Goal: Task Accomplishment & Management: Manage account settings

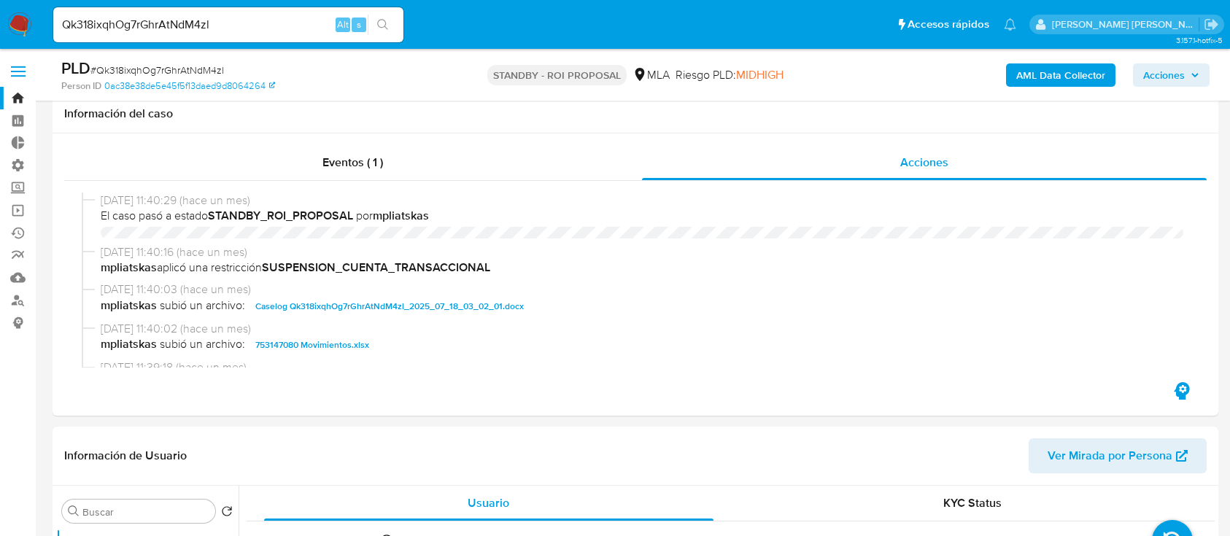
select select "10"
click at [166, 44] on div "Qk318ixqhOg7rGhrAtNdM4zl Alt s" at bounding box center [228, 24] width 350 height 41
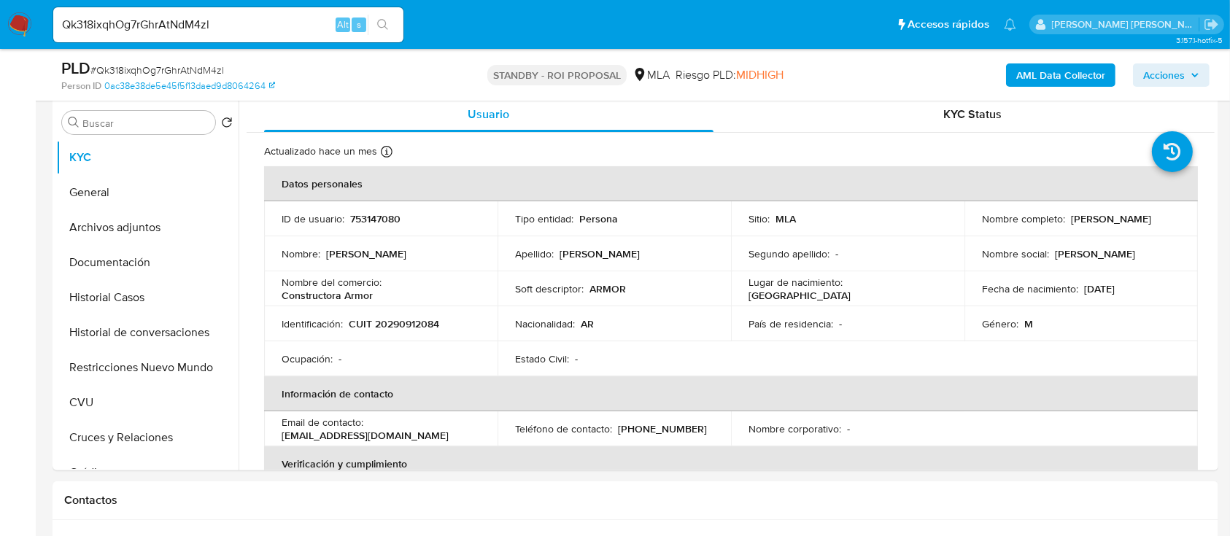
scroll to position [97, 0]
click at [198, 30] on input "Qk318ixqhOg7rGhrAtNdM4zl" at bounding box center [228, 24] width 350 height 19
paste input "1284791540"
type input "1284791540"
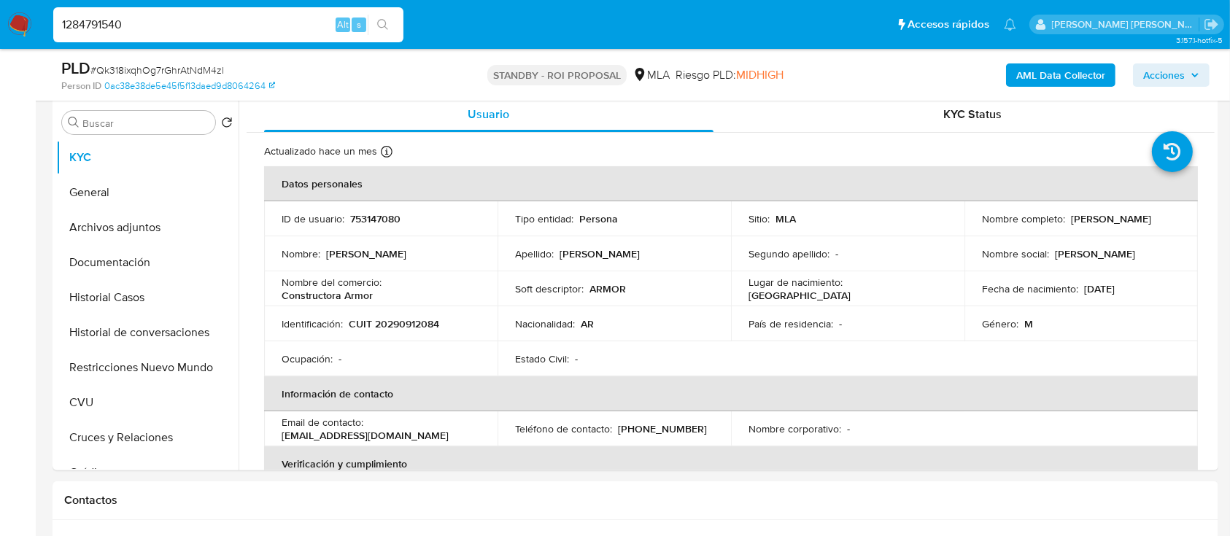
click at [371, 20] on button "search-icon" at bounding box center [383, 25] width 30 height 20
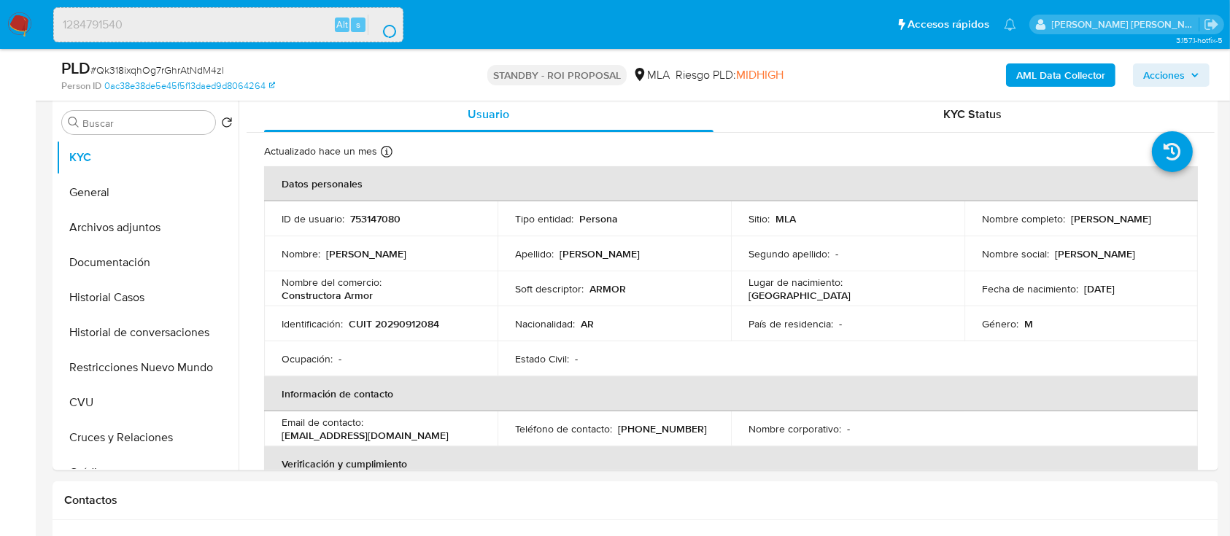
click at [379, 23] on button "search-icon" at bounding box center [383, 25] width 30 height 20
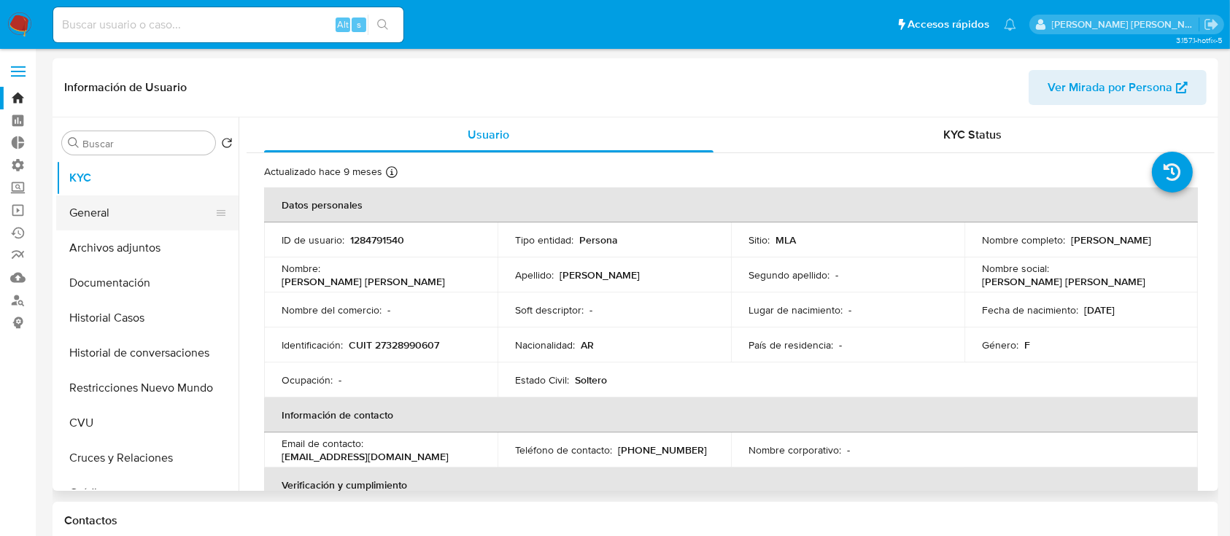
select select "10"
click at [146, 234] on button "Archivos adjuntos" at bounding box center [141, 247] width 171 height 35
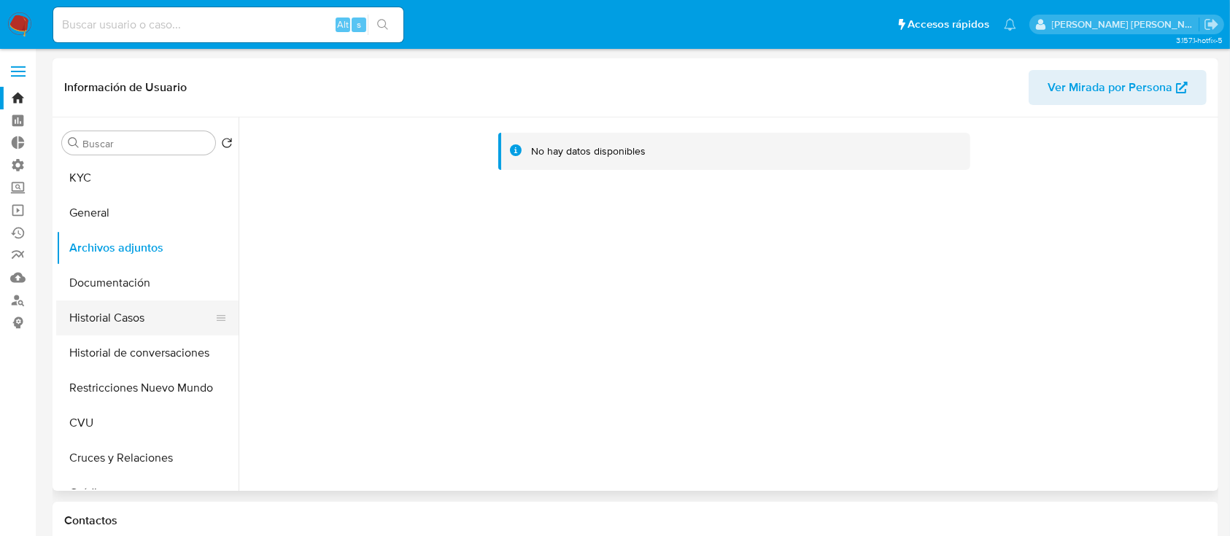
click at [181, 317] on button "Historial Casos" at bounding box center [141, 317] width 171 height 35
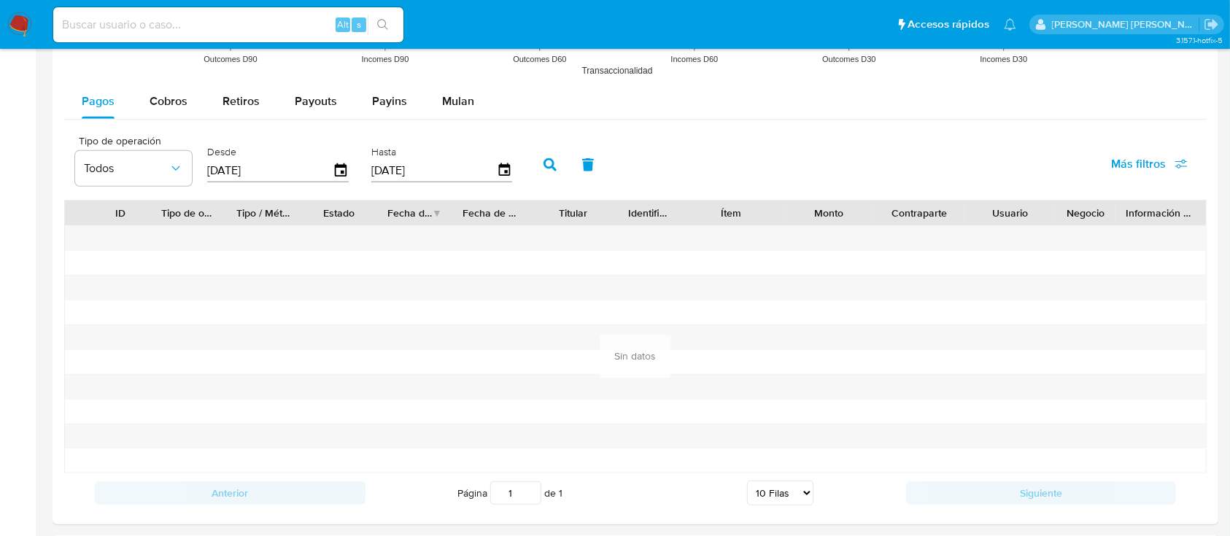
scroll to position [1577, 0]
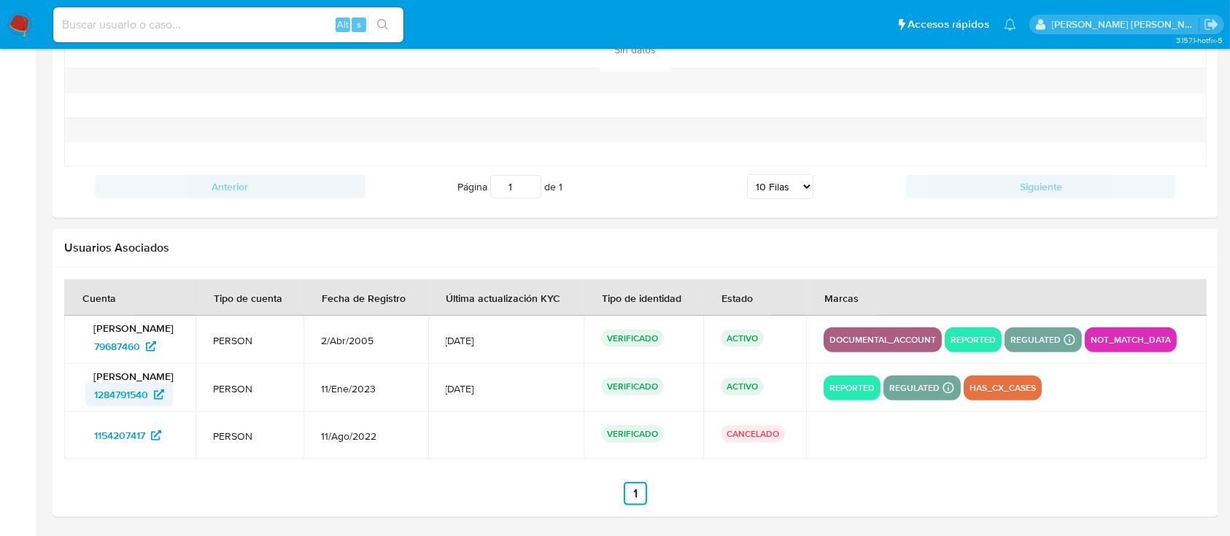
click at [154, 392] on span "1284791540" at bounding box center [129, 394] width 70 height 23
click at [140, 341] on span "79687460" at bounding box center [117, 346] width 46 height 23
click at [242, 30] on input at bounding box center [228, 24] width 350 height 19
paste input "282151028"
type input "282151028"
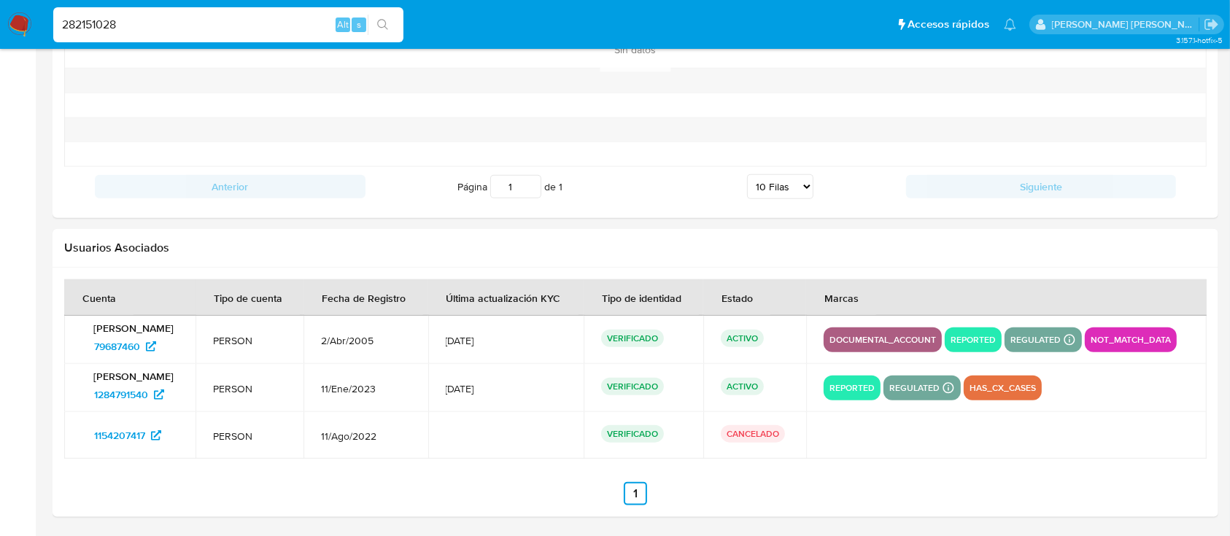
click at [389, 20] on button "search-icon" at bounding box center [383, 25] width 30 height 20
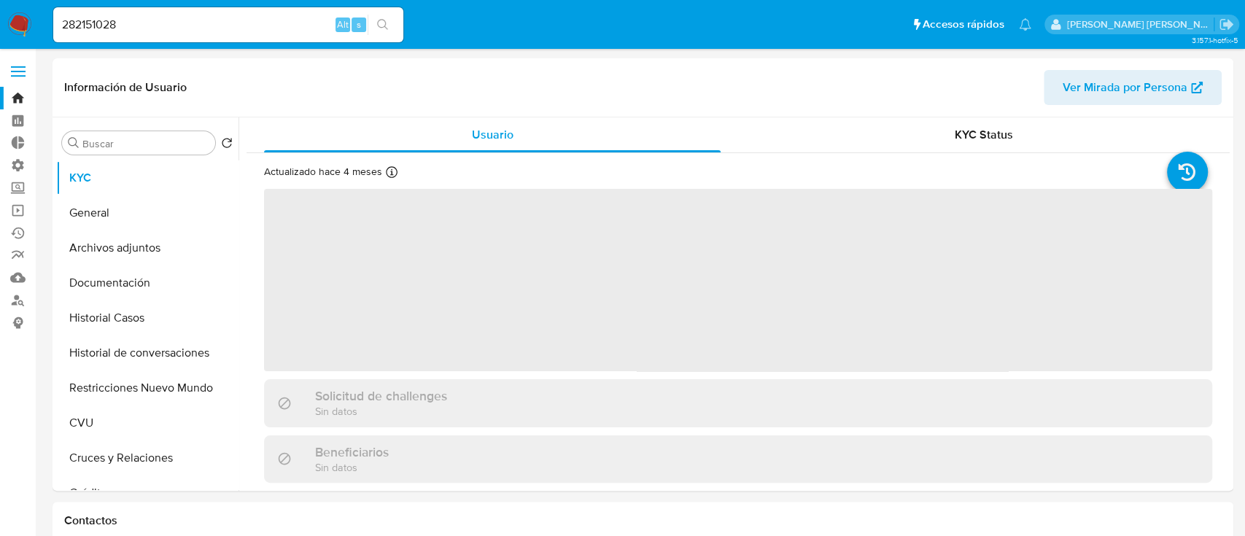
select select "10"
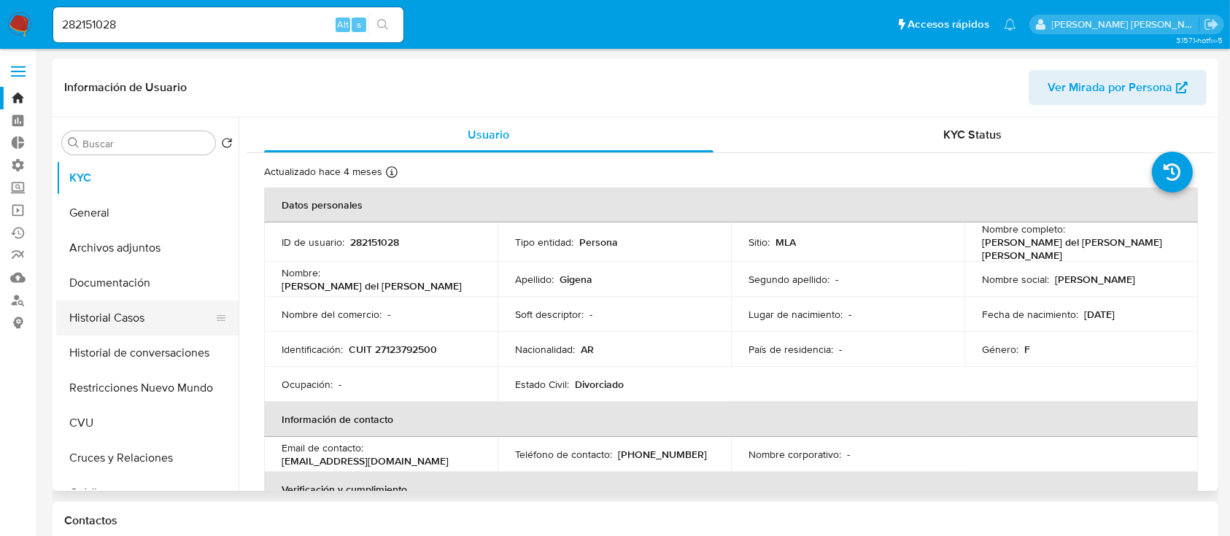
click at [169, 322] on button "Historial Casos" at bounding box center [141, 317] width 171 height 35
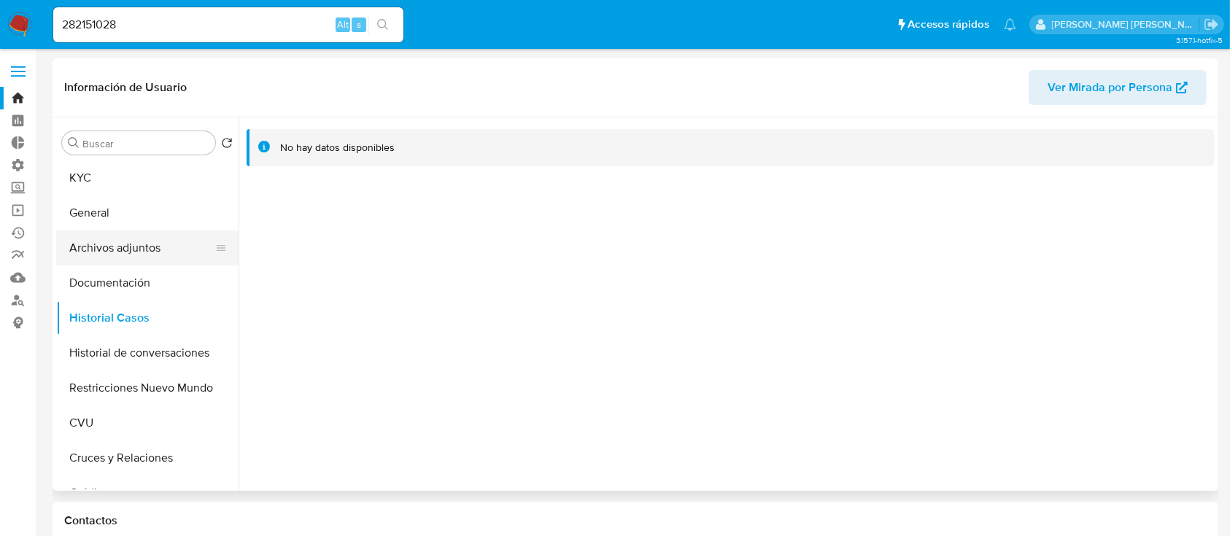
click at [139, 239] on button "Archivos adjuntos" at bounding box center [141, 247] width 171 height 35
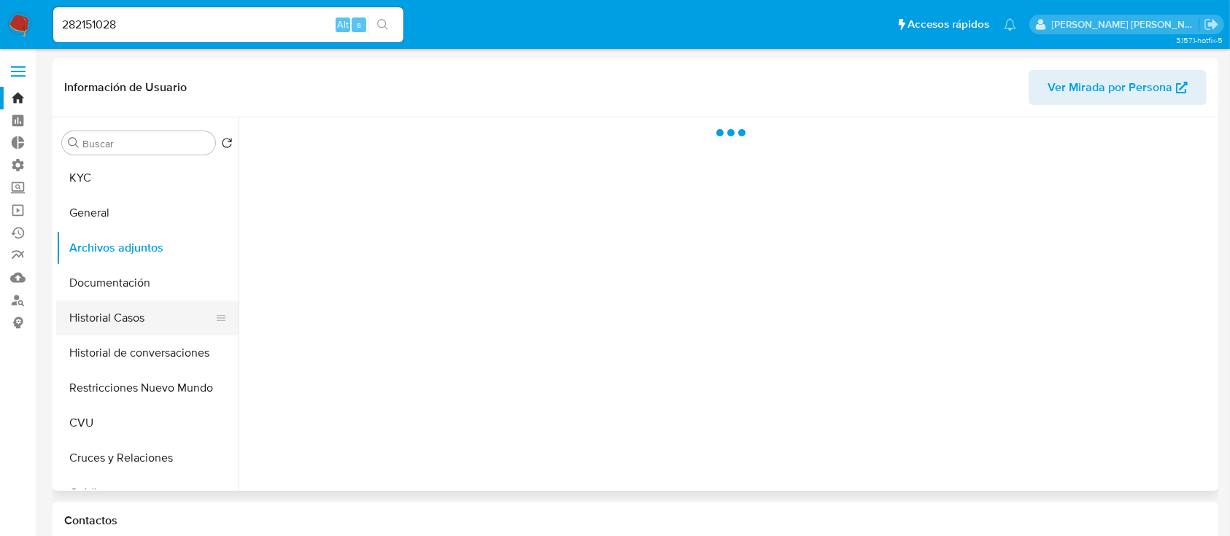
click at [145, 307] on button "Historial Casos" at bounding box center [141, 317] width 171 height 35
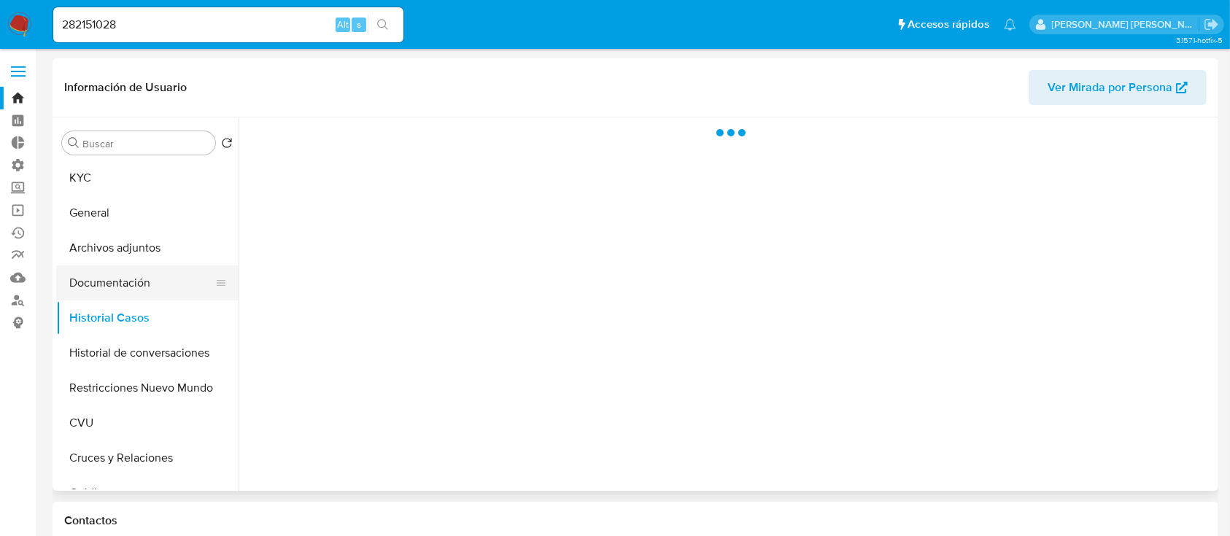
click at [157, 273] on button "Documentación" at bounding box center [141, 282] width 171 height 35
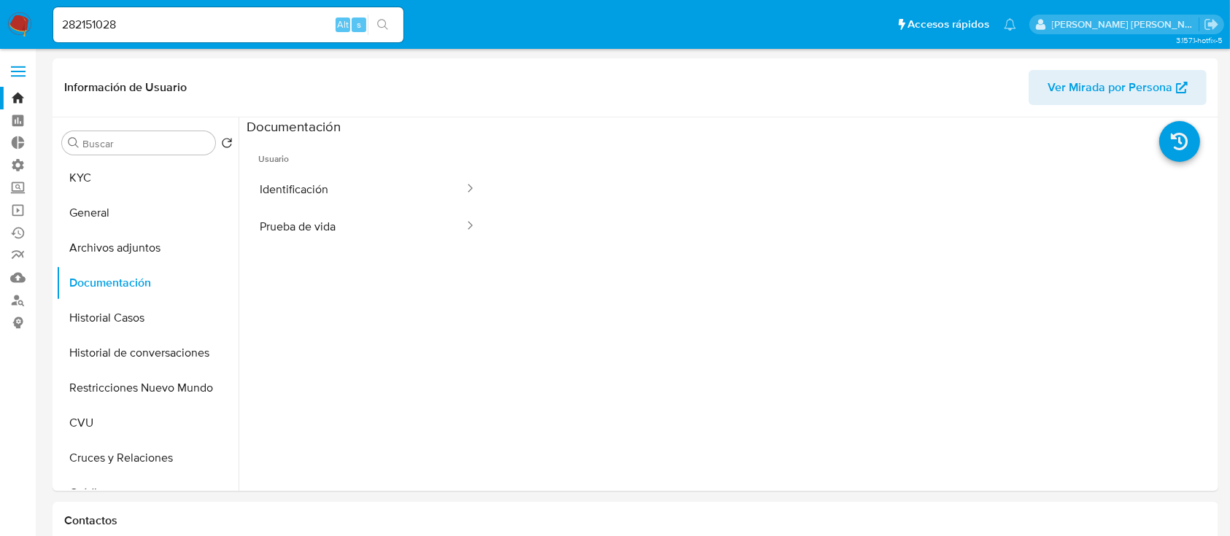
click at [398, 190] on button "Identificación" at bounding box center [356, 189] width 219 height 37
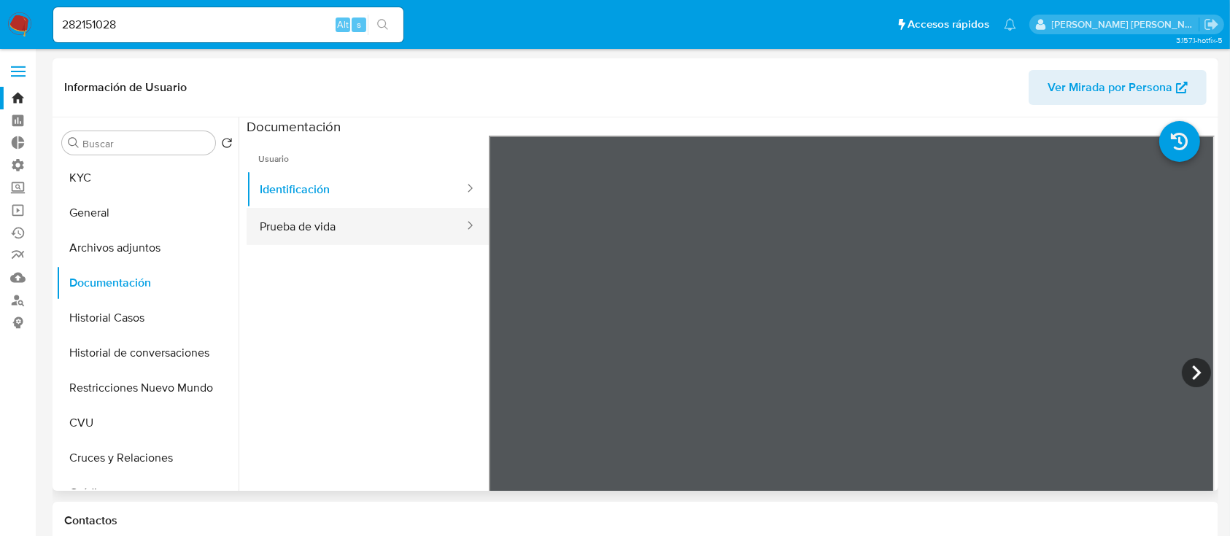
click at [384, 225] on button "Prueba de vida" at bounding box center [356, 226] width 219 height 37
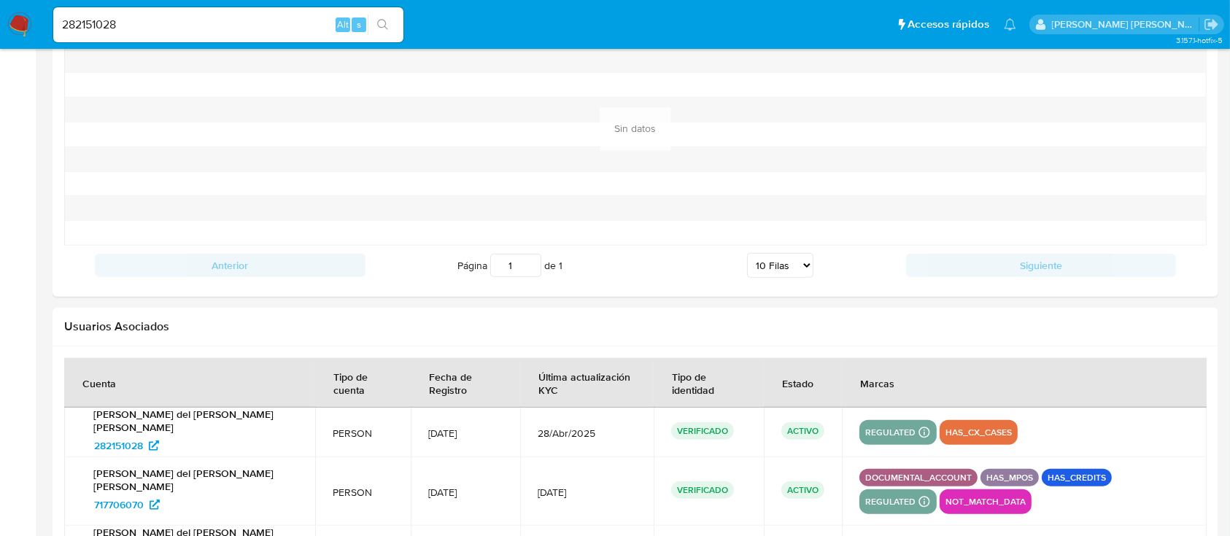
scroll to position [1640, 0]
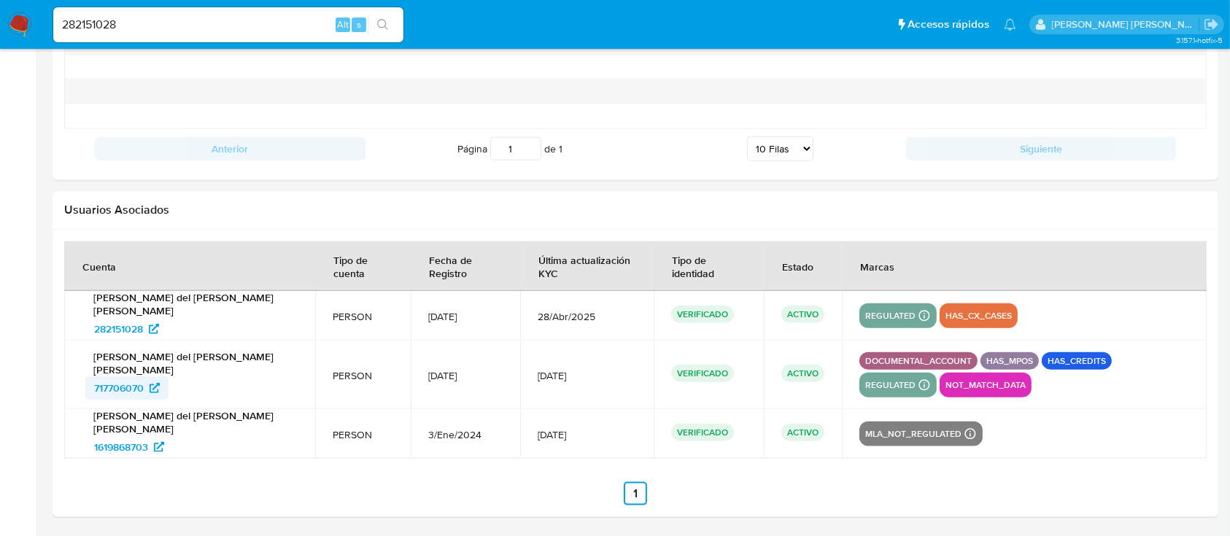
click at [128, 394] on span "717706070" at bounding box center [119, 387] width 50 height 23
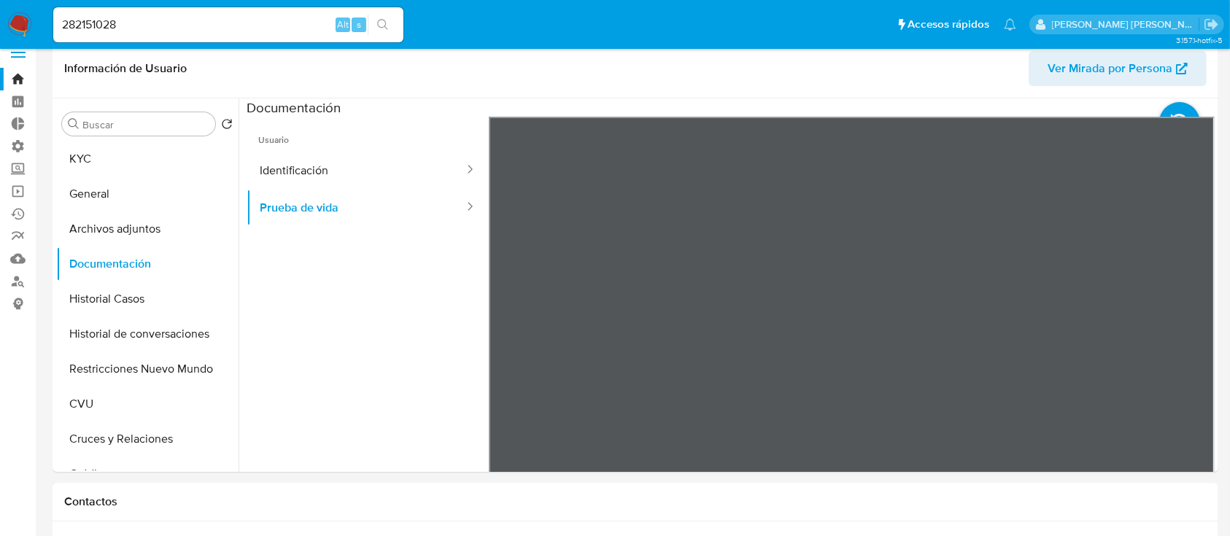
scroll to position [0, 0]
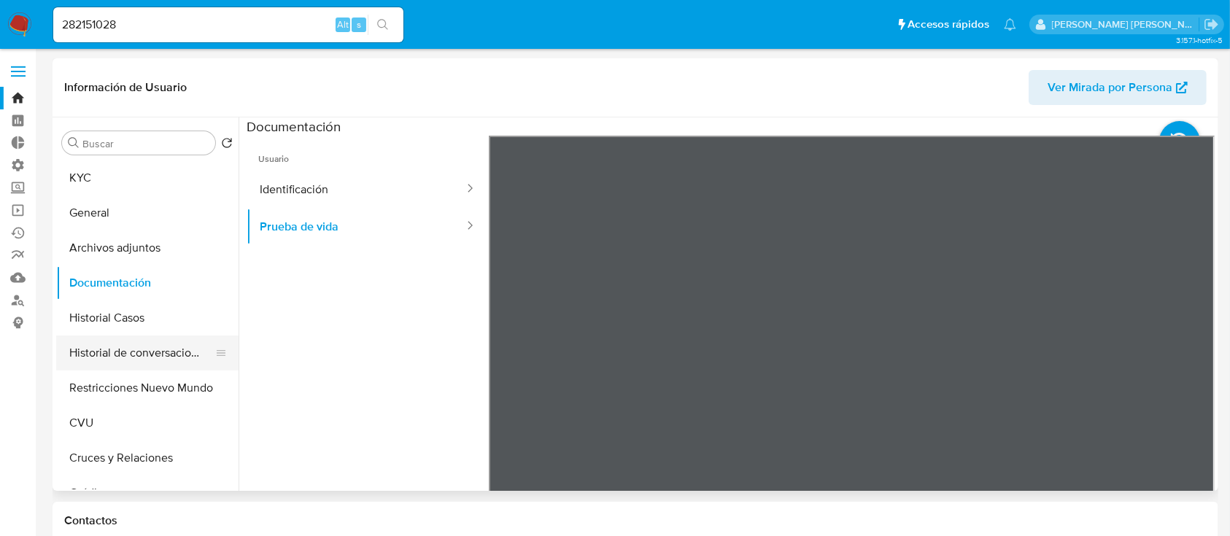
click at [158, 359] on button "Historial de conversaciones" at bounding box center [141, 353] width 171 height 35
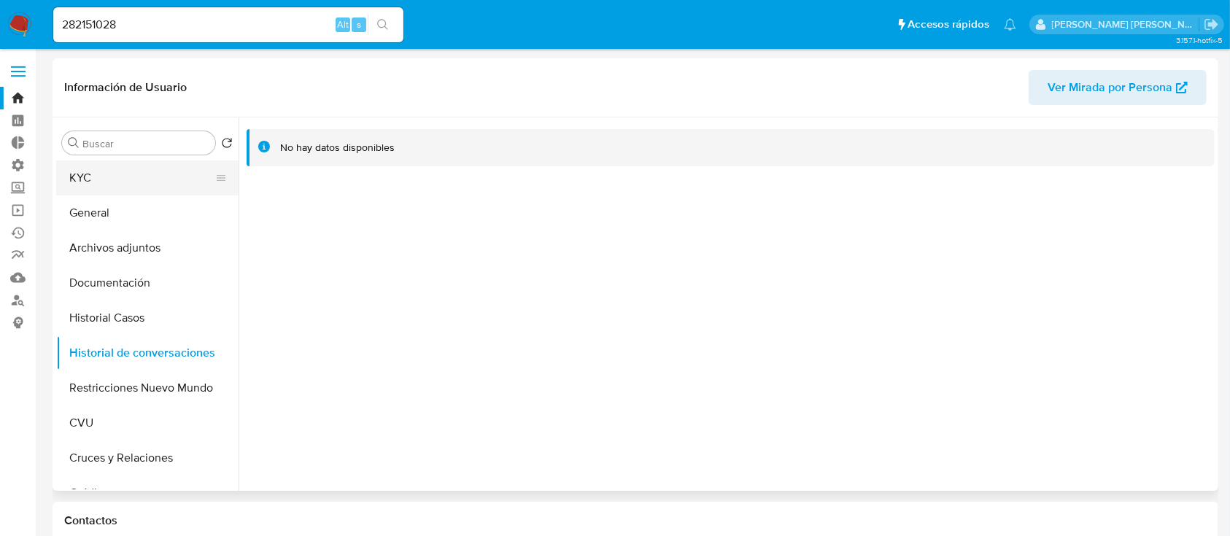
click at [164, 186] on button "KYC" at bounding box center [141, 177] width 171 height 35
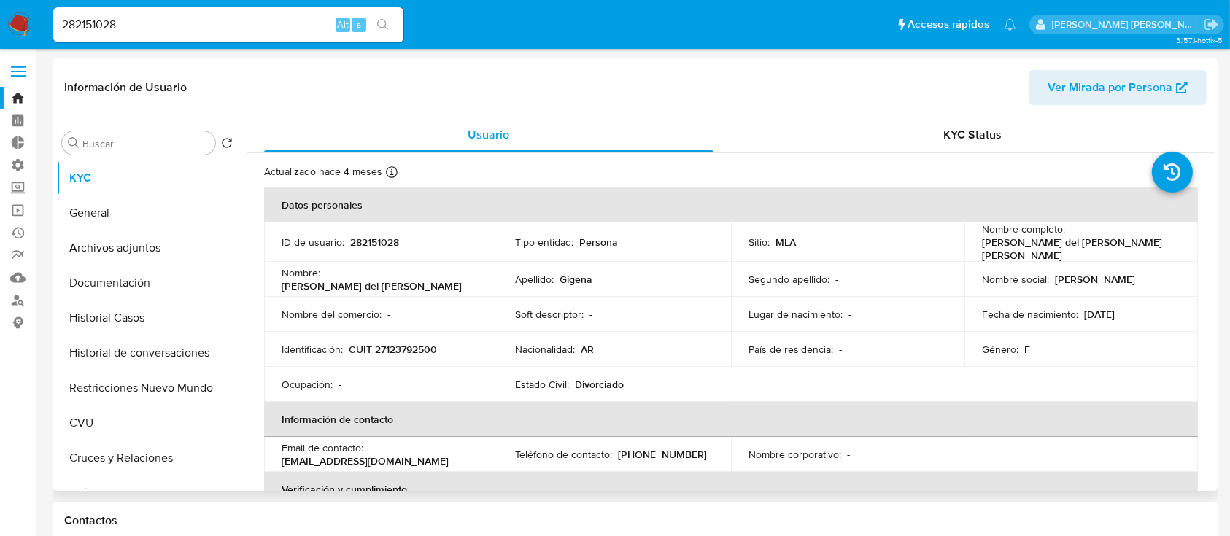
click at [376, 236] on p "282151028" at bounding box center [374, 242] width 49 height 13
copy p "282151028"
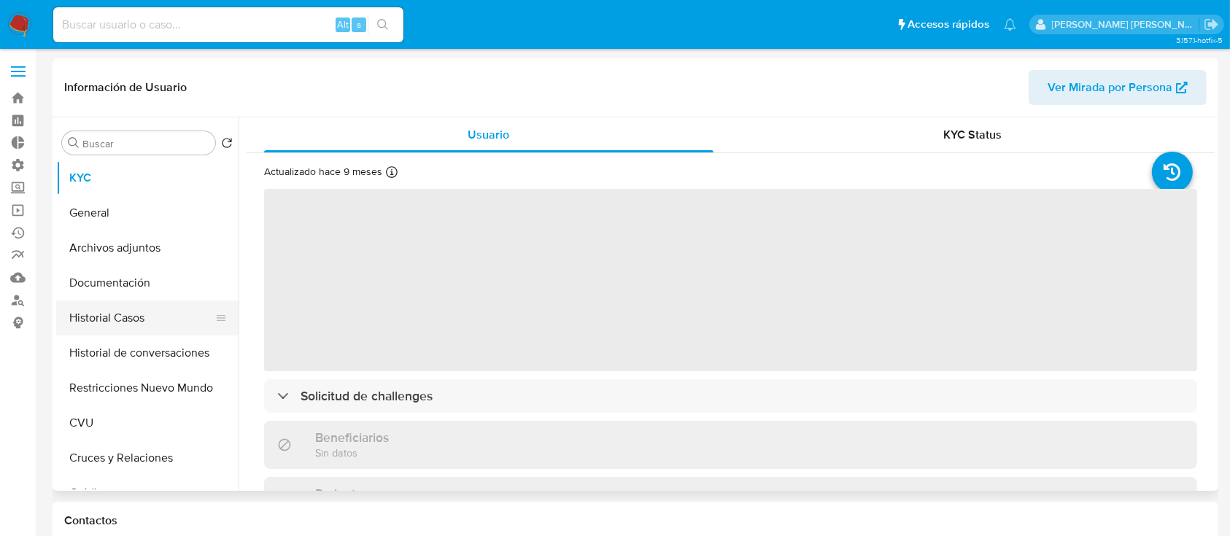
click at [140, 318] on button "Historial Casos" at bounding box center [141, 317] width 171 height 35
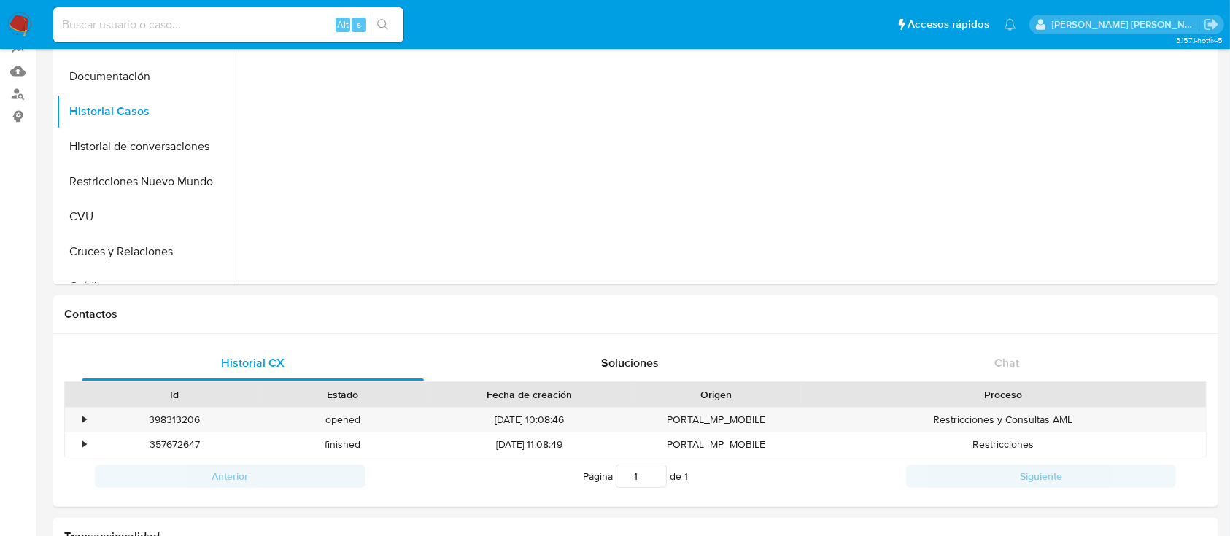
scroll to position [486, 0]
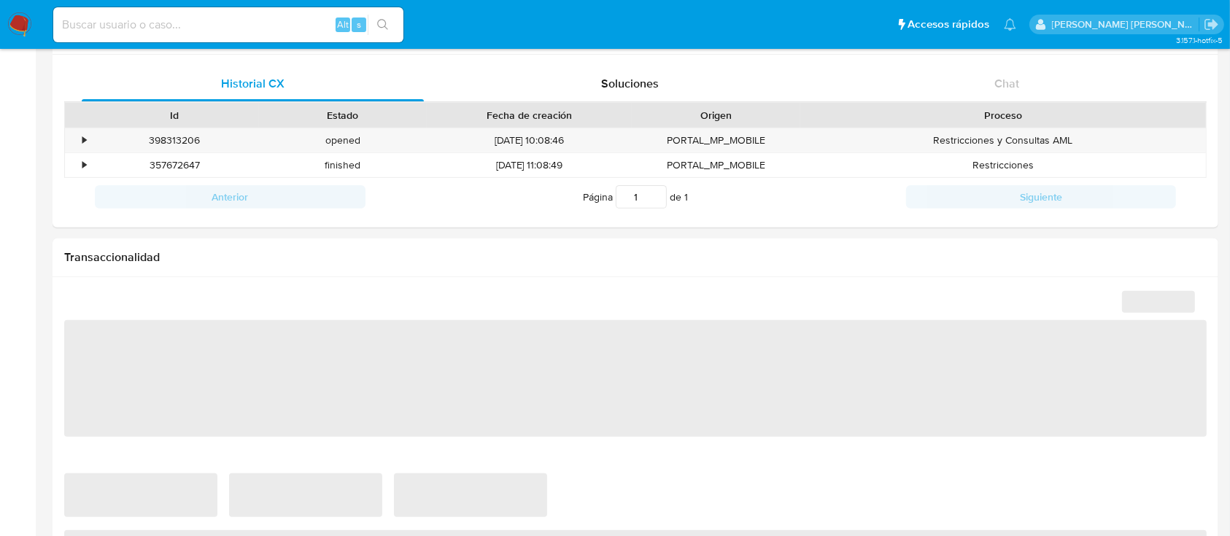
select select "10"
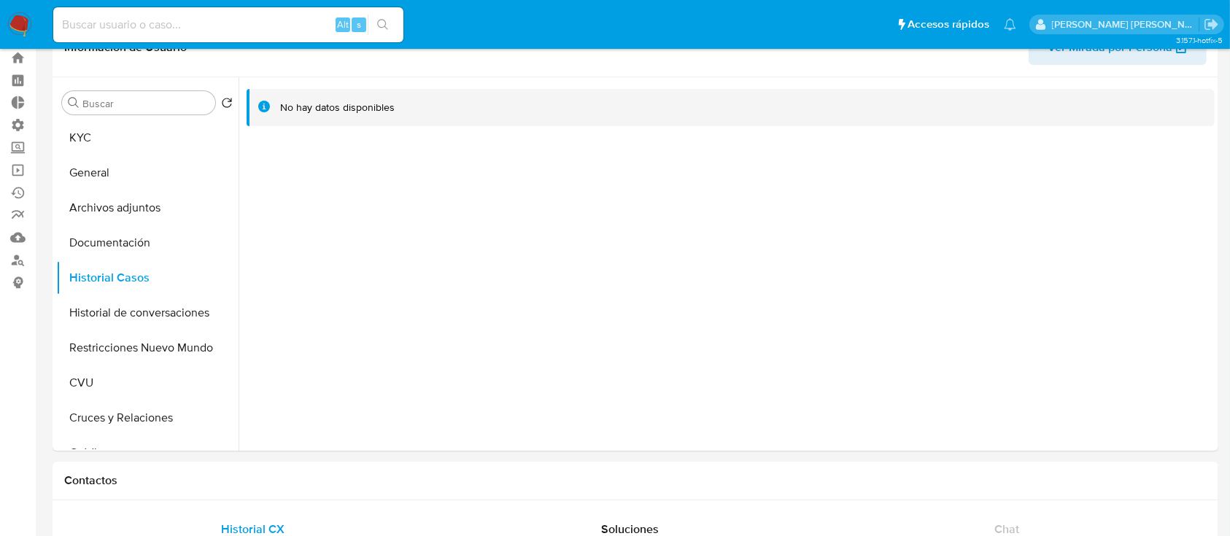
scroll to position [0, 0]
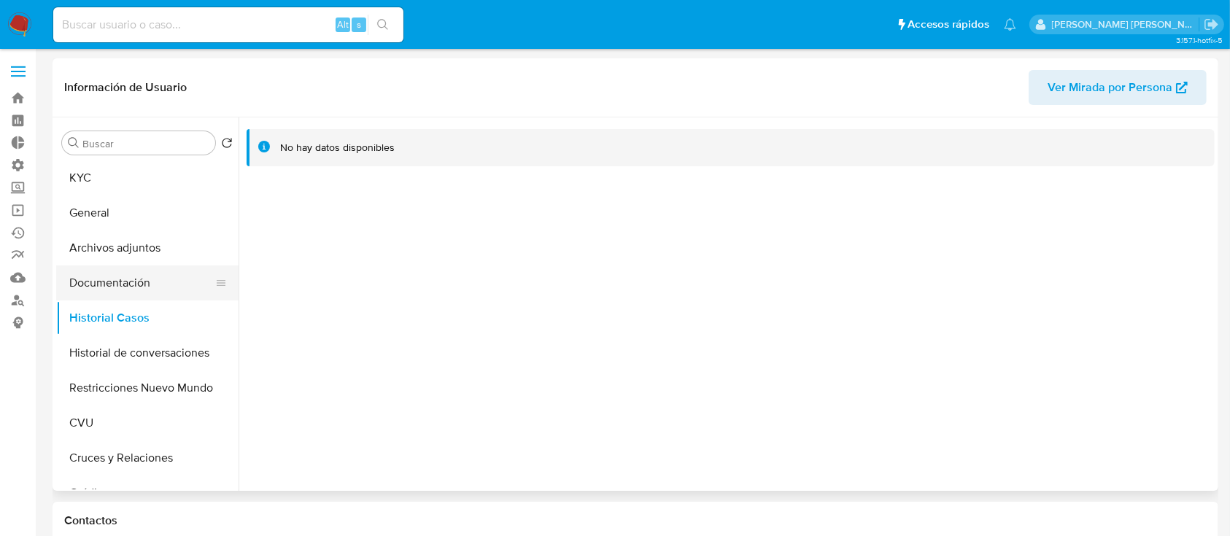
click at [113, 291] on button "Documentación" at bounding box center [141, 282] width 171 height 35
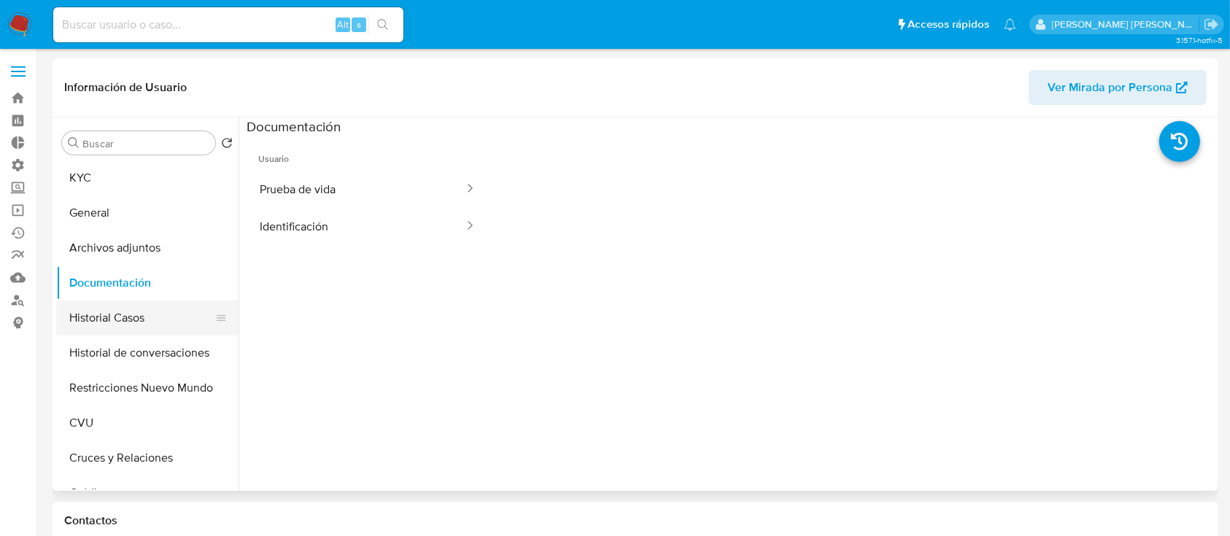
click at [150, 311] on button "Historial Casos" at bounding box center [141, 317] width 171 height 35
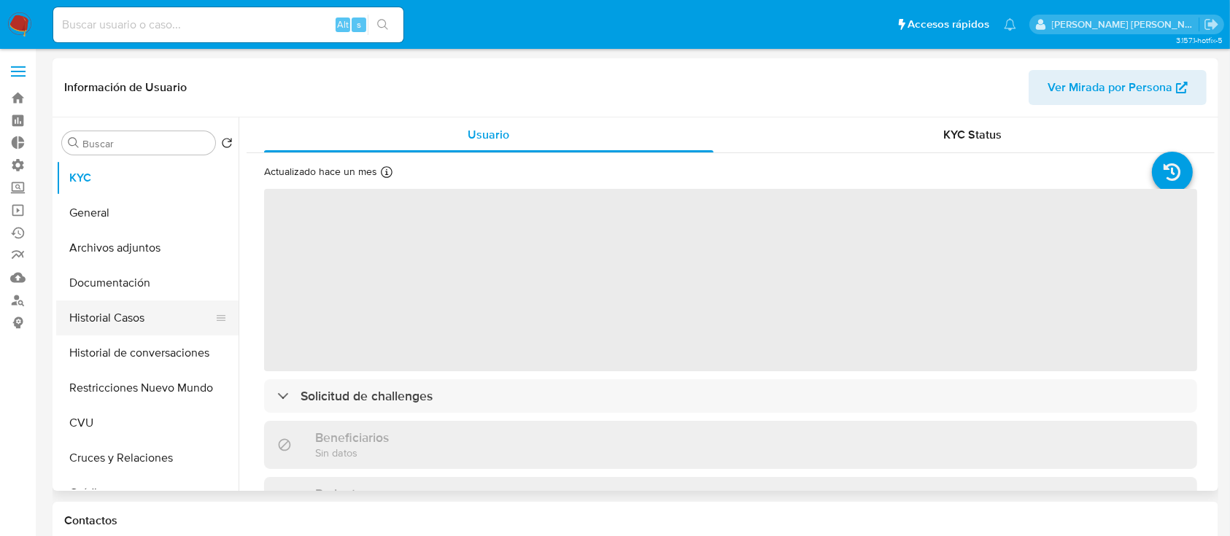
click at [134, 328] on button "Historial Casos" at bounding box center [141, 317] width 171 height 35
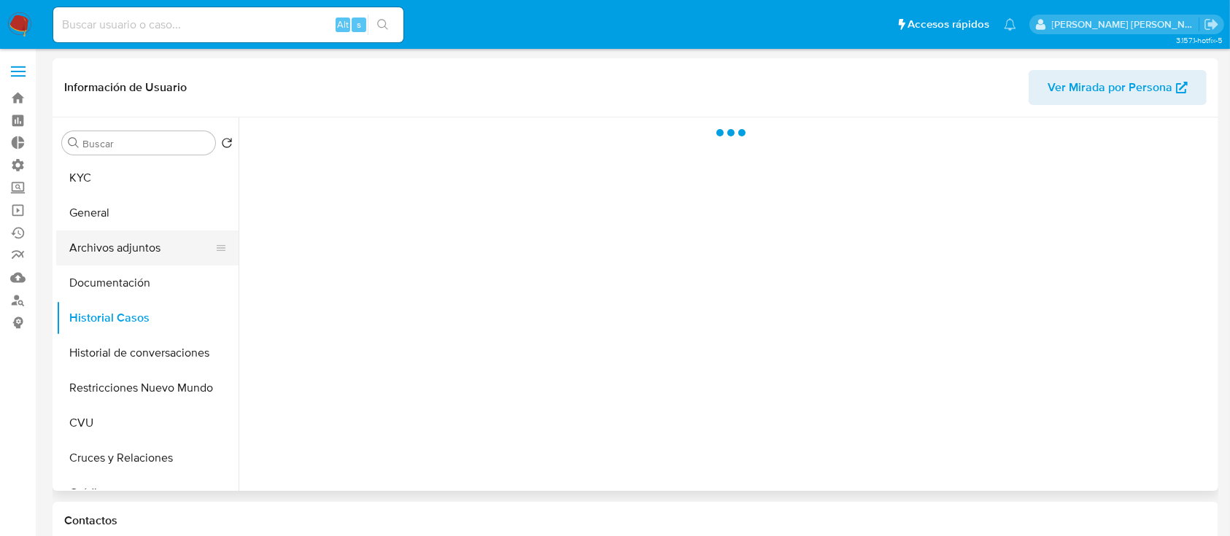
select select "10"
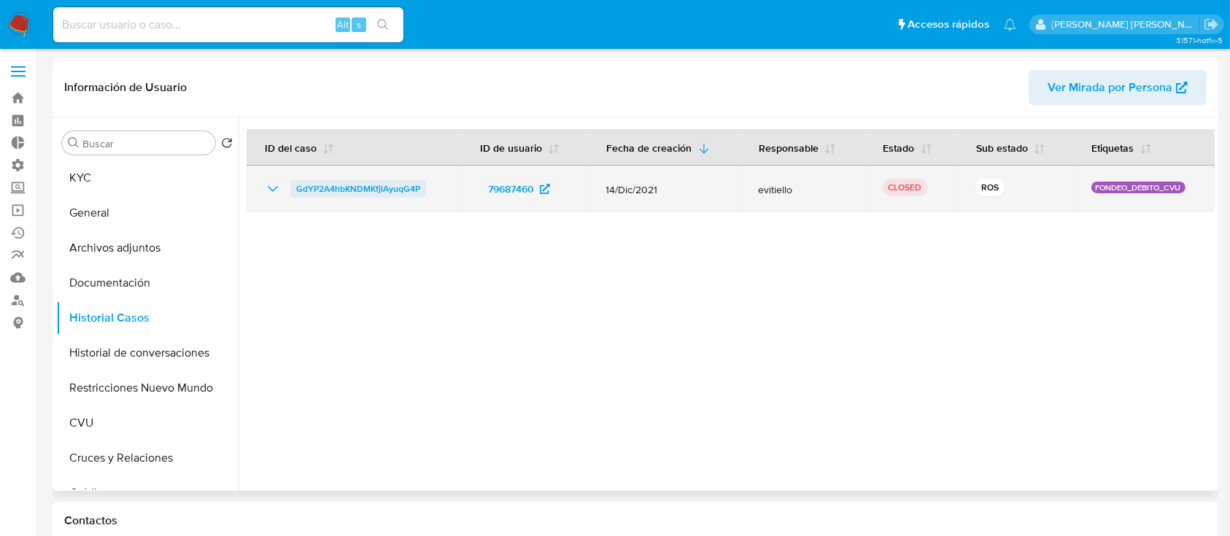
click at [354, 183] on span "GdYP2A4hbKNDMKfjlAyuqG4P" at bounding box center [358, 189] width 124 height 18
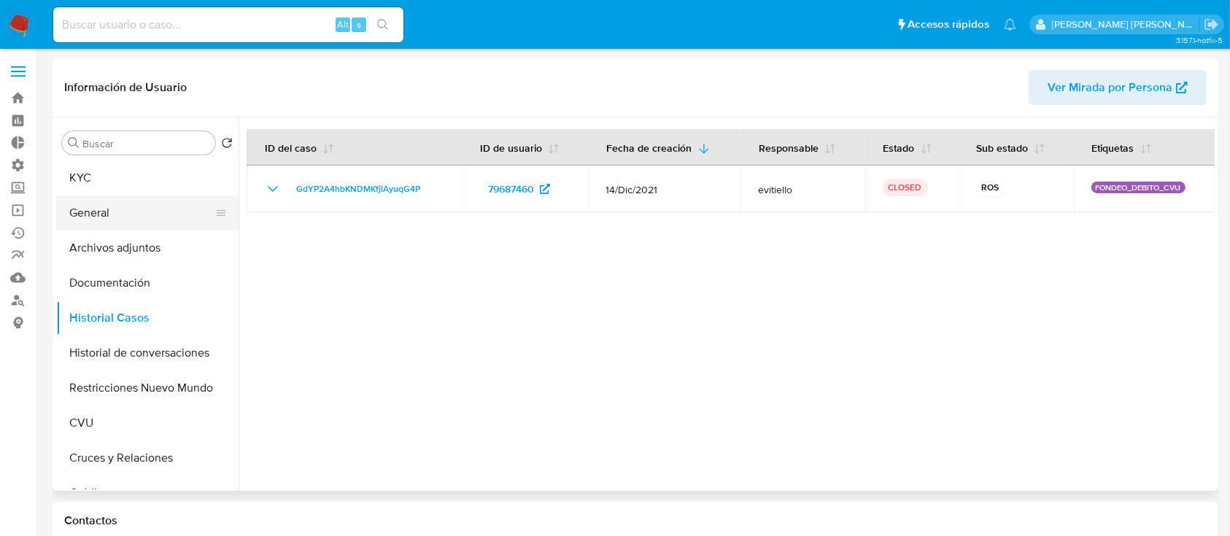
click at [155, 203] on button "General" at bounding box center [141, 212] width 171 height 35
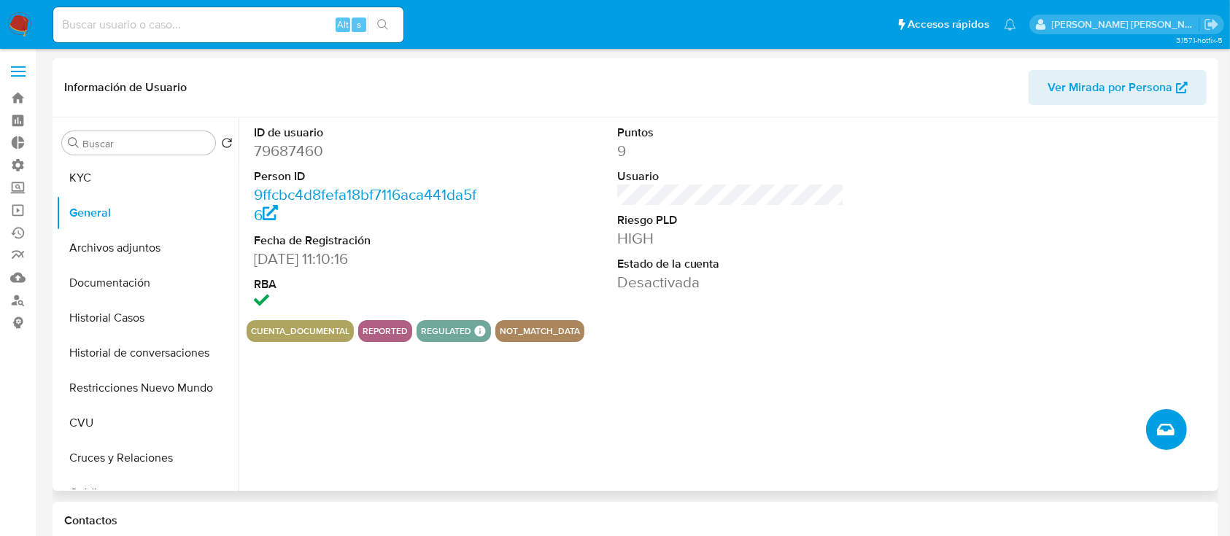
click at [1160, 429] on icon "Crear caso manual" at bounding box center [1166, 430] width 18 height 12
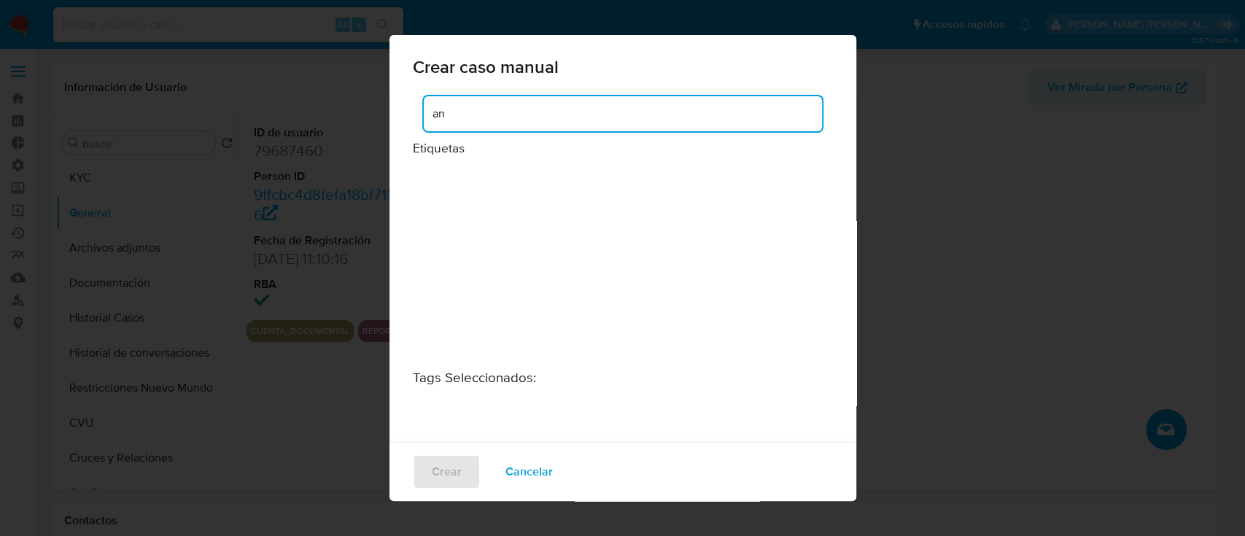
type input "a"
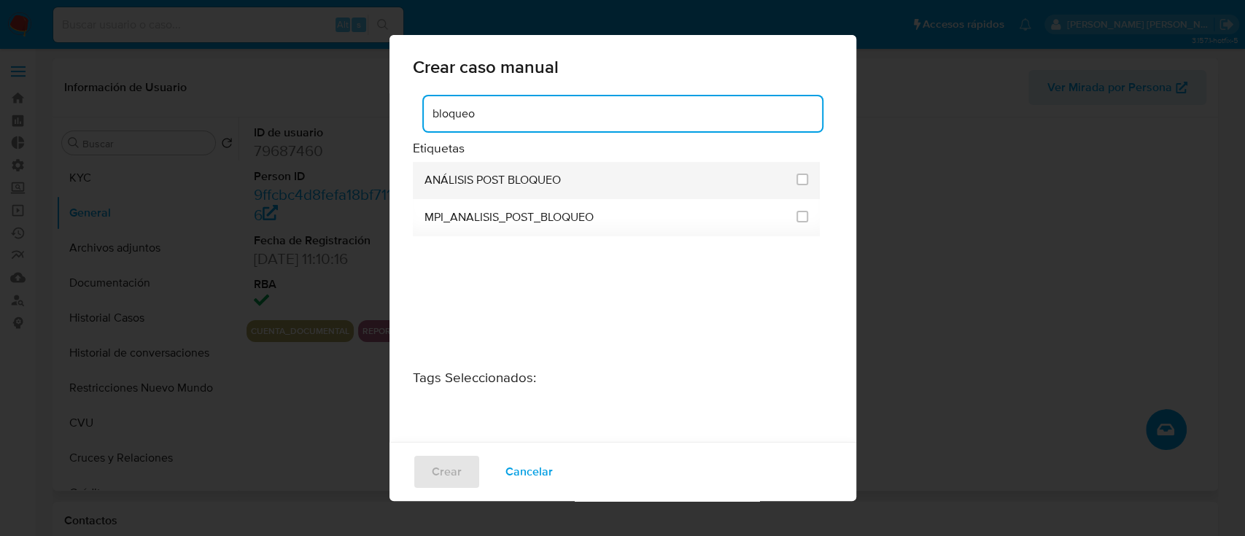
type input "bloqueo"
click at [591, 179] on div "ANÁLISIS POST BLOQUEO" at bounding box center [606, 180] width 364 height 37
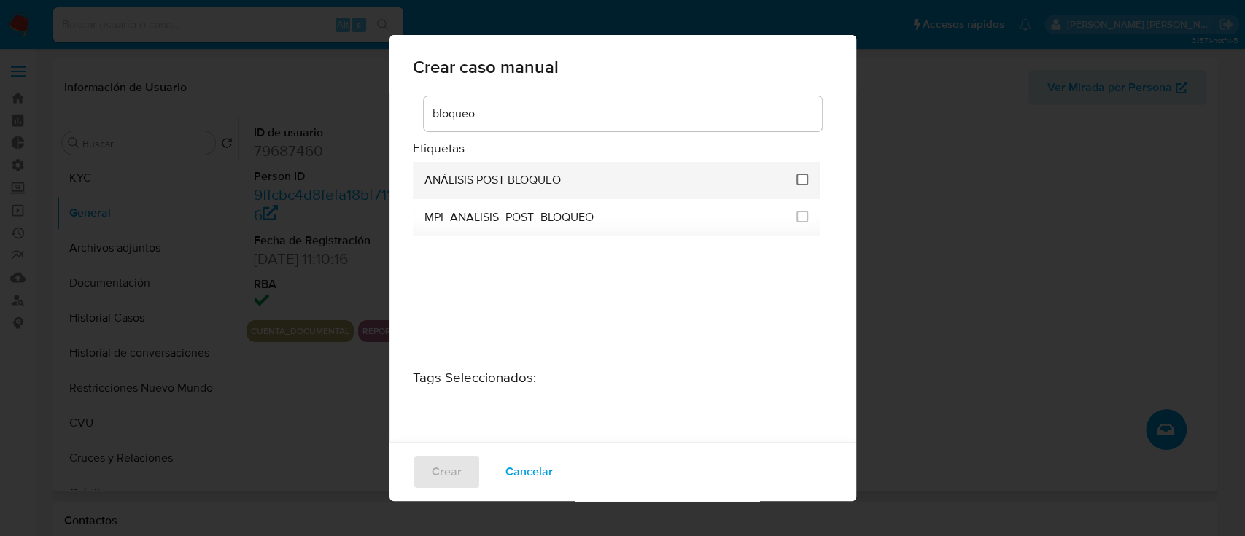
click at [798, 183] on input "3249" at bounding box center [802, 180] width 12 height 12
checkbox input "true"
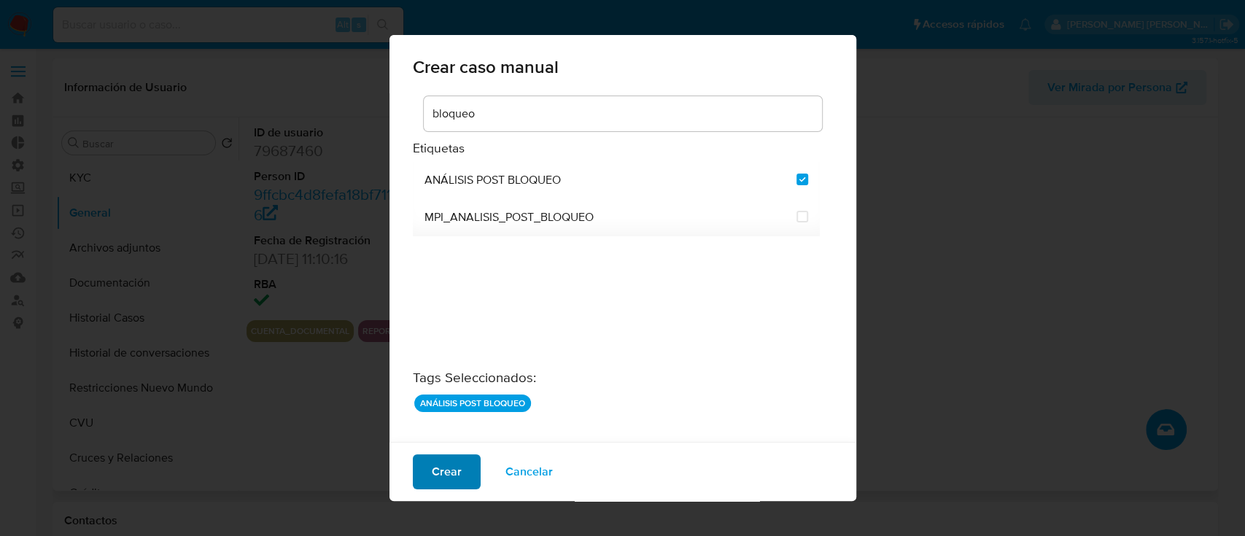
click at [441, 473] on span "Crear" at bounding box center [447, 472] width 30 height 32
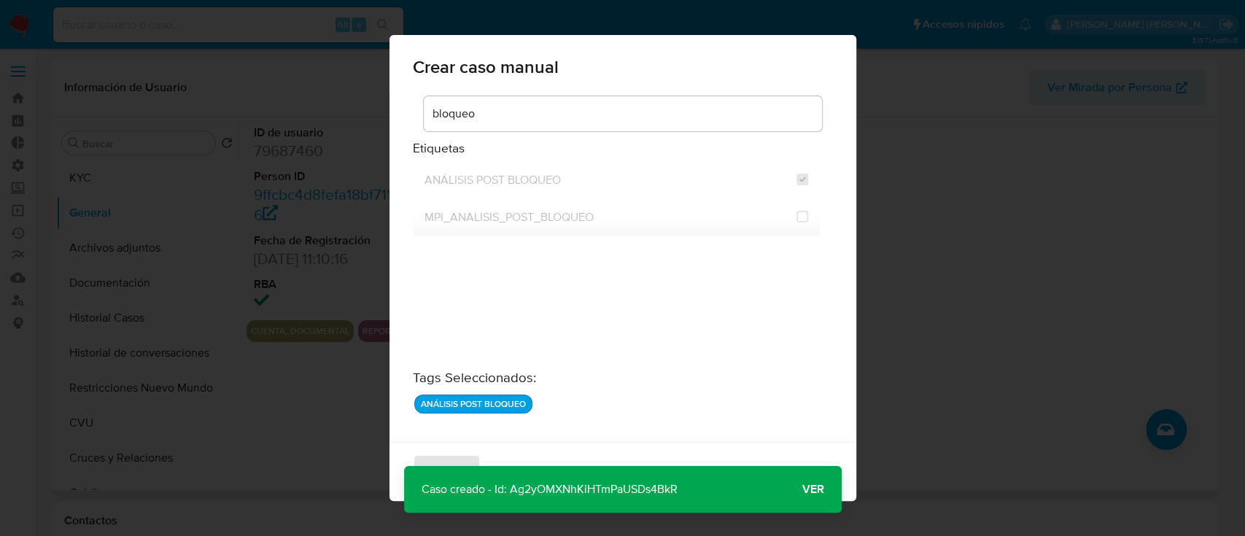
click at [805, 489] on span "Ver" at bounding box center [813, 489] width 22 height 0
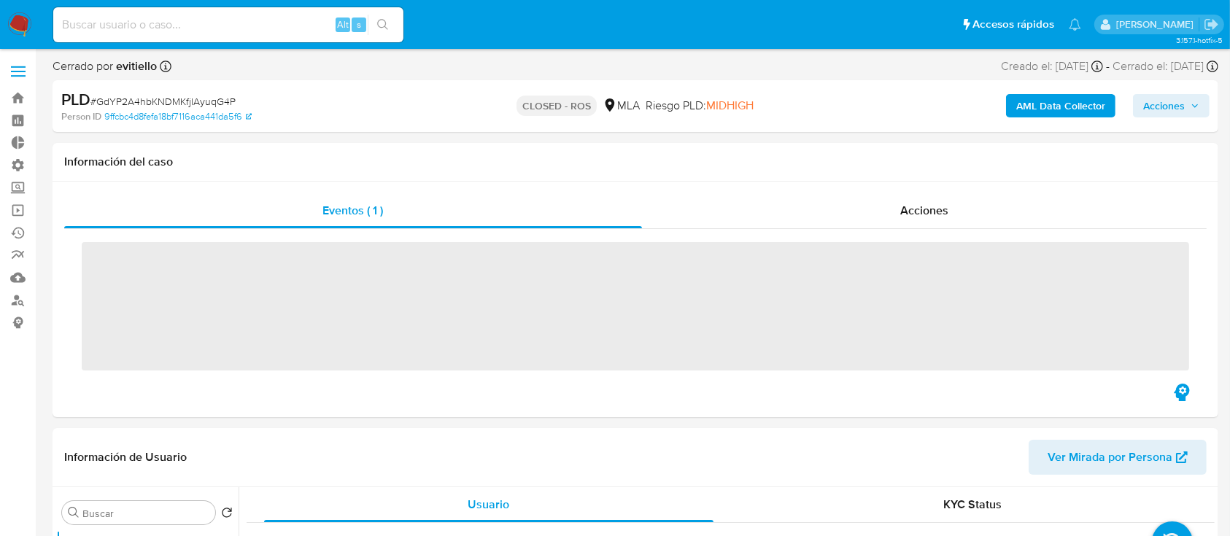
click at [906, 208] on span "Acciones" at bounding box center [924, 210] width 48 height 17
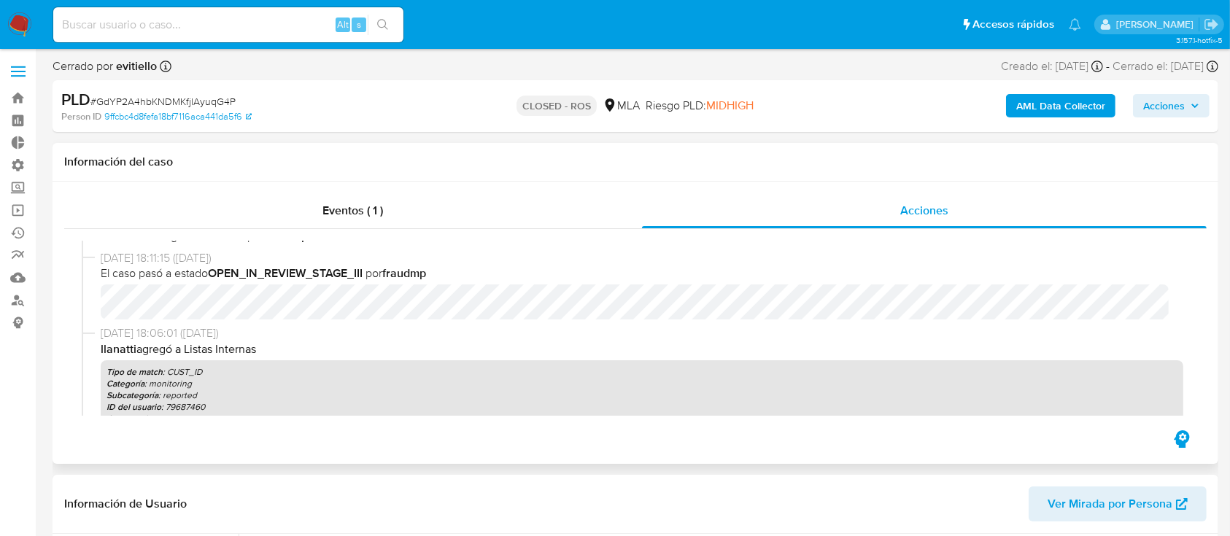
select select "10"
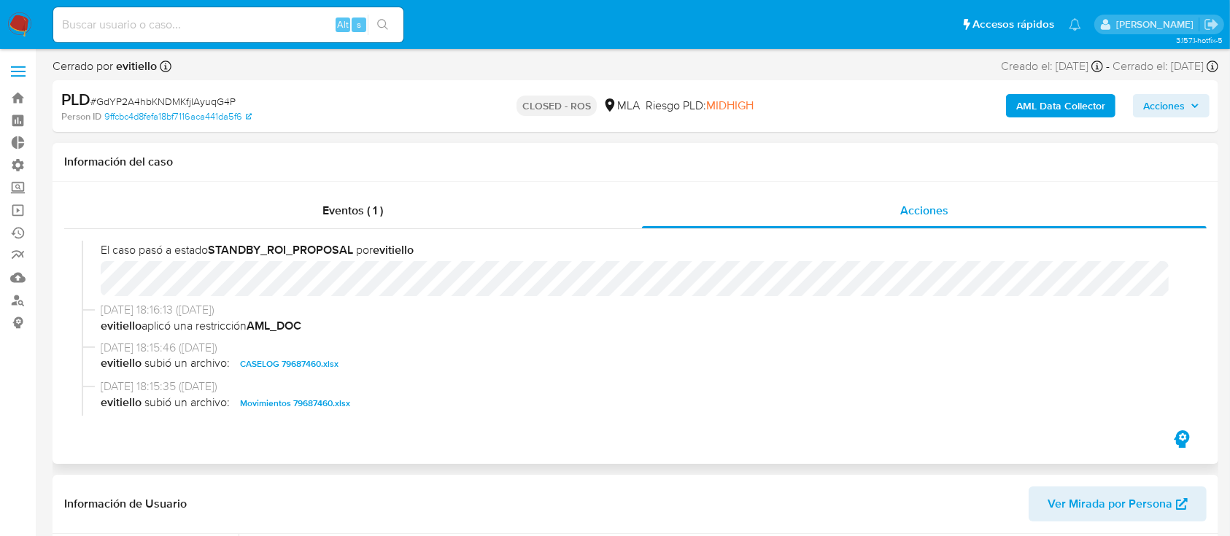
scroll to position [583, 0]
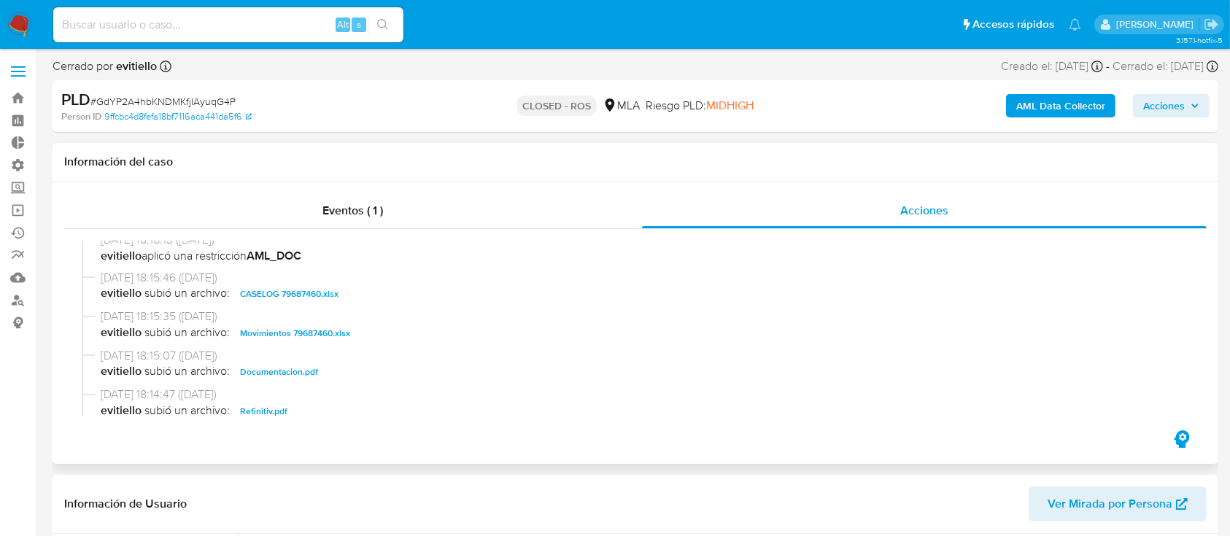
click at [327, 298] on span "CASELOG 79687460.xlsx" at bounding box center [289, 294] width 98 height 18
click at [325, 326] on span "Movimientos 79687460.xlsx" at bounding box center [295, 334] width 110 height 18
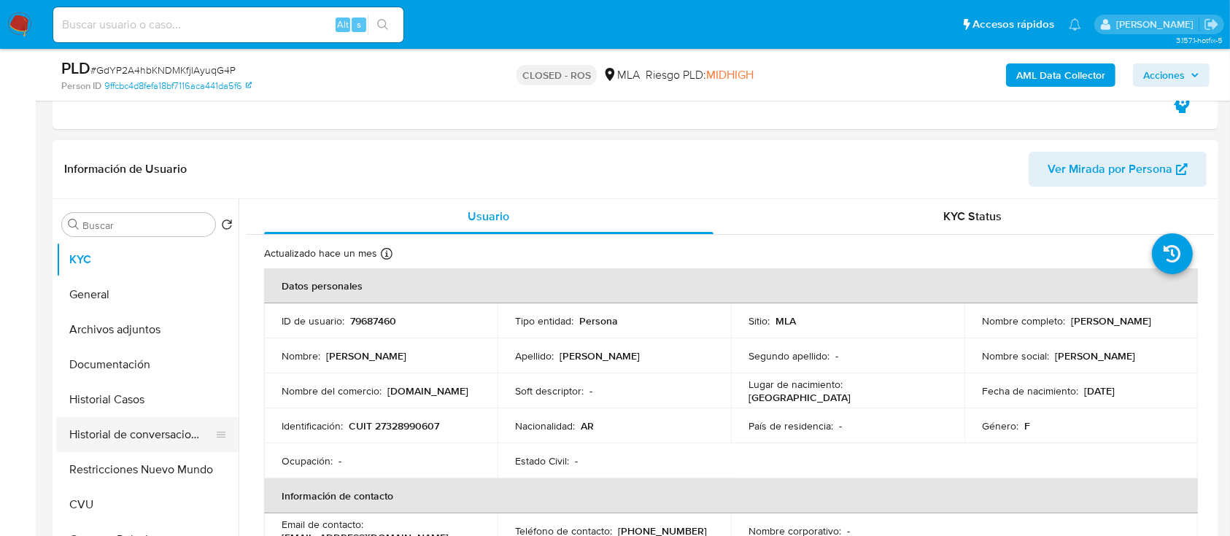
scroll to position [292, 0]
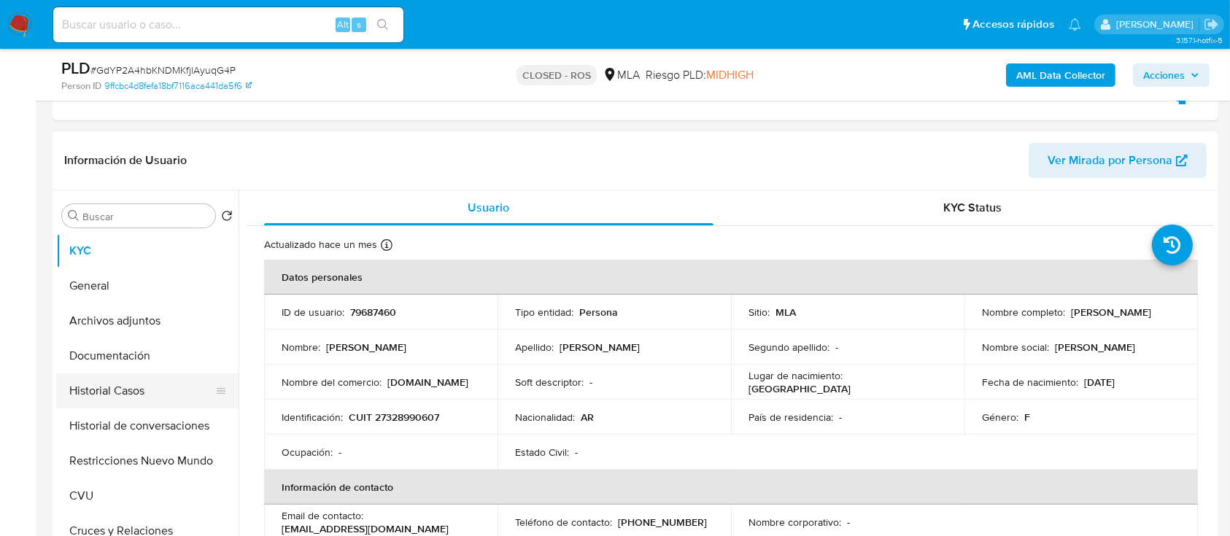
click at [159, 389] on button "Historial Casos" at bounding box center [141, 390] width 171 height 35
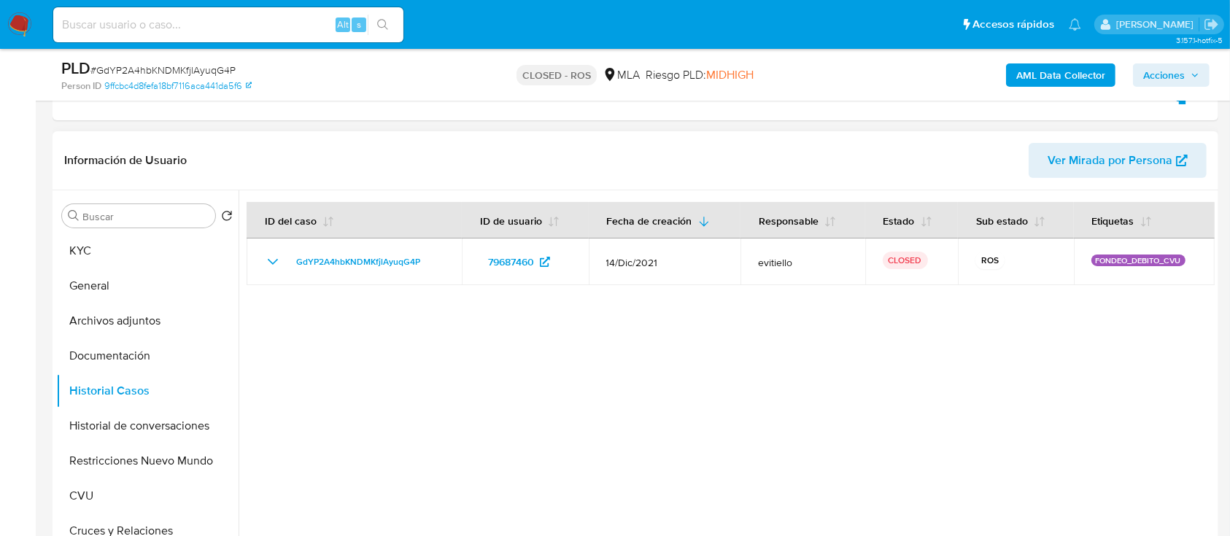
drag, startPoint x: 146, startPoint y: 256, endPoint x: 531, endPoint y: 156, distance: 397.9
click at [146, 256] on button "KYC" at bounding box center [147, 250] width 182 height 35
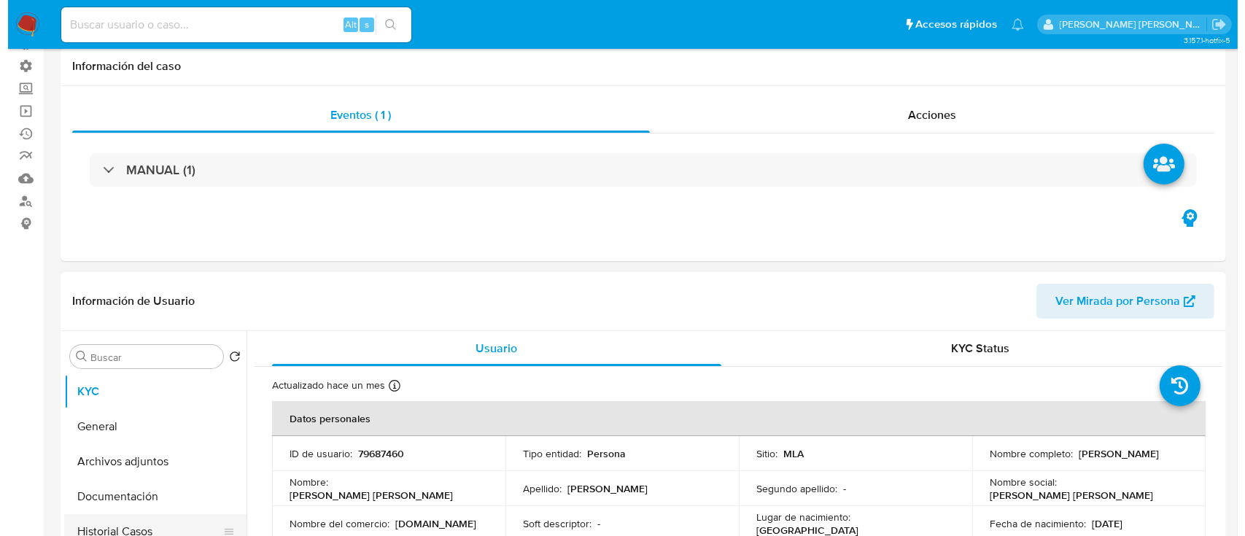
scroll to position [194, 0]
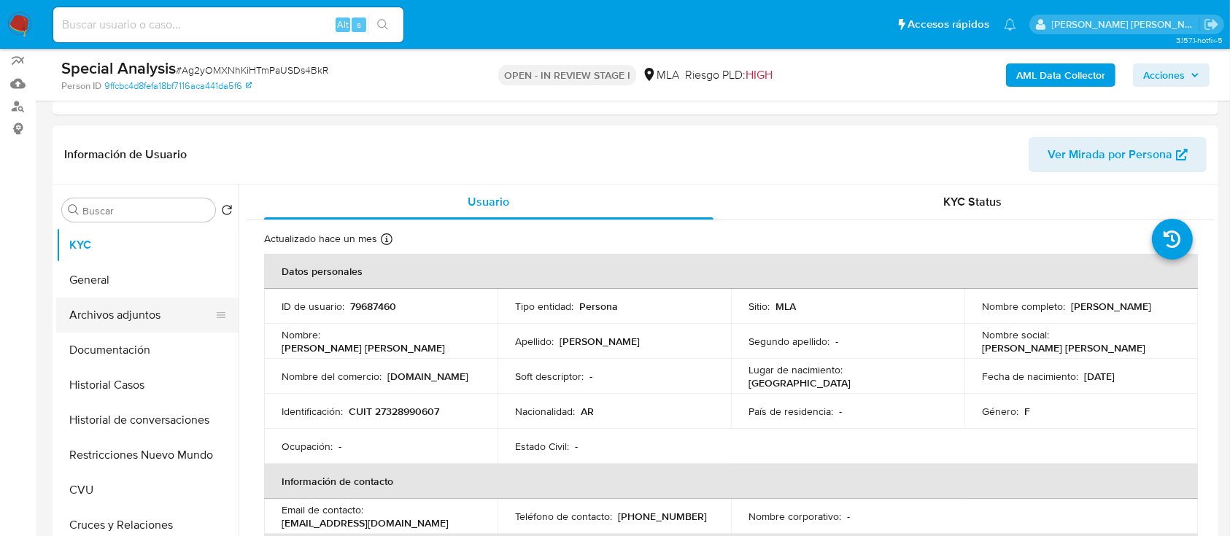
click at [172, 311] on button "Archivos adjuntos" at bounding box center [141, 315] width 171 height 35
select select "10"
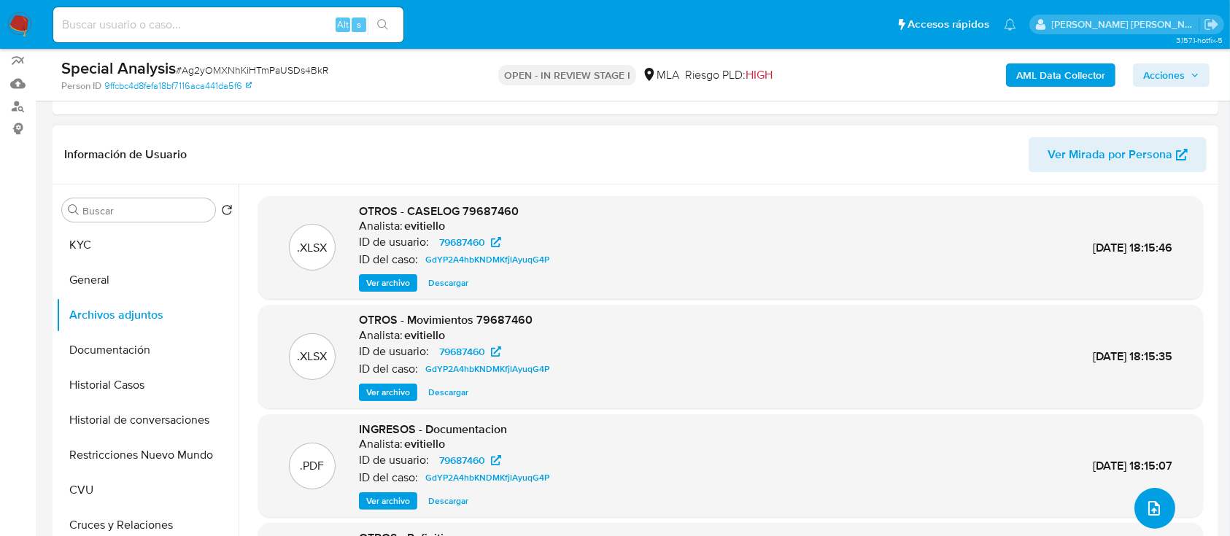
click at [1155, 516] on span "upload-file" at bounding box center [1154, 509] width 18 height 18
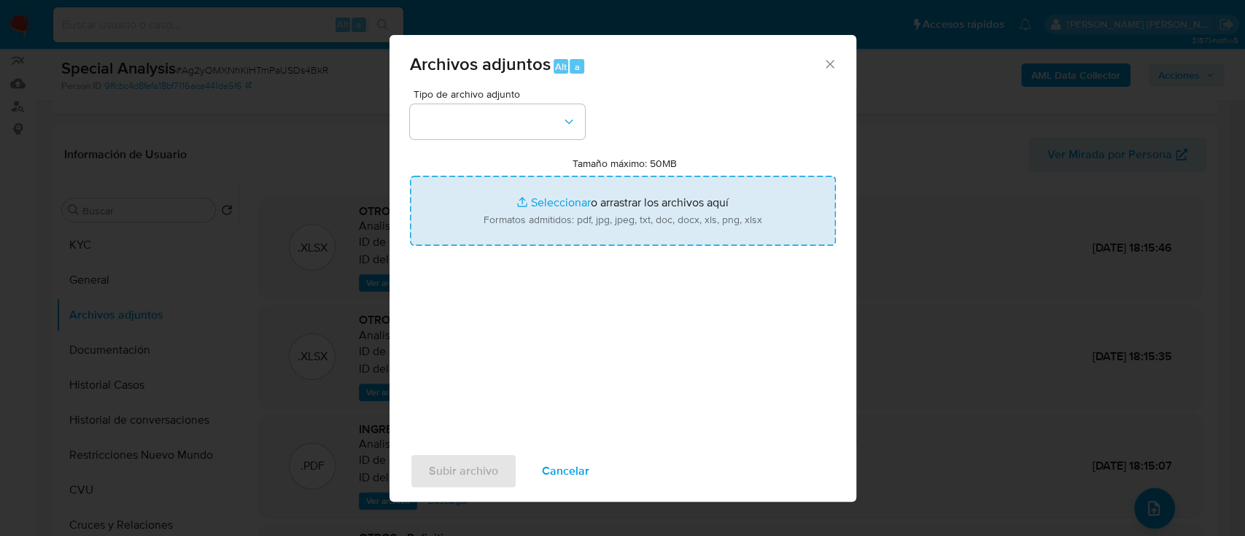
click at [573, 215] on input "Tamaño máximo: 50MB Seleccionar archivos" at bounding box center [623, 211] width 426 height 70
type input "C:\fakepath\cedular_20222.pdf"
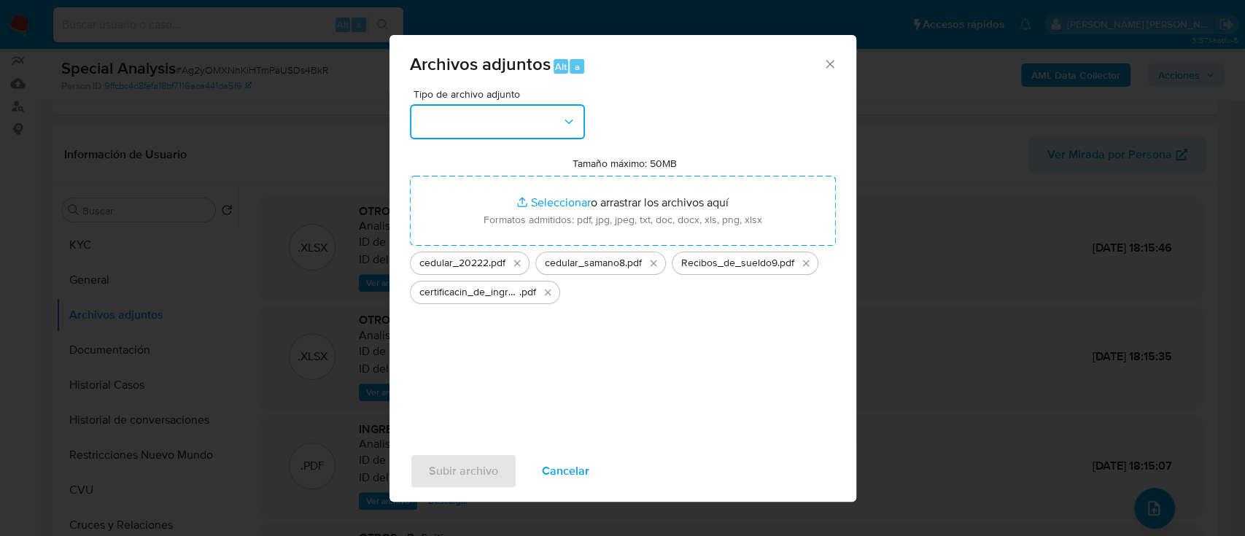
click at [525, 114] on button "button" at bounding box center [497, 121] width 175 height 35
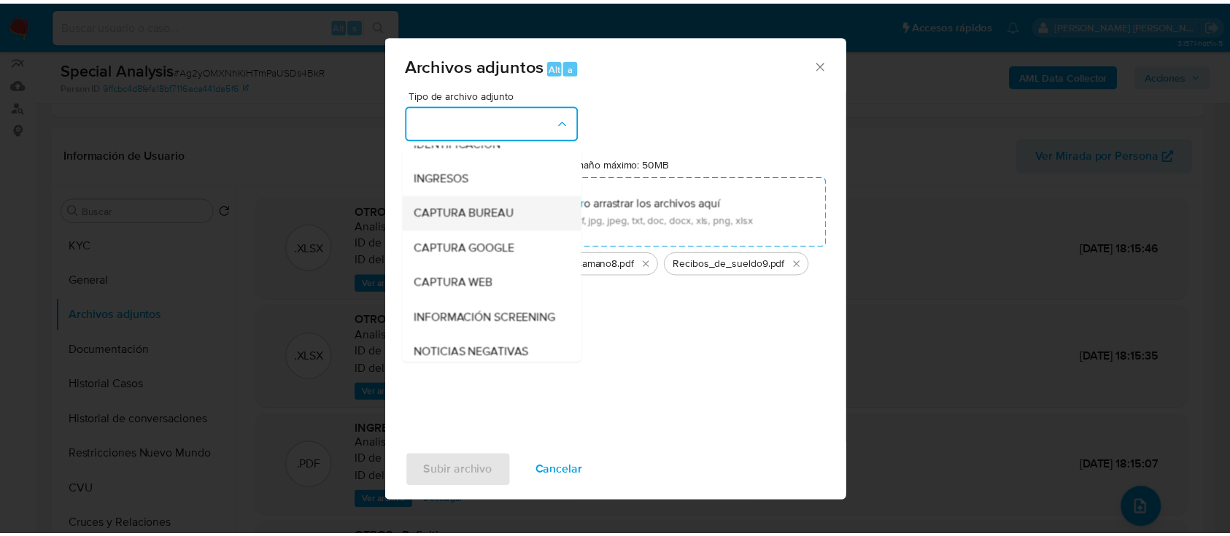
scroll to position [0, 0]
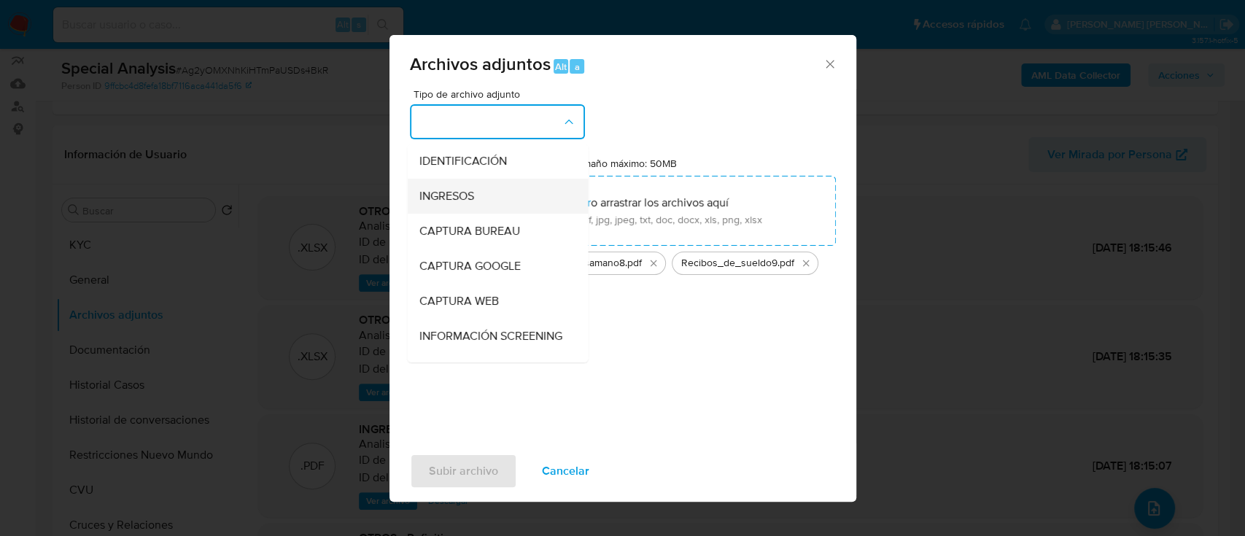
click at [519, 196] on div "INGRESOS" at bounding box center [493, 196] width 149 height 35
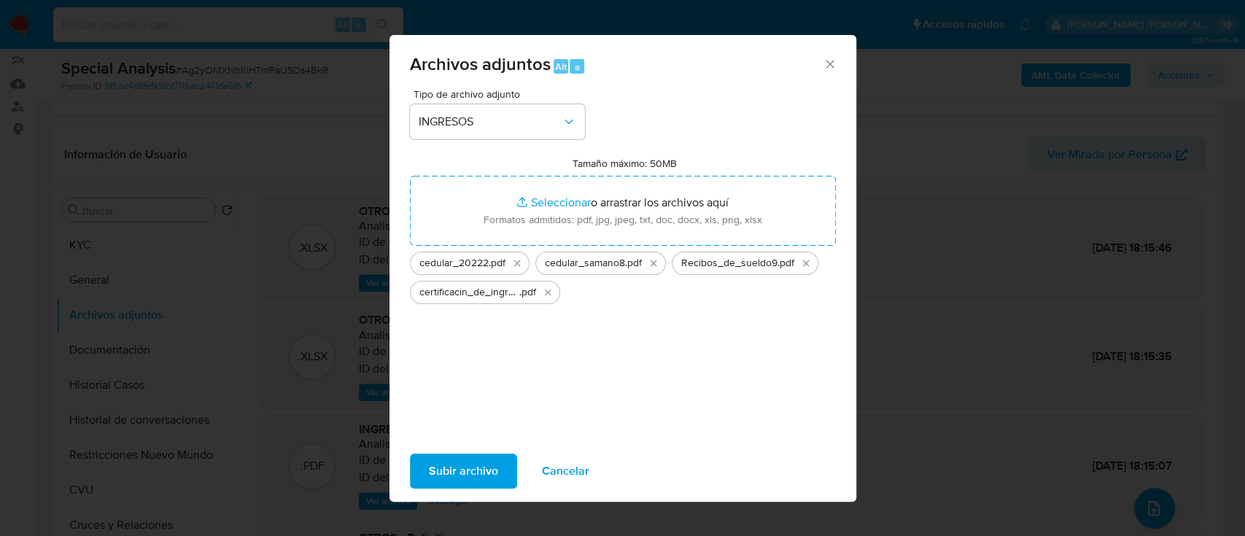
click at [468, 473] on span "Subir archivo" at bounding box center [463, 471] width 69 height 32
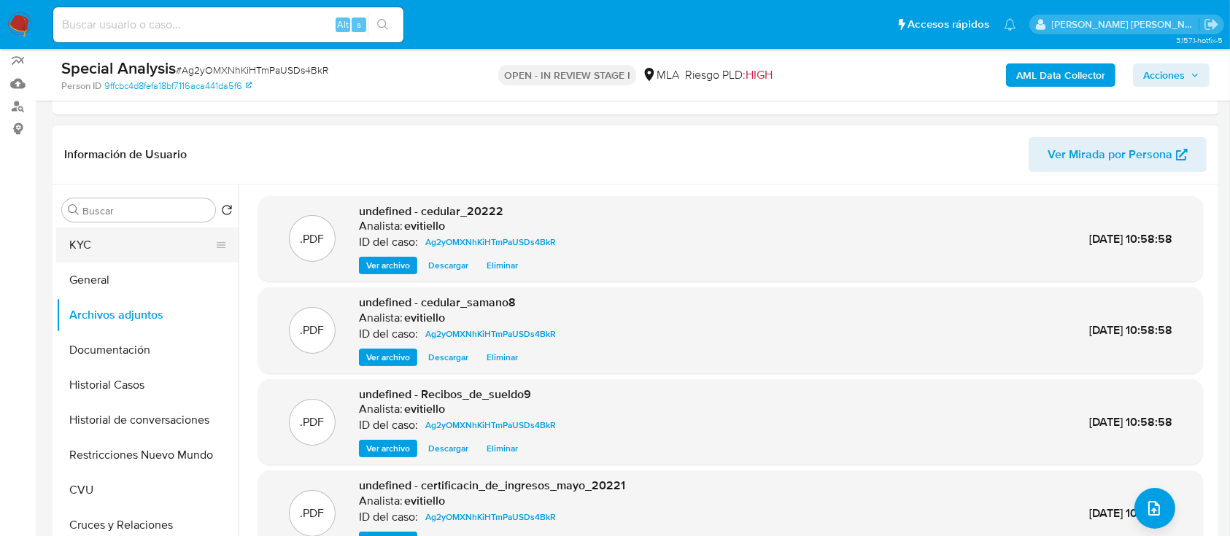
click at [122, 244] on button "KYC" at bounding box center [141, 245] width 171 height 35
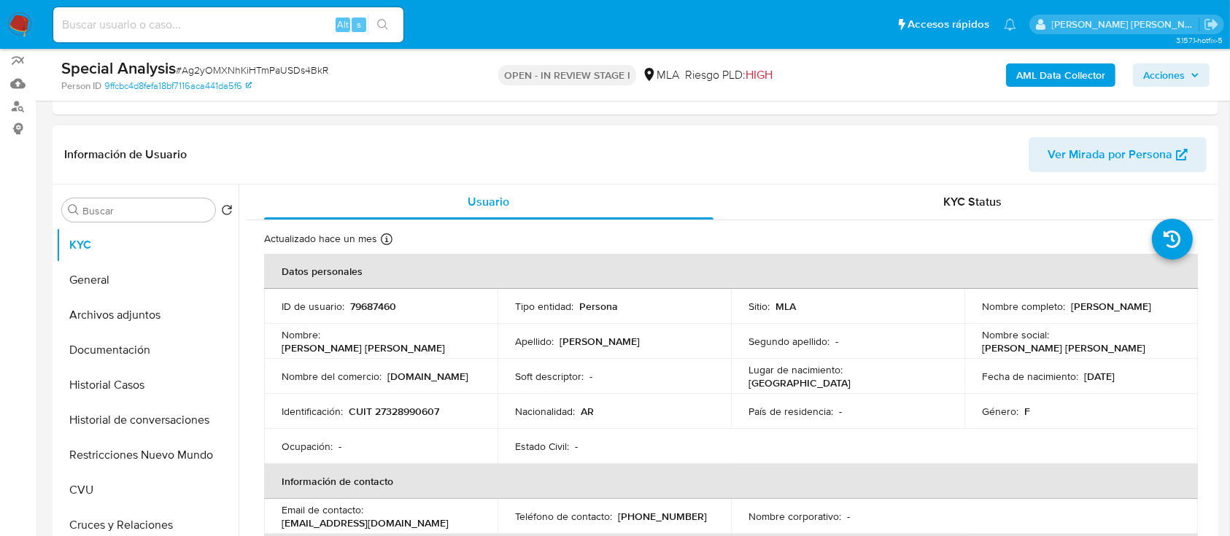
click at [393, 405] on p "CUIT 27328990607" at bounding box center [394, 411] width 90 height 13
copy p "27328990607"
click at [1157, 80] on span "Acciones" at bounding box center [1164, 74] width 42 height 23
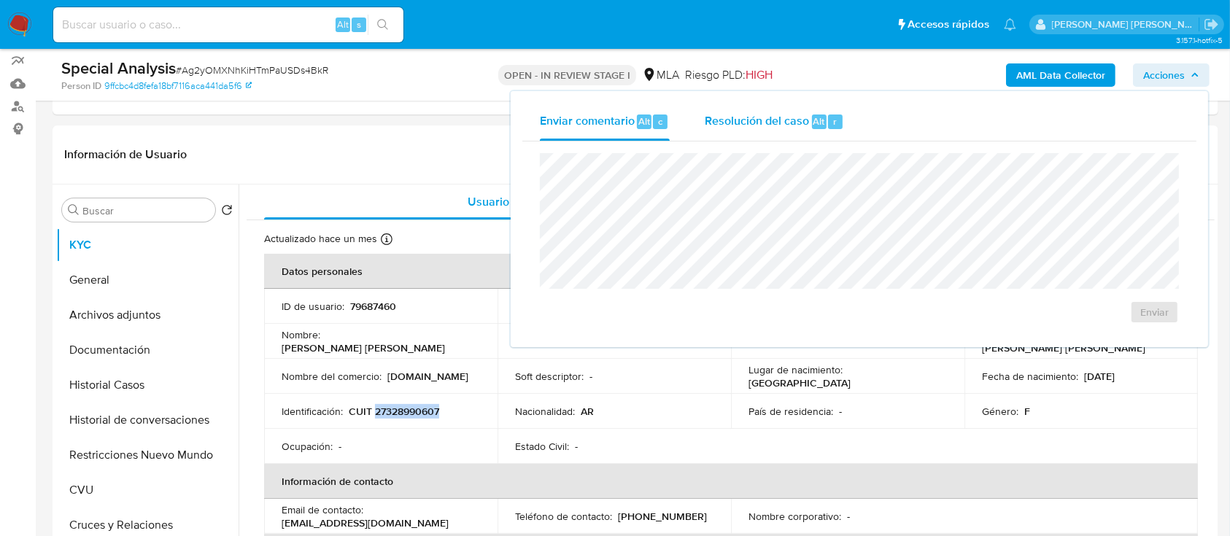
click at [789, 120] on span "Resolución del caso" at bounding box center [757, 120] width 104 height 17
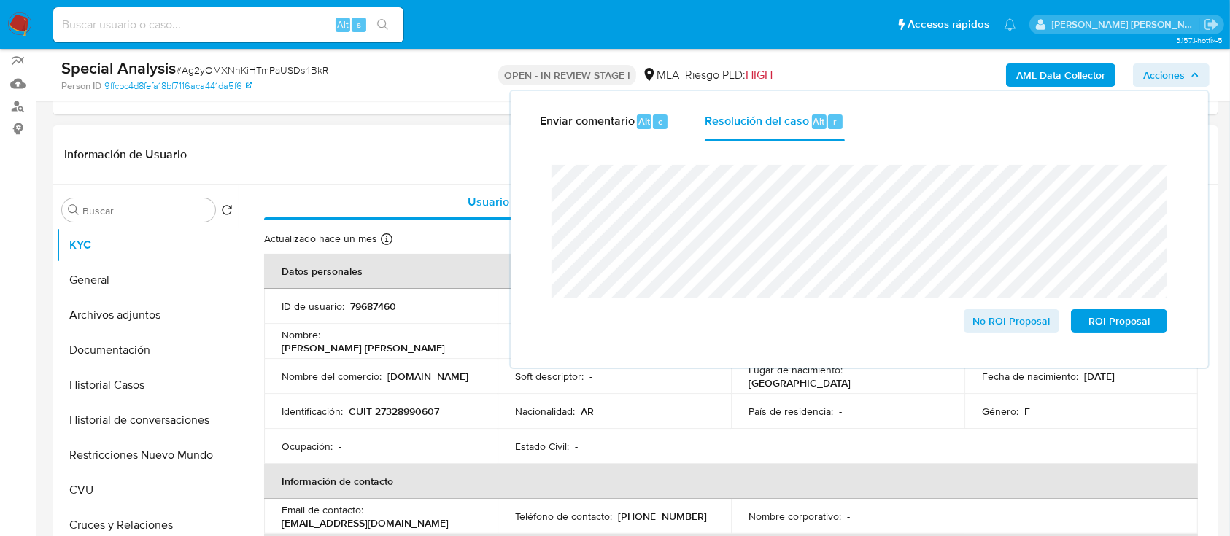
click at [398, 413] on p "CUIT 27328990607" at bounding box center [394, 411] width 90 height 13
click at [398, 411] on p "CUIT 27328990607" at bounding box center [394, 411] width 90 height 13
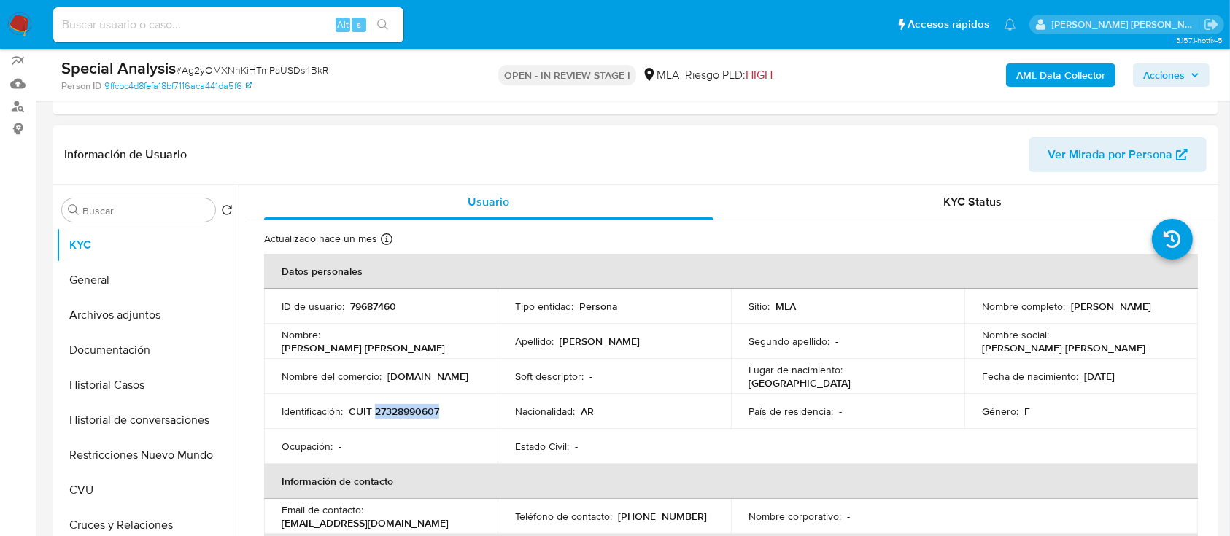
copy p "27328990607"
click at [1209, 59] on div "AML Data Collector Acciones" at bounding box center [1020, 75] width 379 height 34
click at [1189, 75] on span "Acciones" at bounding box center [1171, 75] width 56 height 20
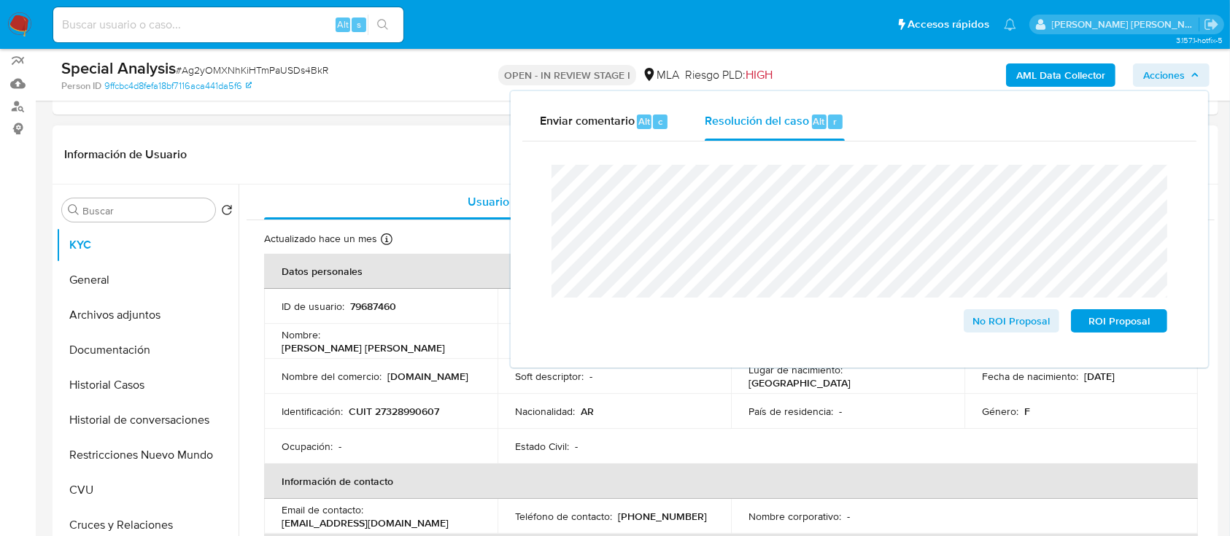
click at [377, 327] on td "Nombre : Paula Melina" at bounding box center [380, 341] width 233 height 35
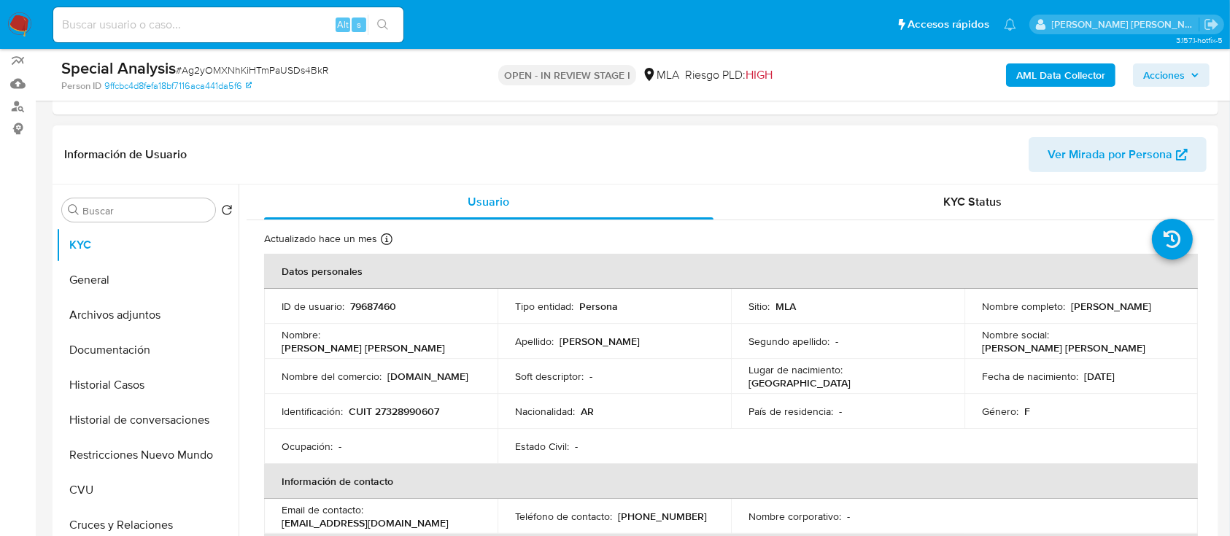
drag, startPoint x: 1167, startPoint y: 304, endPoint x: 1066, endPoint y: 309, distance: 101.5
click at [1066, 309] on td "Nombre completo : Paula Melina Samano" at bounding box center [1080, 306] width 233 height 35
copy p "Paula Melina Samano"
click at [1166, 61] on div "AML Data Collector Acciones" at bounding box center [1020, 75] width 379 height 34
click at [1161, 69] on span "Acciones" at bounding box center [1164, 74] width 42 height 23
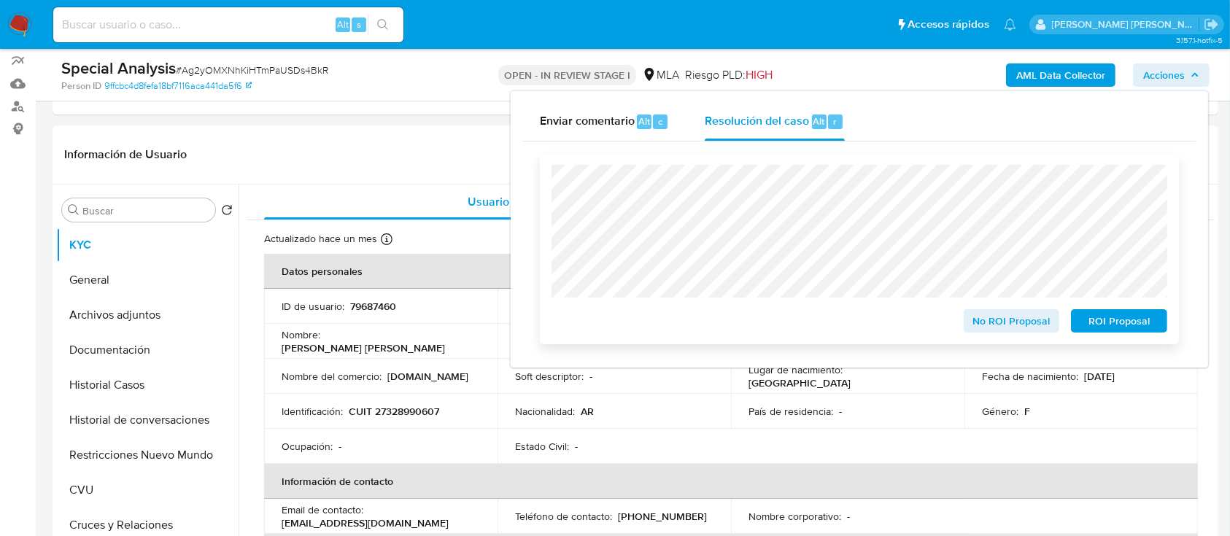
click at [549, 185] on div "No ROI Proposal ROI Proposal" at bounding box center [859, 248] width 639 height 191
click at [1017, 316] on span "No ROI Proposal" at bounding box center [1012, 321] width 76 height 20
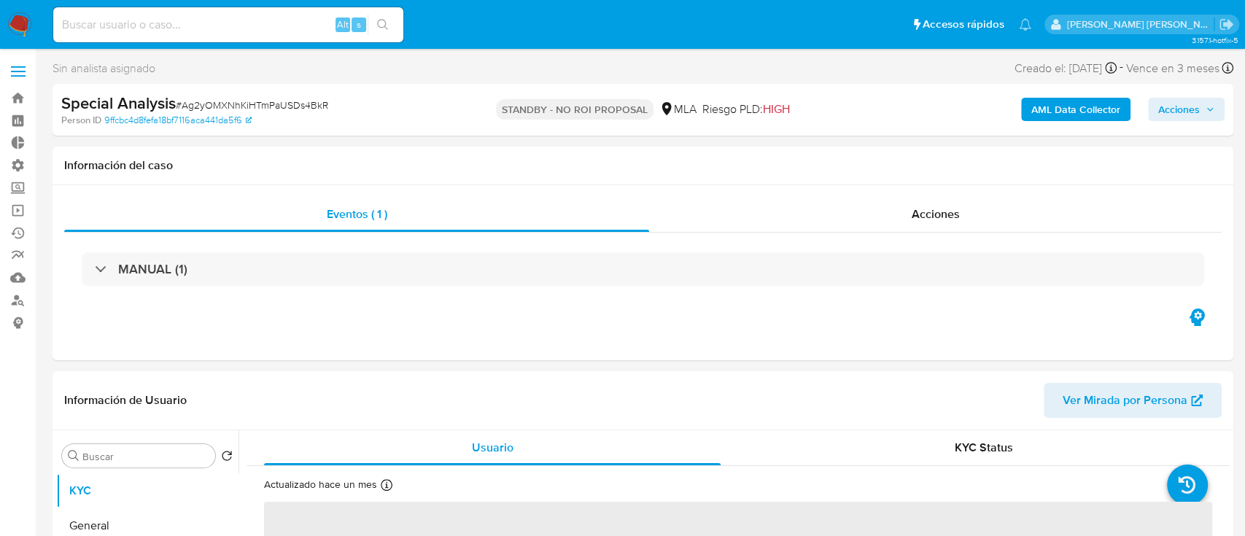
select select "10"
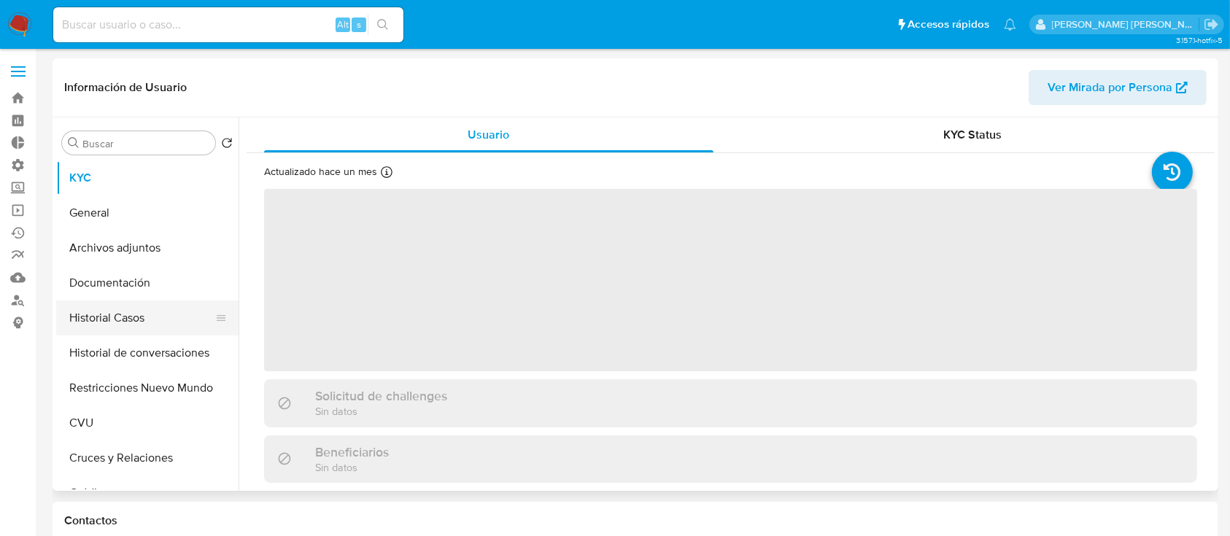
click at [182, 323] on button "Historial Casos" at bounding box center [141, 317] width 171 height 35
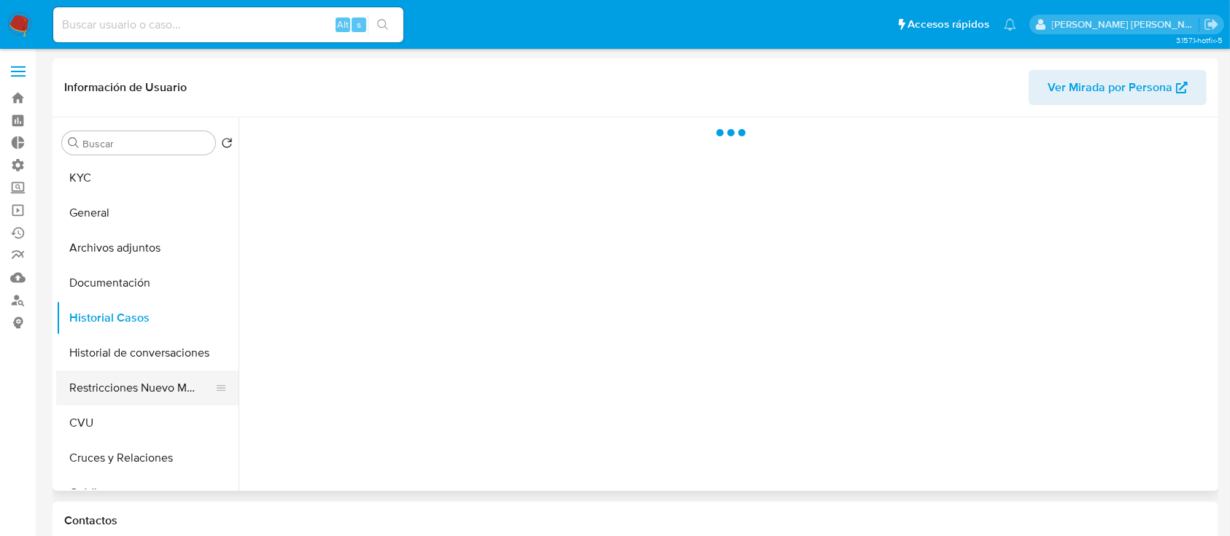
select select "10"
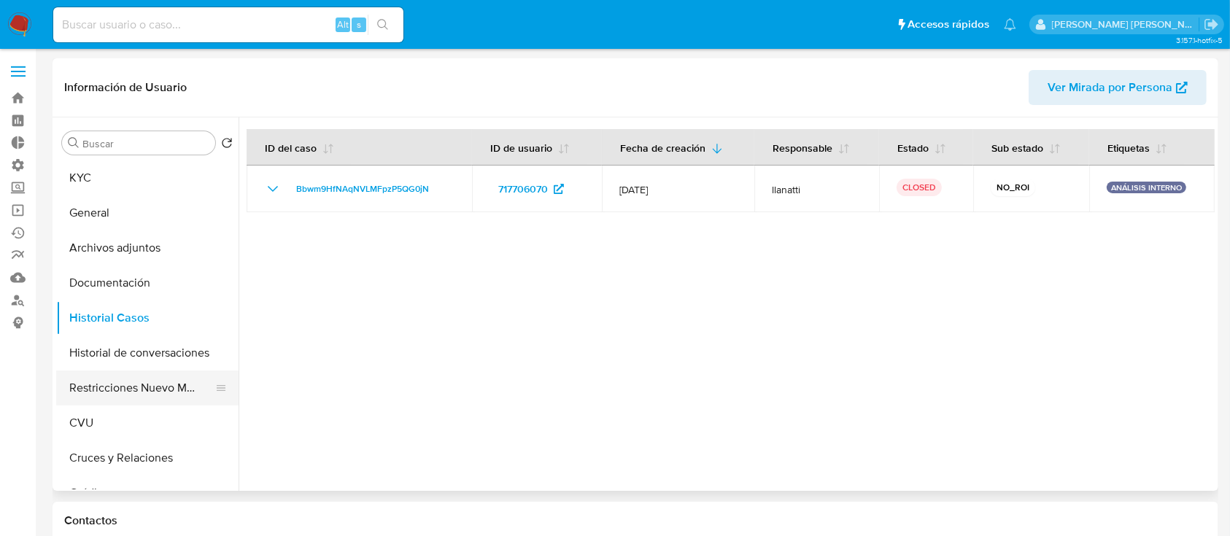
click at [158, 380] on button "Restricciones Nuevo Mundo" at bounding box center [141, 388] width 171 height 35
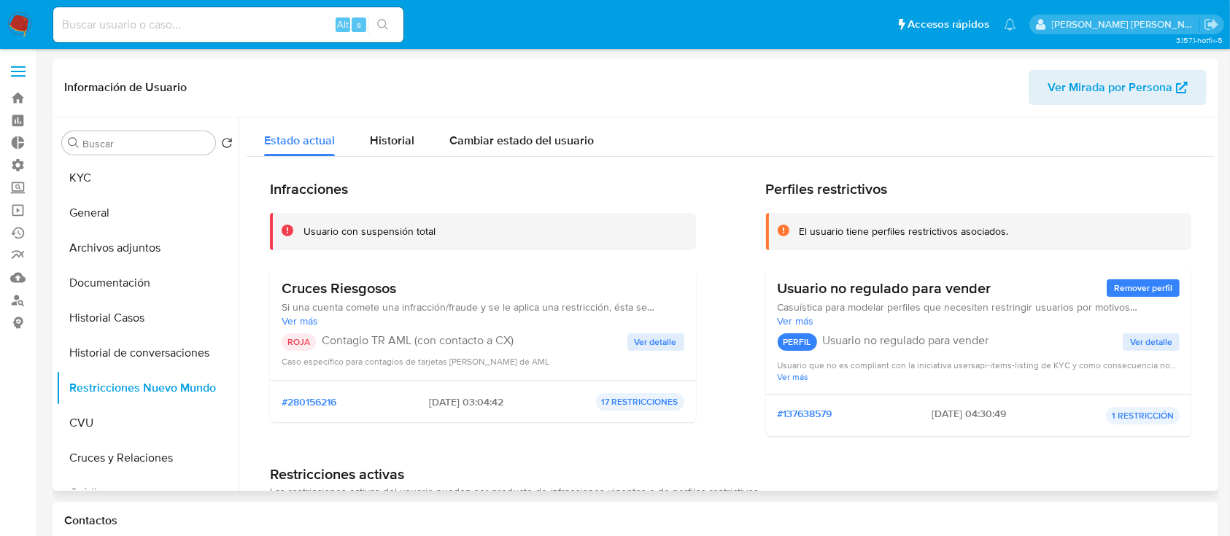
click at [654, 338] on span "Ver detalle" at bounding box center [656, 342] width 42 height 15
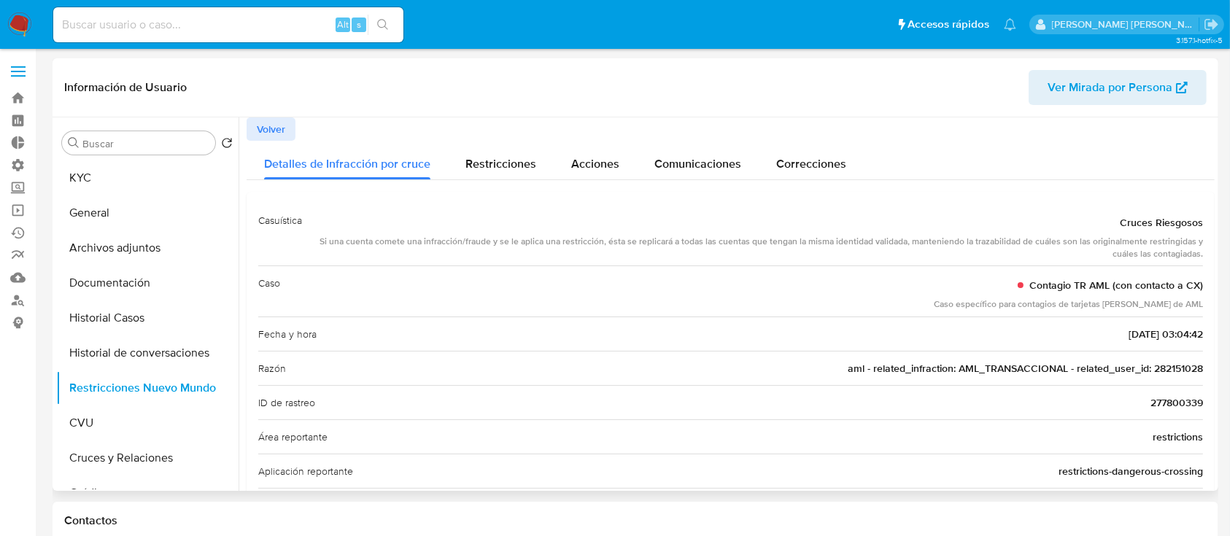
click at [1163, 371] on span "aml - related_infraction: AML_TRANSACCIONAL - related_user_id: 282151028" at bounding box center [1025, 368] width 355 height 15
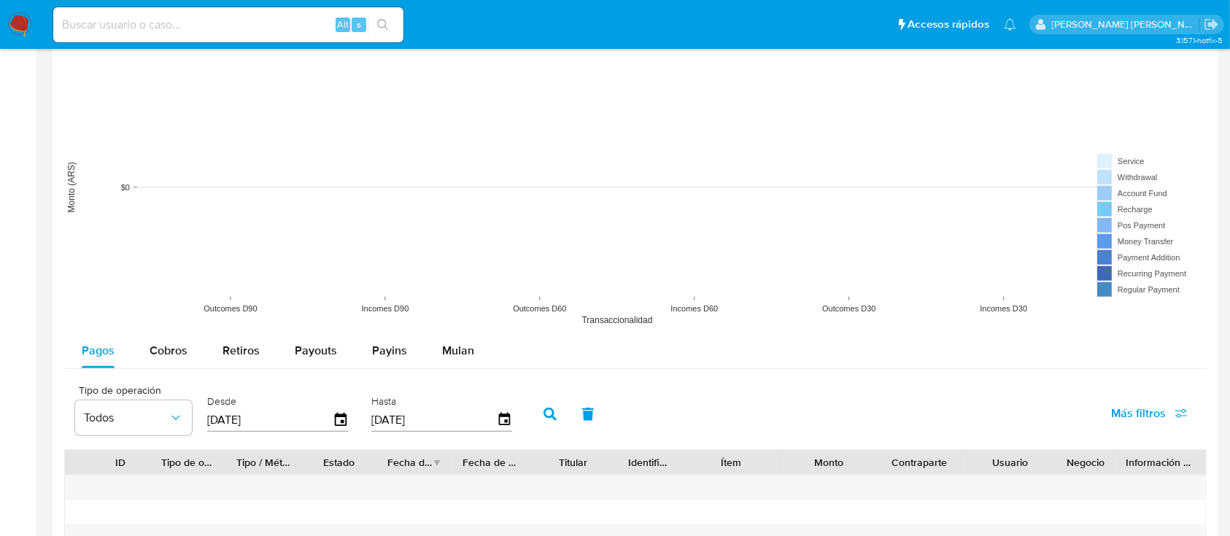
scroll to position [1653, 0]
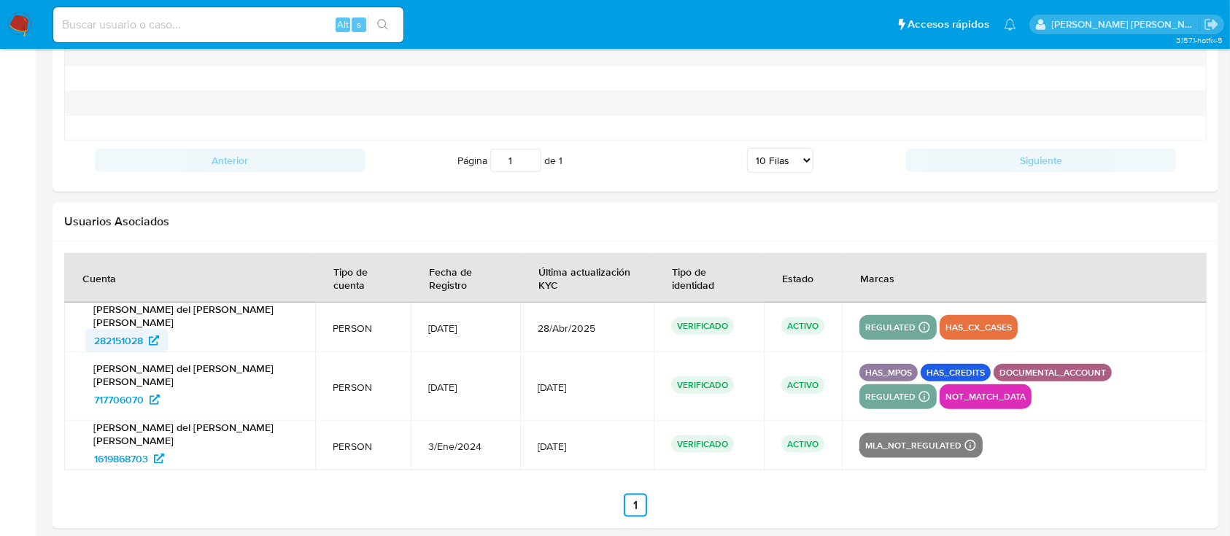
click at [128, 341] on span "282151028" at bounding box center [118, 340] width 49 height 23
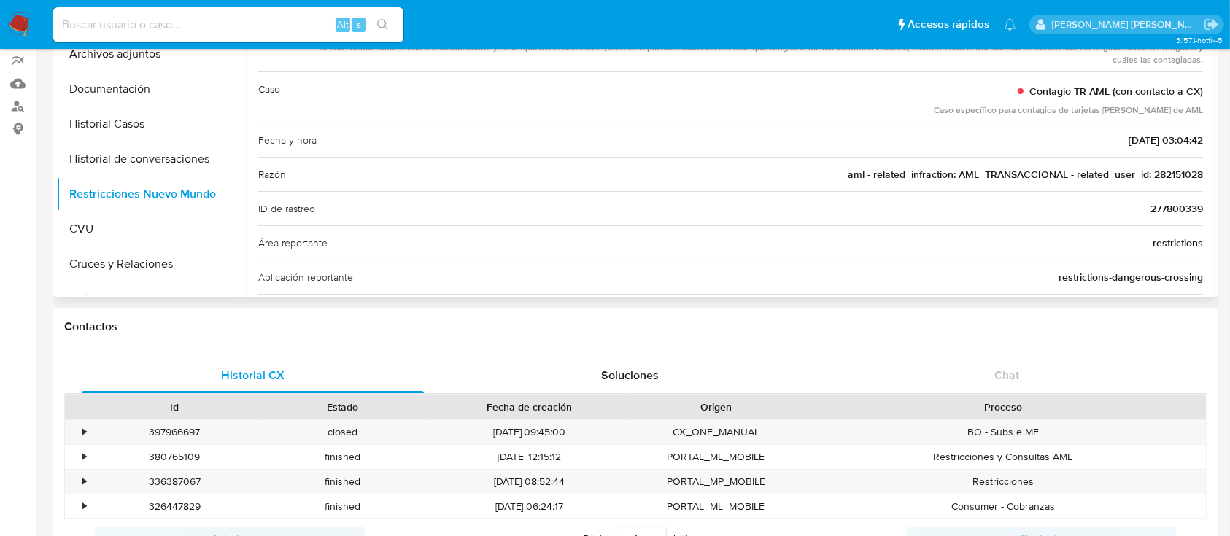
scroll to position [0, 0]
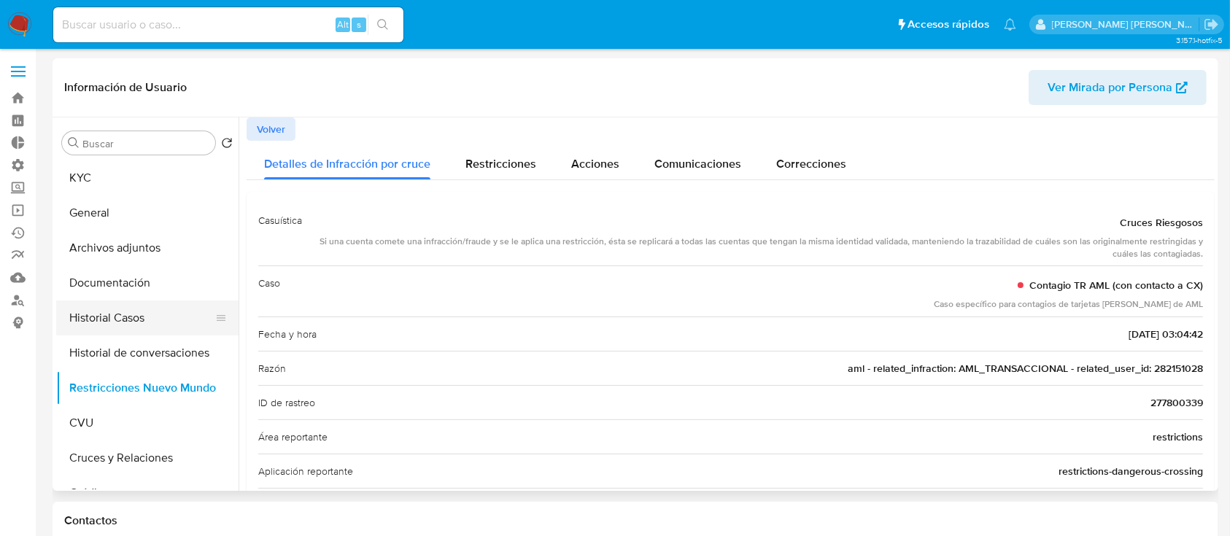
click at [173, 324] on button "Historial Casos" at bounding box center [141, 317] width 171 height 35
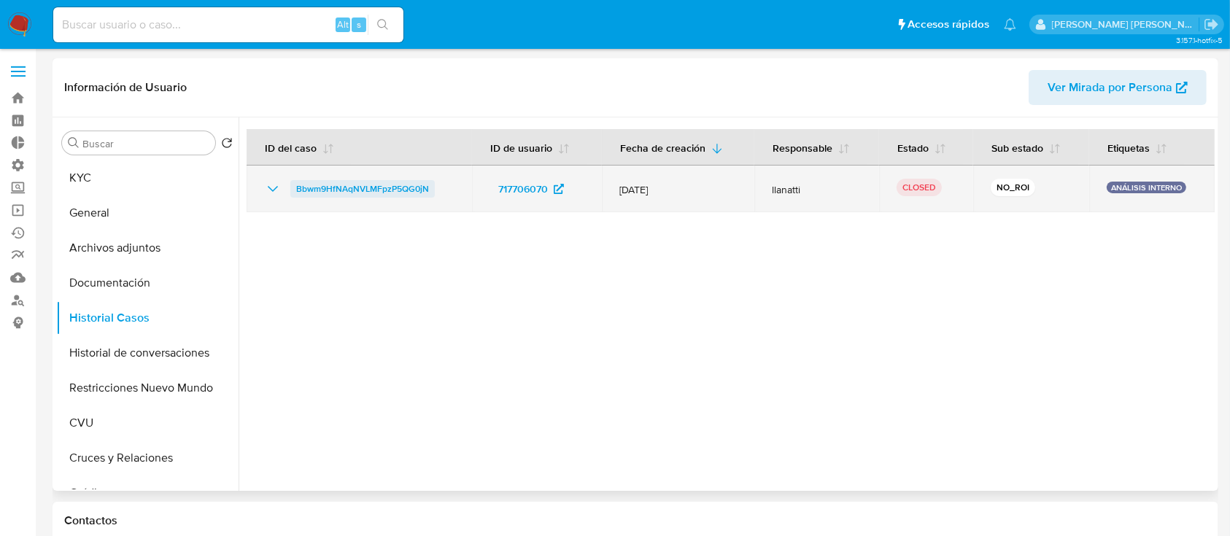
click at [363, 188] on span "Bbwm9HfNAqNVLMFpzP5QG0jN" at bounding box center [362, 189] width 133 height 18
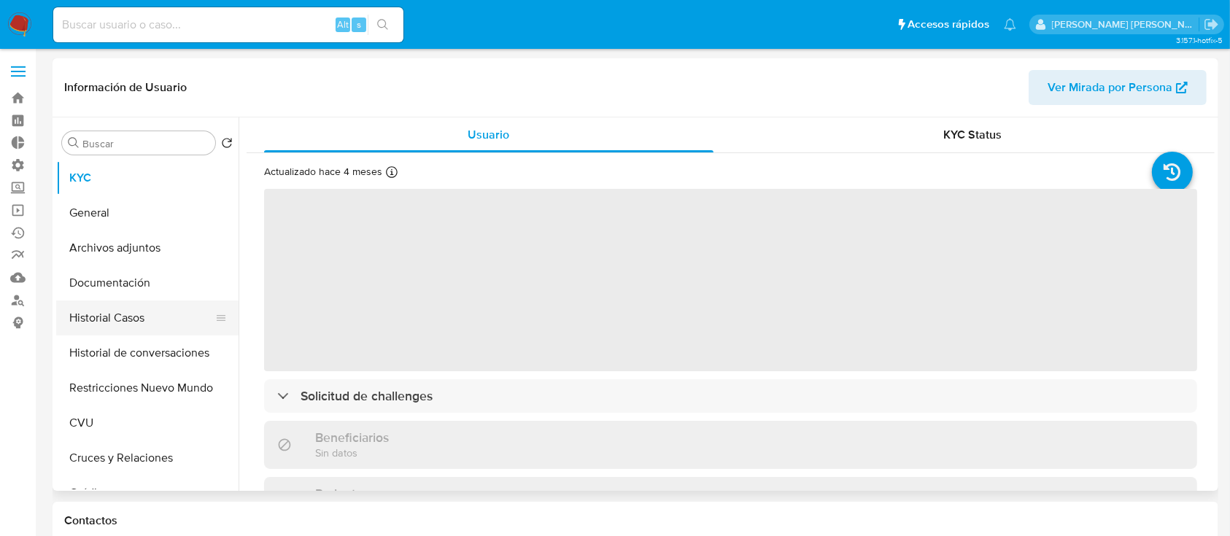
click at [168, 324] on button "Historial Casos" at bounding box center [141, 317] width 171 height 35
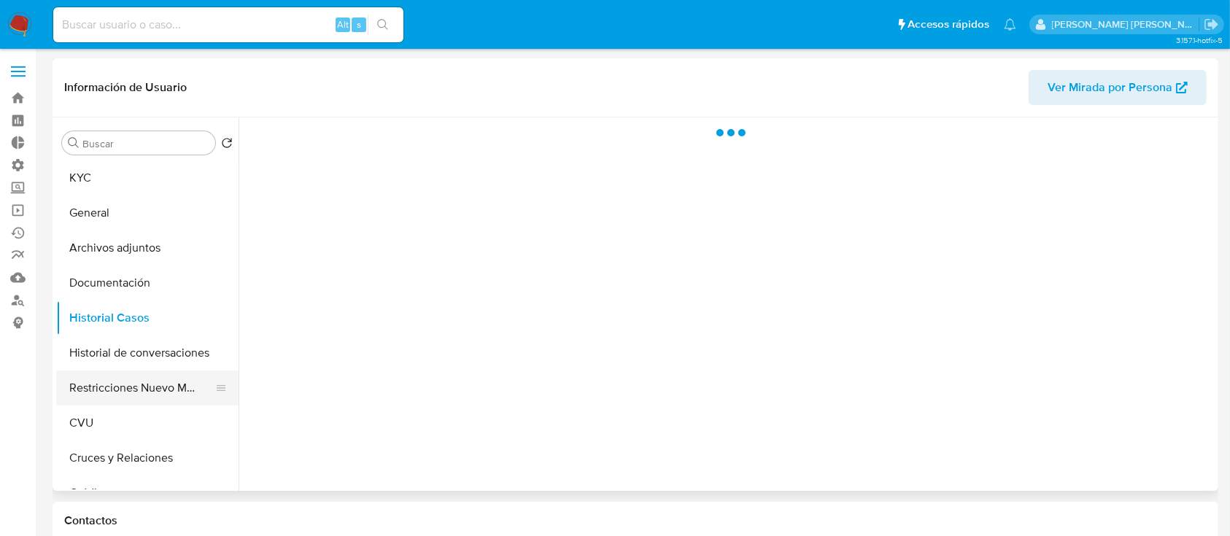
select select "10"
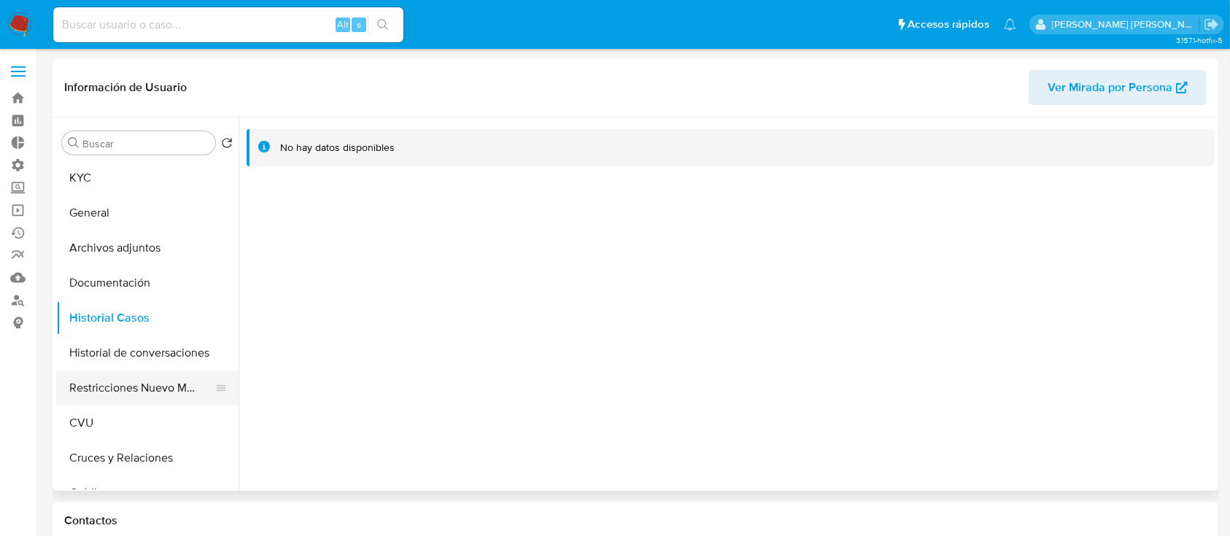
click at [152, 395] on button "Restricciones Nuevo Mundo" at bounding box center [141, 388] width 171 height 35
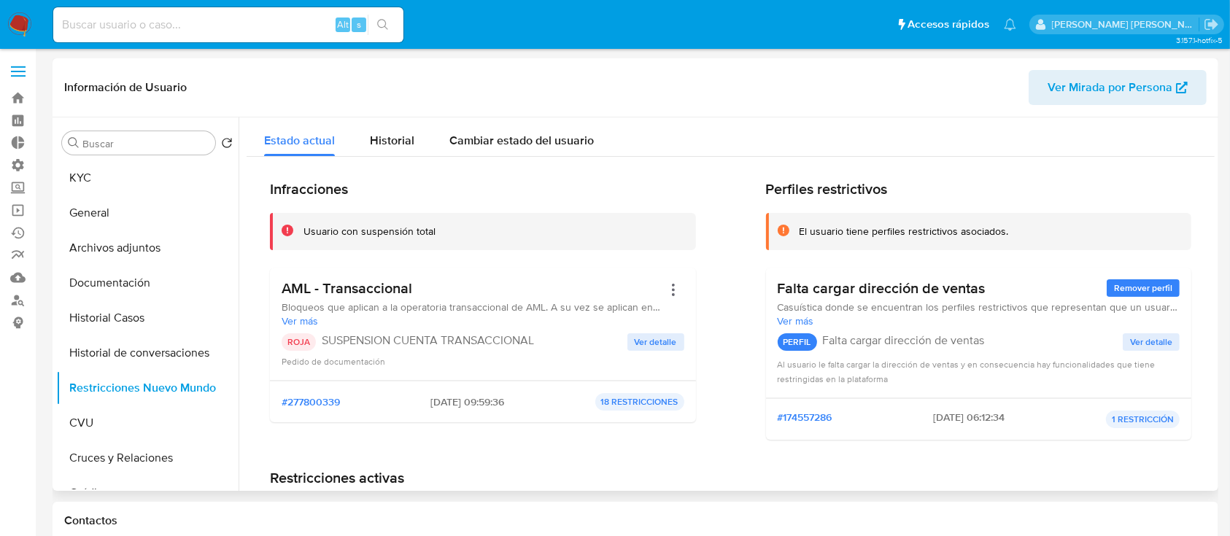
click at [661, 343] on span "Ver detalle" at bounding box center [656, 342] width 42 height 15
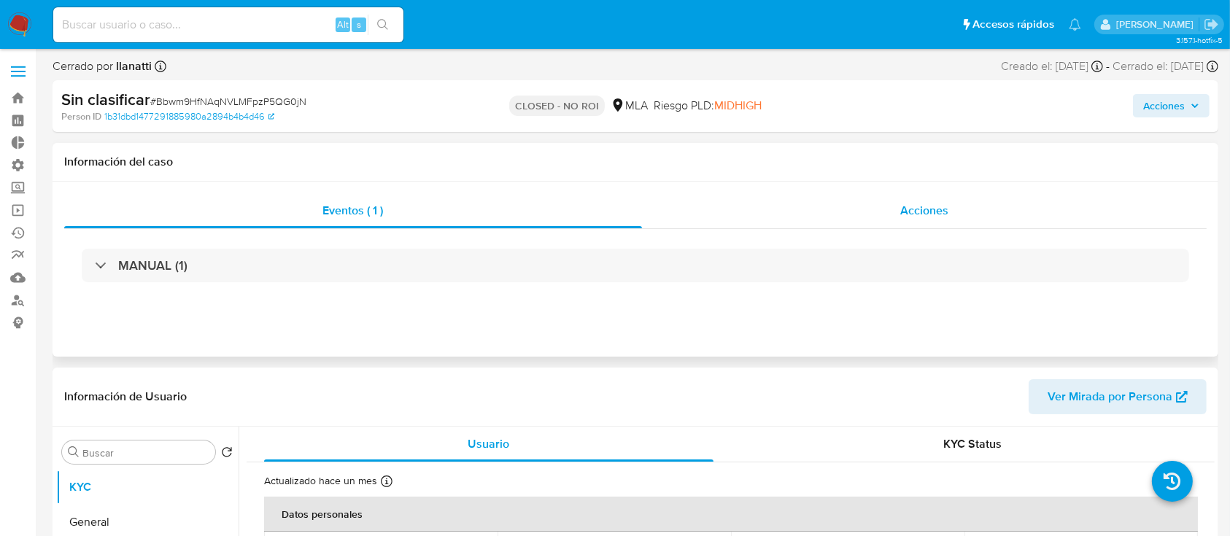
click at [860, 208] on div "Acciones" at bounding box center [924, 210] width 565 height 35
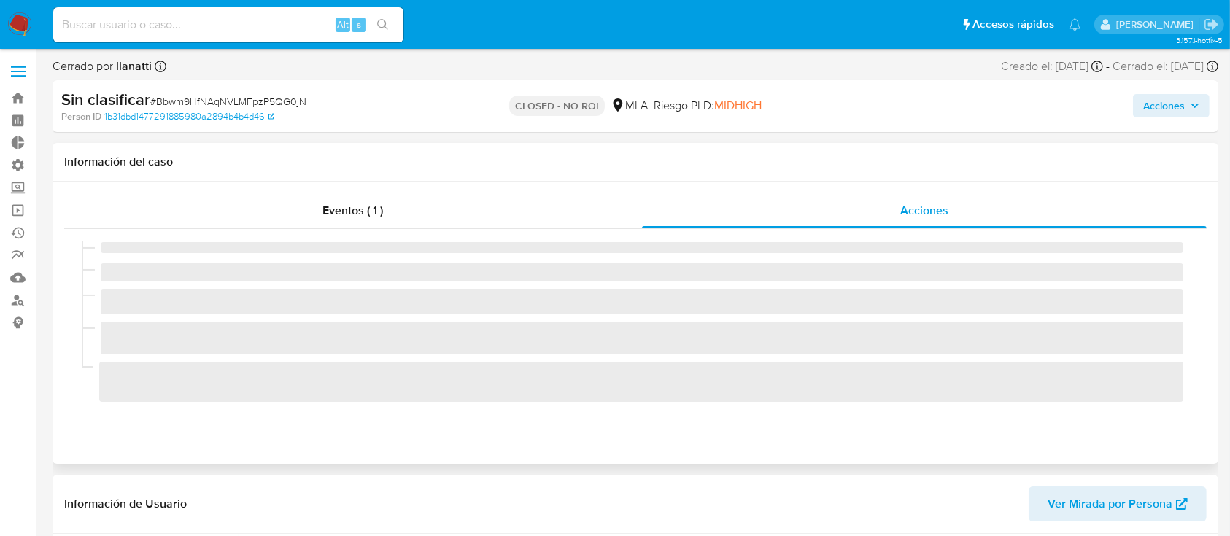
select select "10"
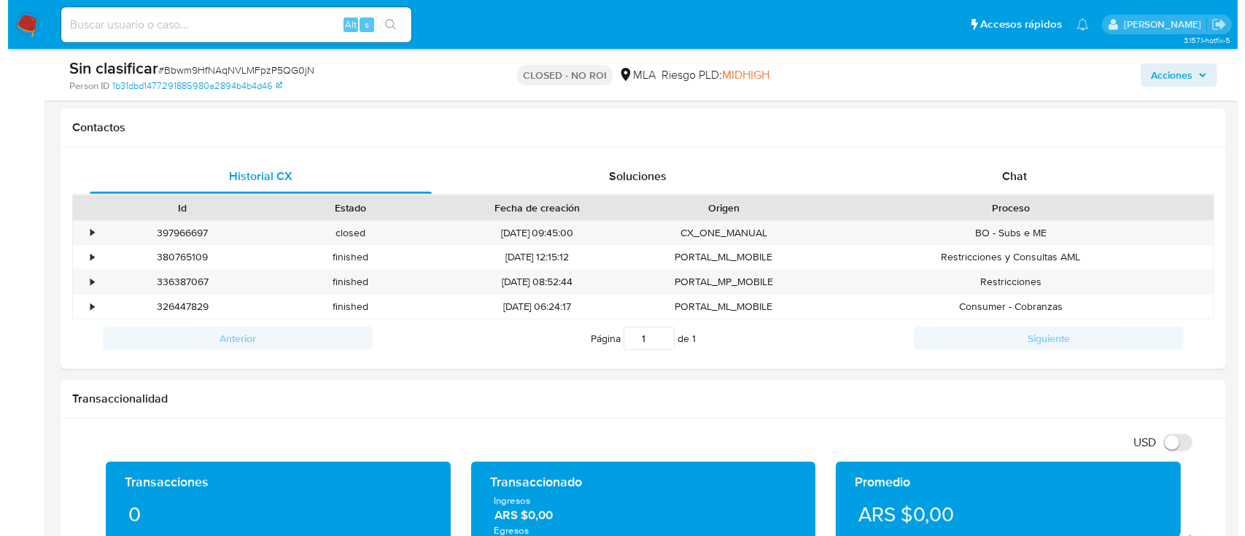
scroll to position [292, 0]
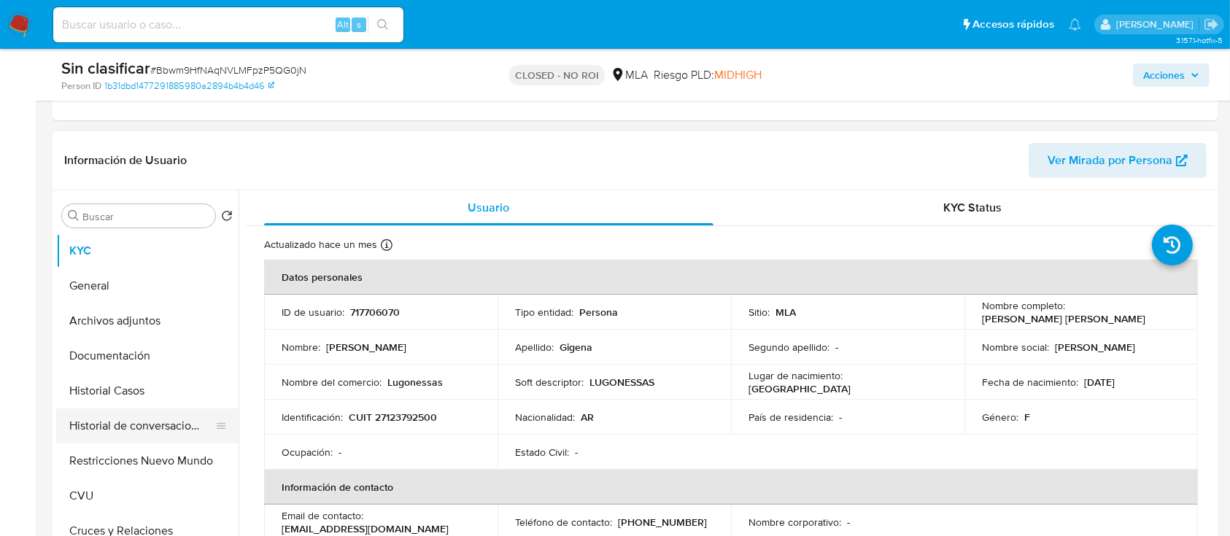
click at [110, 422] on button "Historial de conversaciones" at bounding box center [141, 425] width 171 height 35
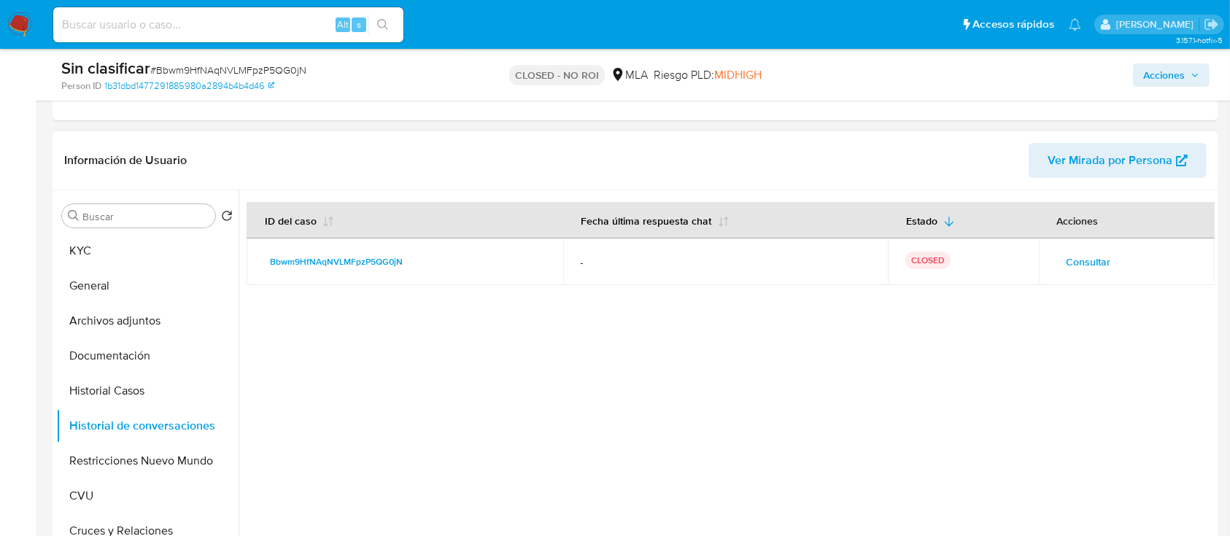
click at [1080, 257] on span "Consultar" at bounding box center [1088, 262] width 44 height 20
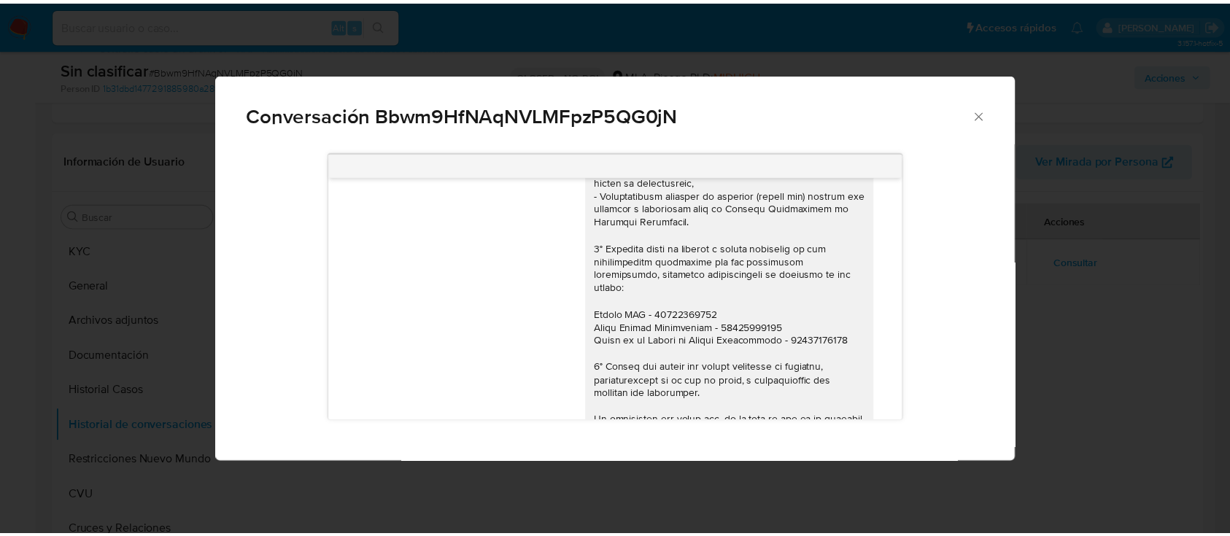
scroll to position [265, 0]
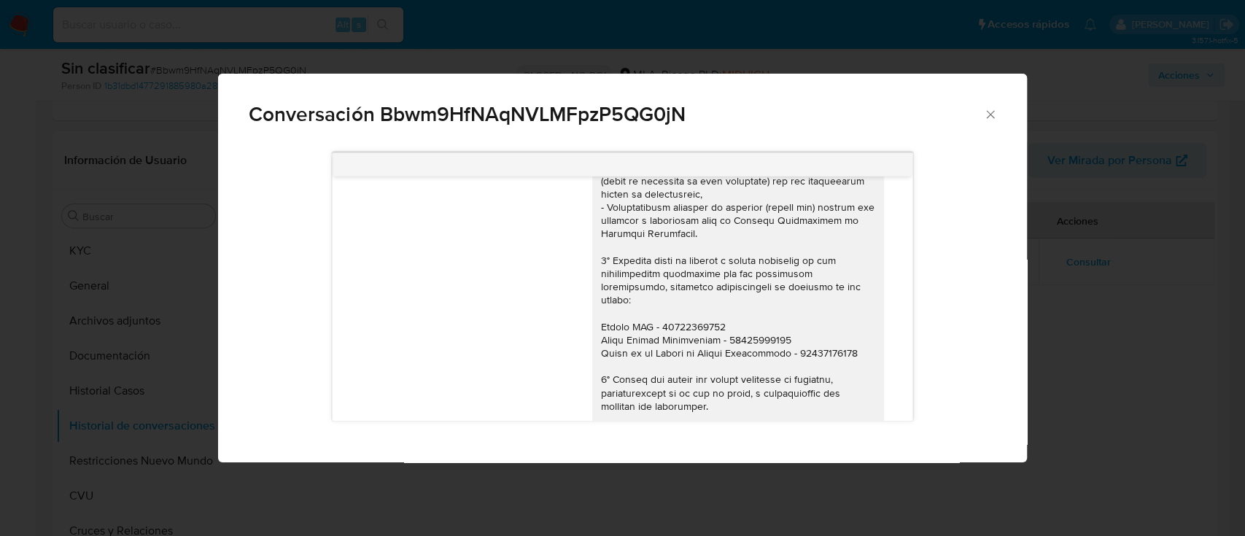
click at [680, 309] on div "Comunicación" at bounding box center [738, 286] width 274 height 703
copy div "30716488663"
click at [993, 118] on icon "Cerrar" at bounding box center [990, 114] width 8 height 8
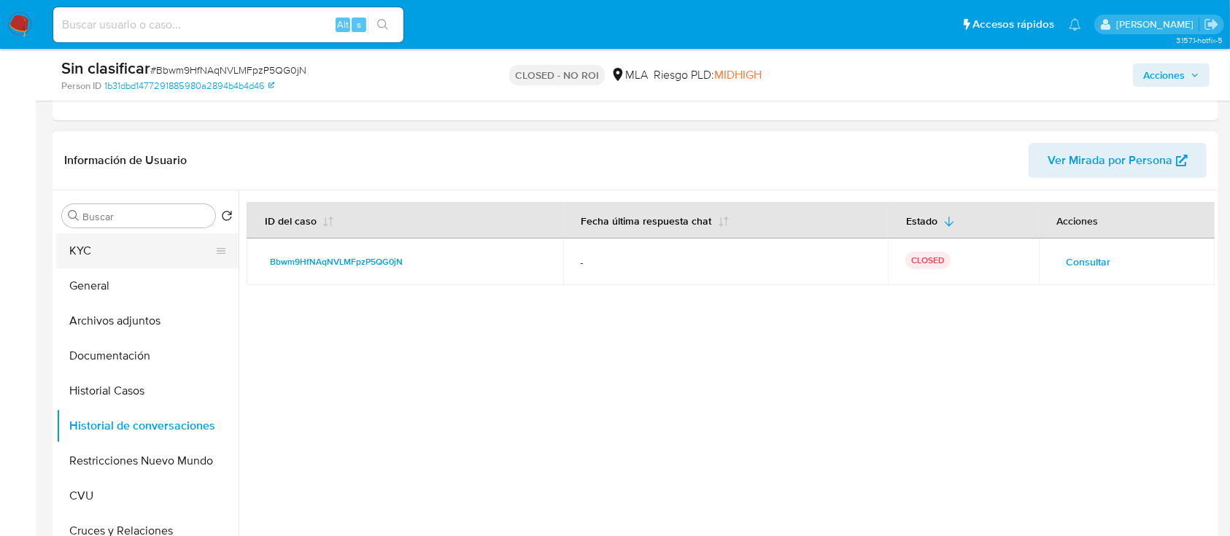
click at [125, 251] on button "KYC" at bounding box center [141, 250] width 171 height 35
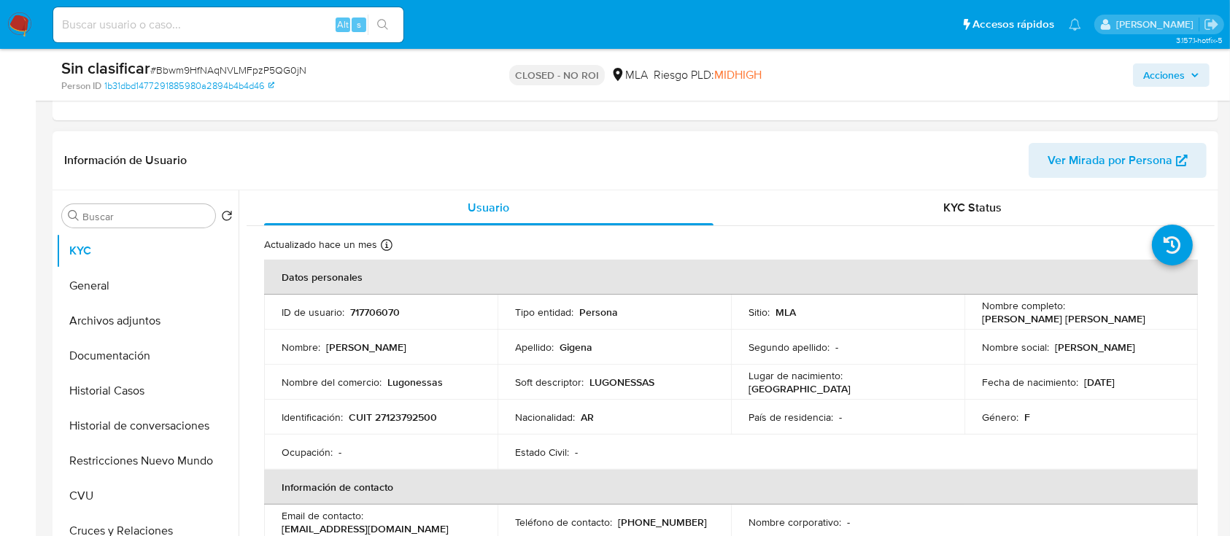
scroll to position [97, 0]
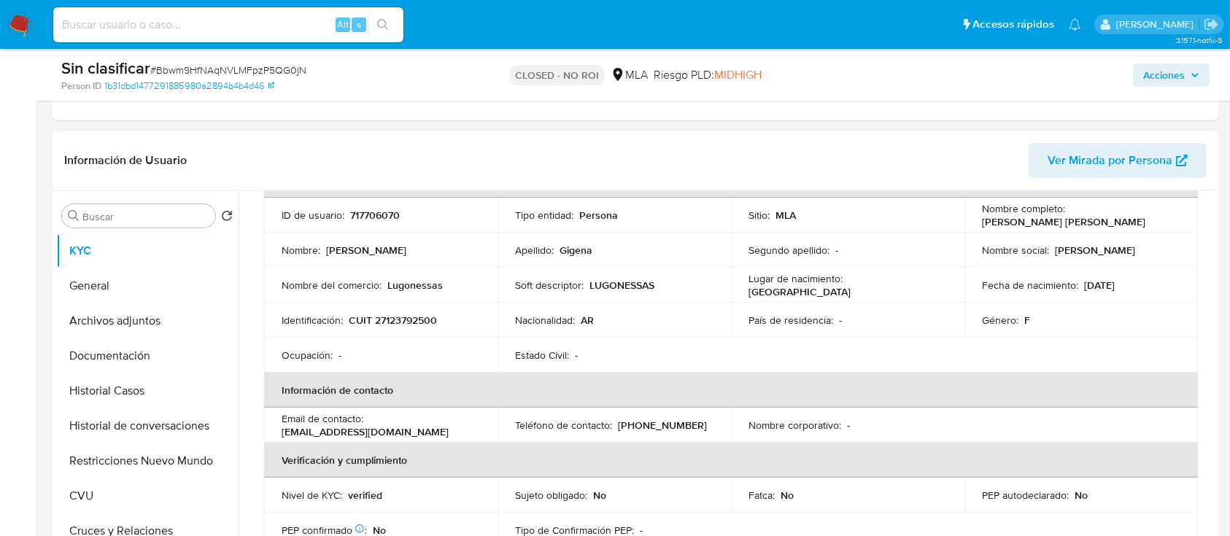
drag, startPoint x: 451, startPoint y: 435, endPoint x: 280, endPoint y: 438, distance: 171.4
click at [280, 438] on td "Email de contacto : gigenaflorisadriana24@gmail.com" at bounding box center [380, 425] width 233 height 35
copy p "gigenaflorisadriana24@gmail.com"
click at [185, 394] on button "Historial Casos" at bounding box center [141, 390] width 171 height 35
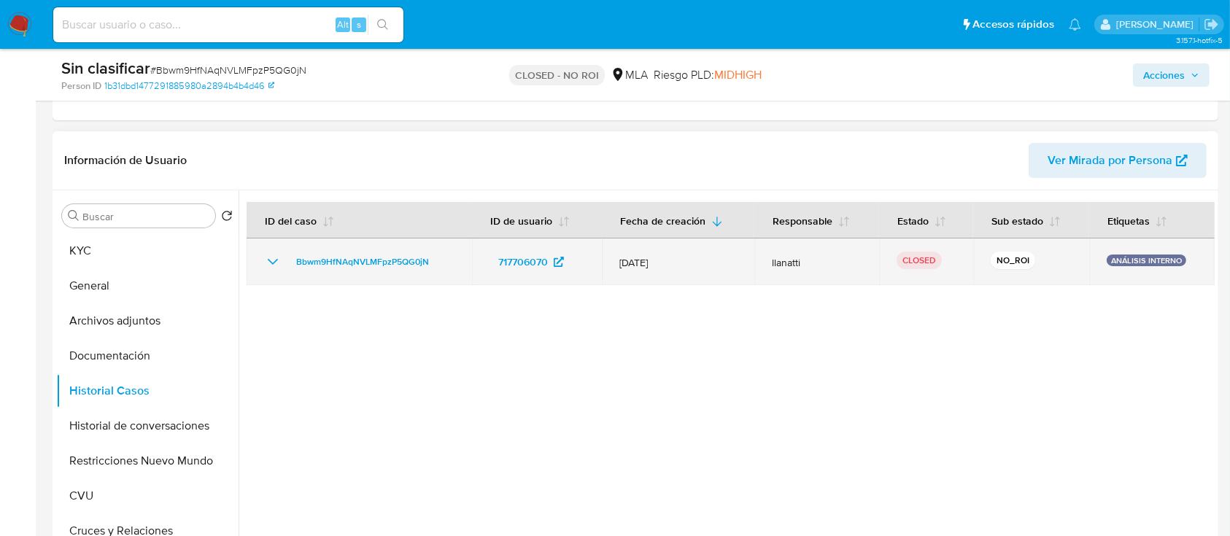
click at [278, 260] on icon "Mostrar/Ocultar" at bounding box center [273, 262] width 18 height 18
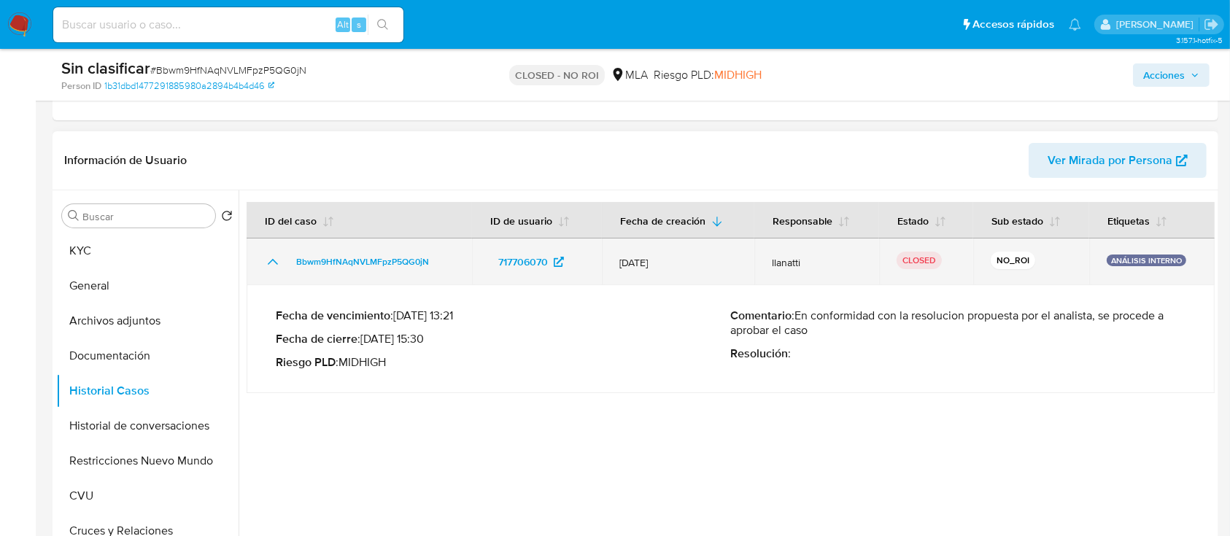
click at [278, 260] on icon "Mostrar/Ocultar" at bounding box center [273, 262] width 18 height 18
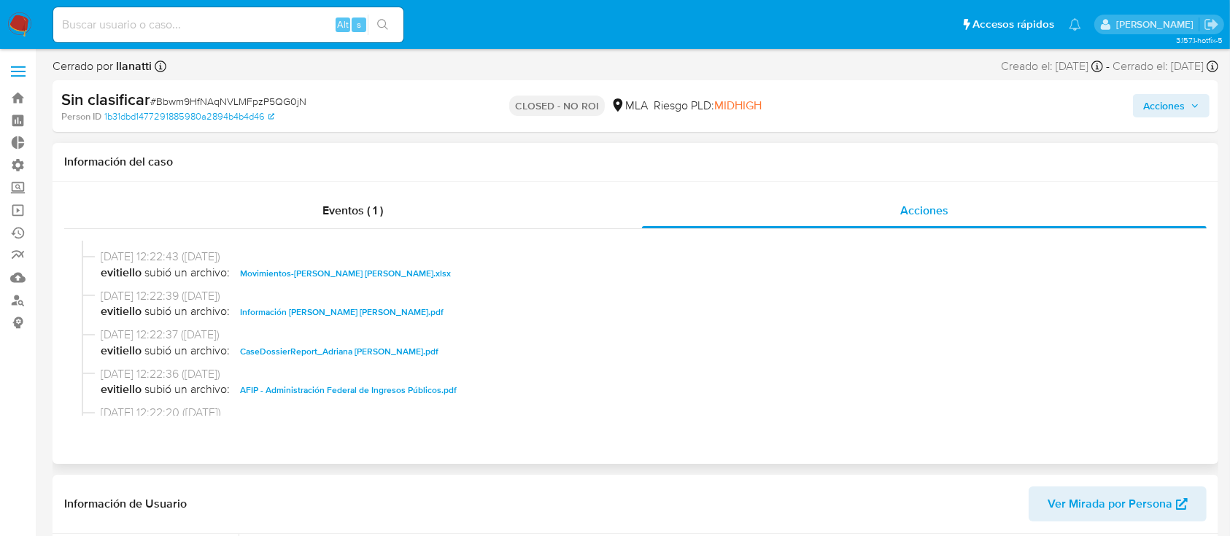
click at [370, 307] on span "Información Adriana del Valle Gigena.pdf" at bounding box center [341, 312] width 203 height 18
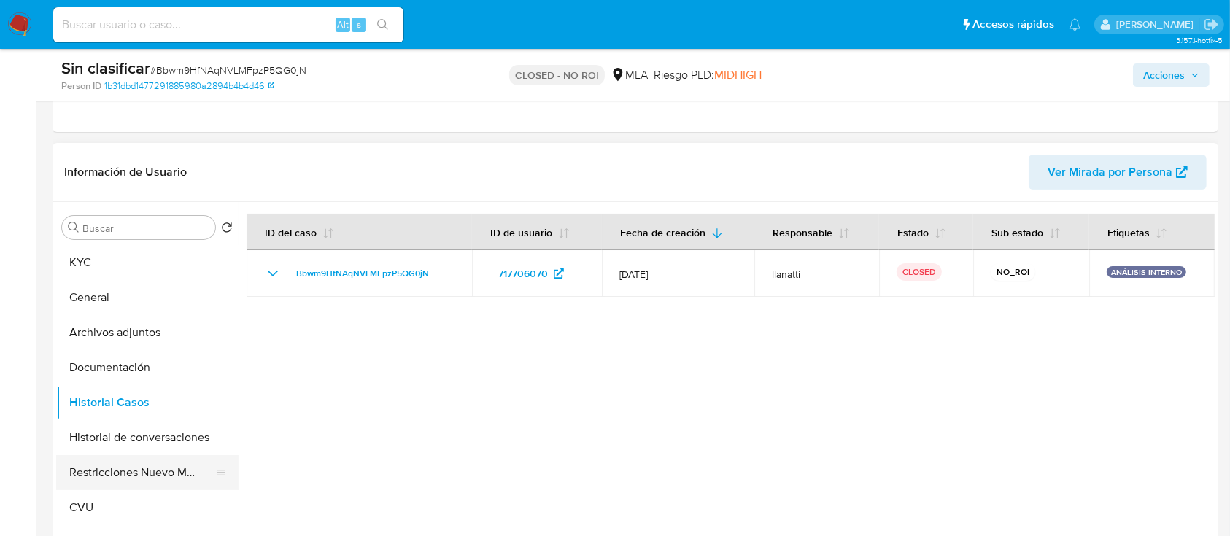
scroll to position [389, 0]
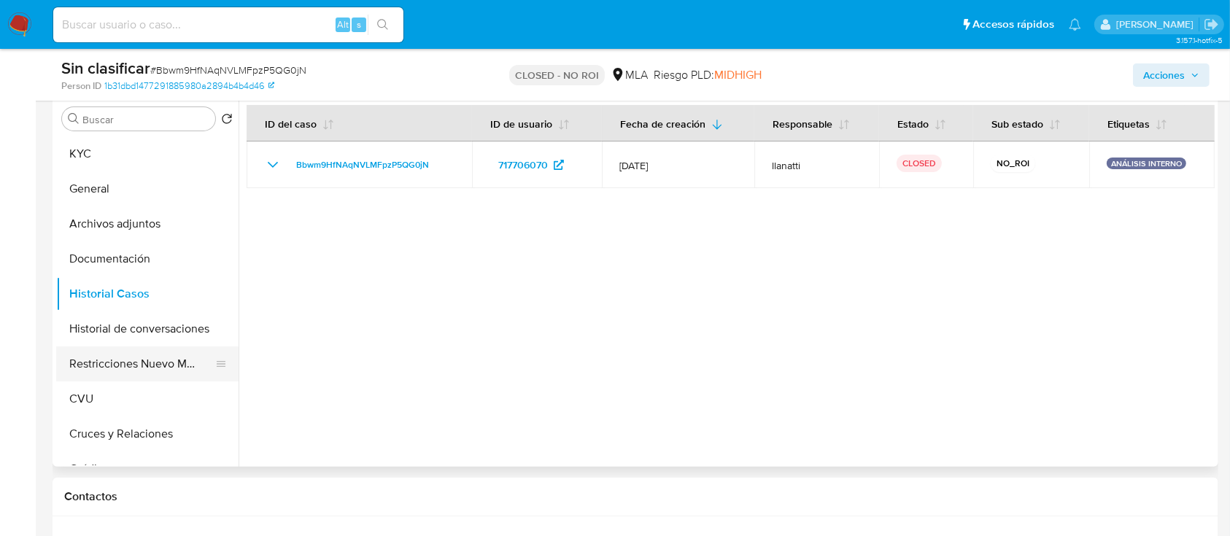
click at [151, 369] on button "Restricciones Nuevo Mundo" at bounding box center [141, 363] width 171 height 35
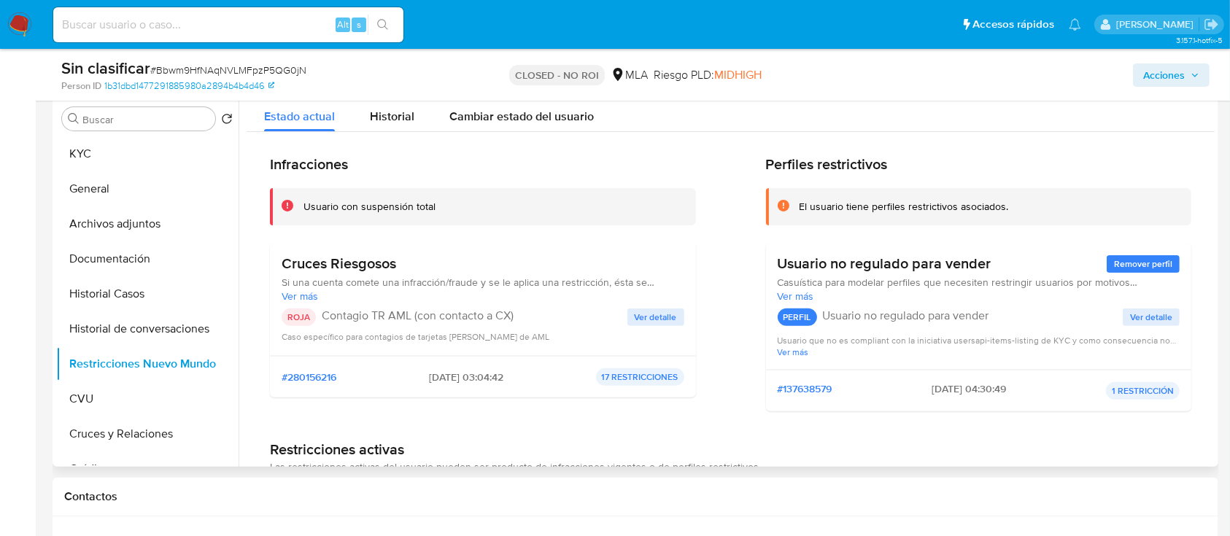
click at [668, 317] on span "Ver detalle" at bounding box center [656, 317] width 42 height 15
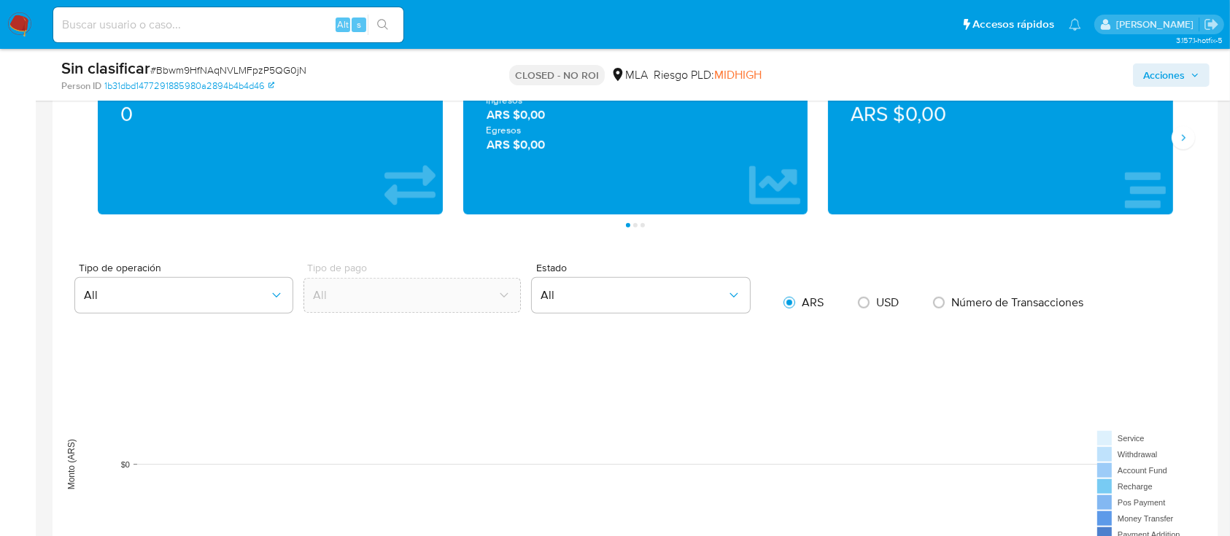
scroll to position [1834, 0]
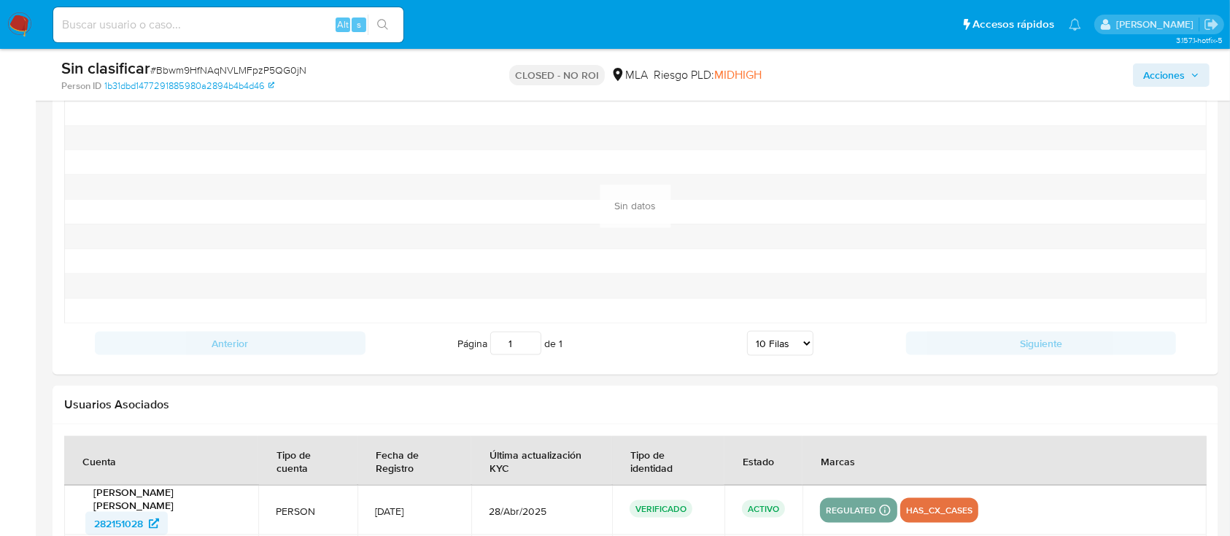
click at [153, 514] on span "282151028" at bounding box center [126, 523] width 65 height 23
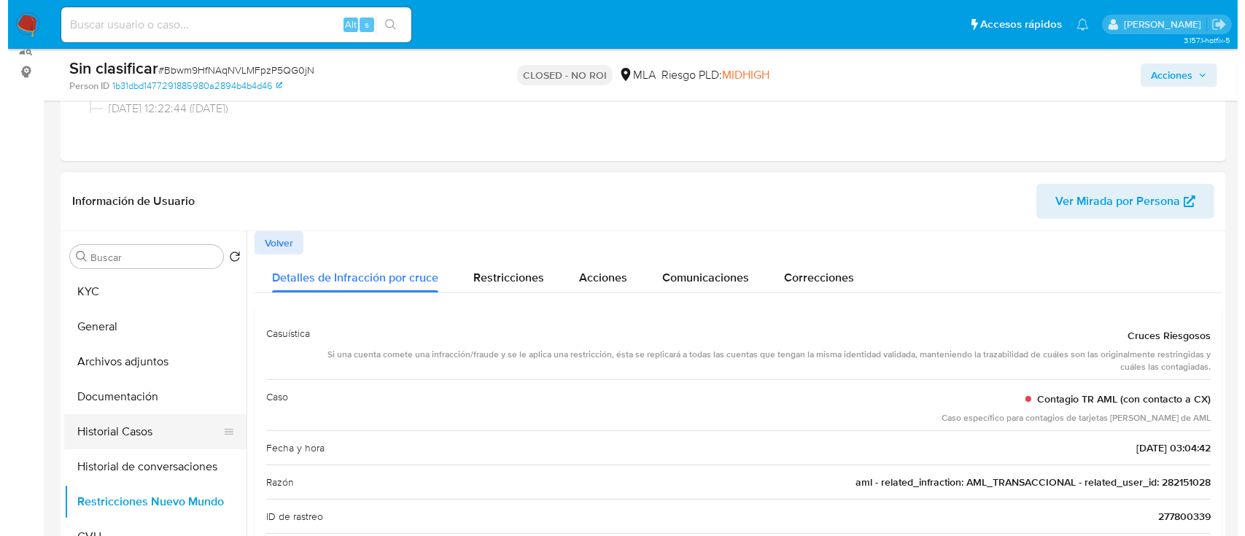
scroll to position [292, 0]
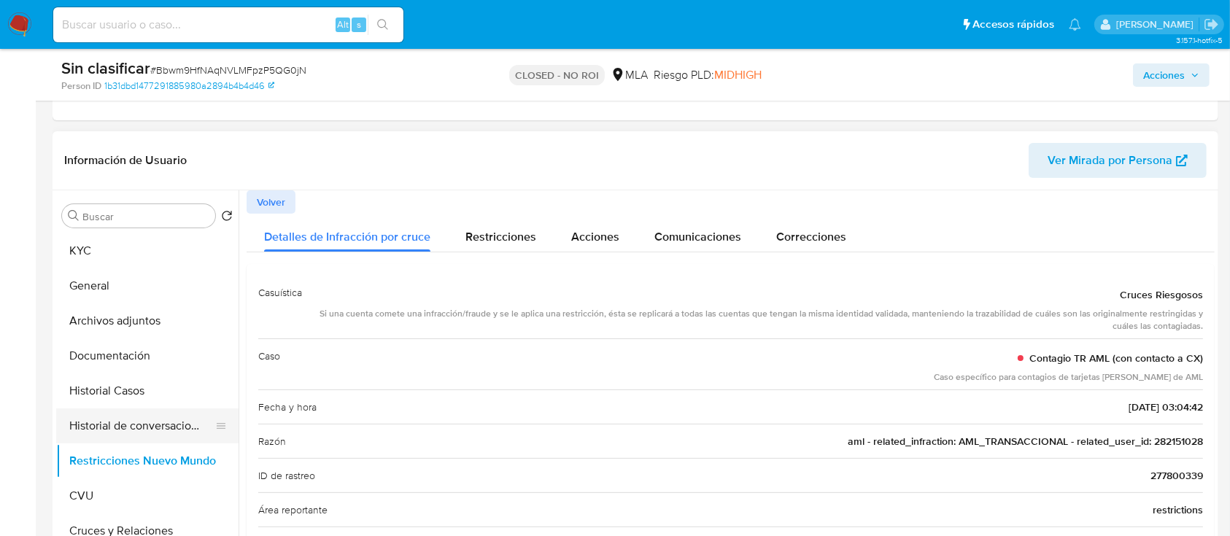
click at [111, 436] on button "Historial de conversaciones" at bounding box center [141, 425] width 171 height 35
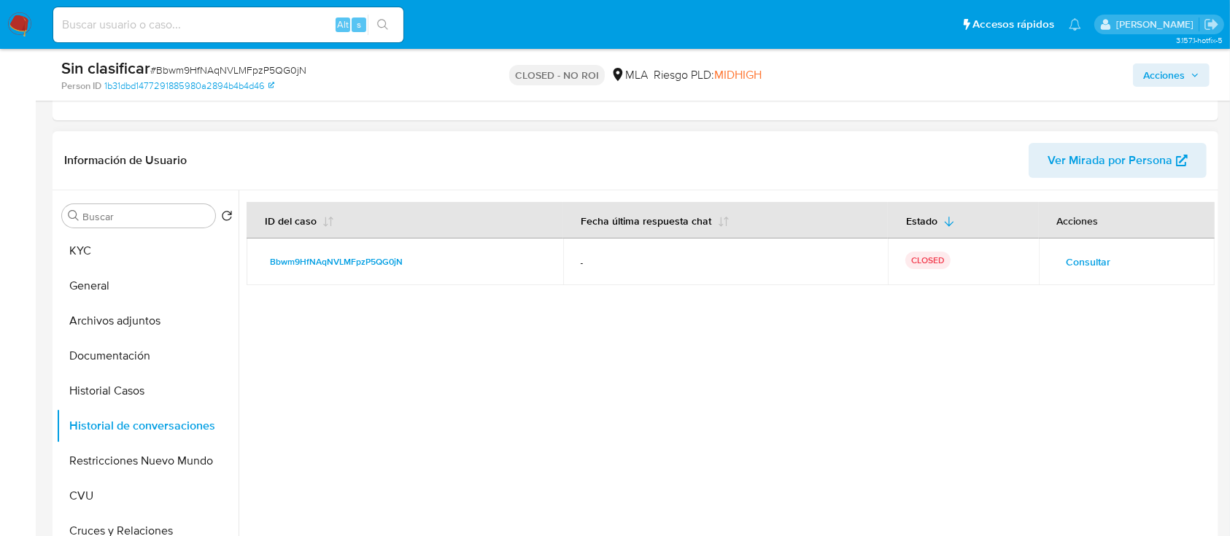
click at [1066, 256] on span "Consultar" at bounding box center [1088, 262] width 44 height 20
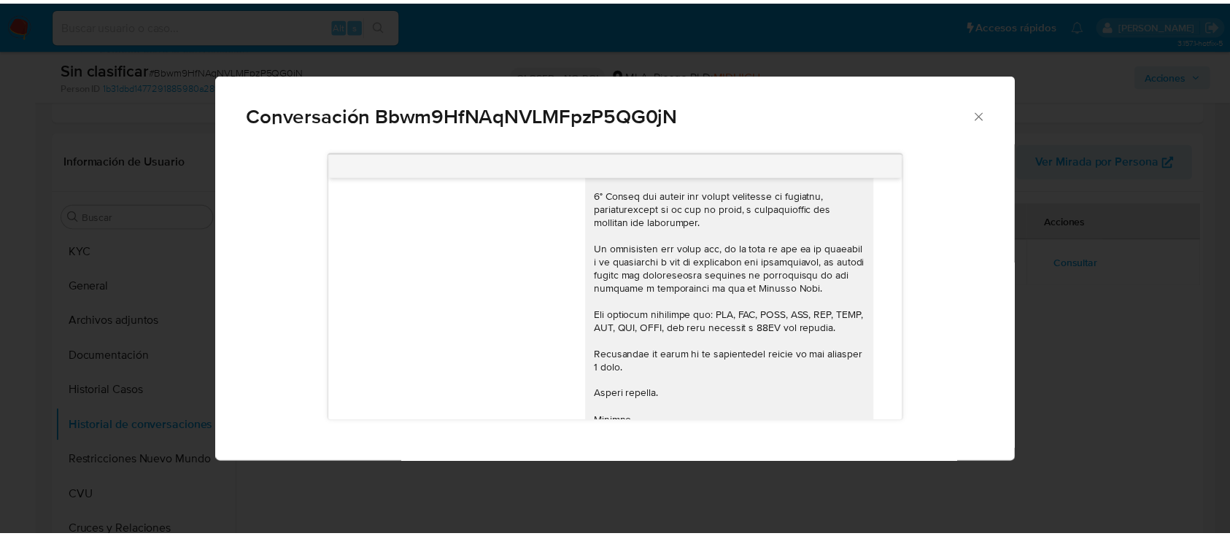
scroll to position [355, 0]
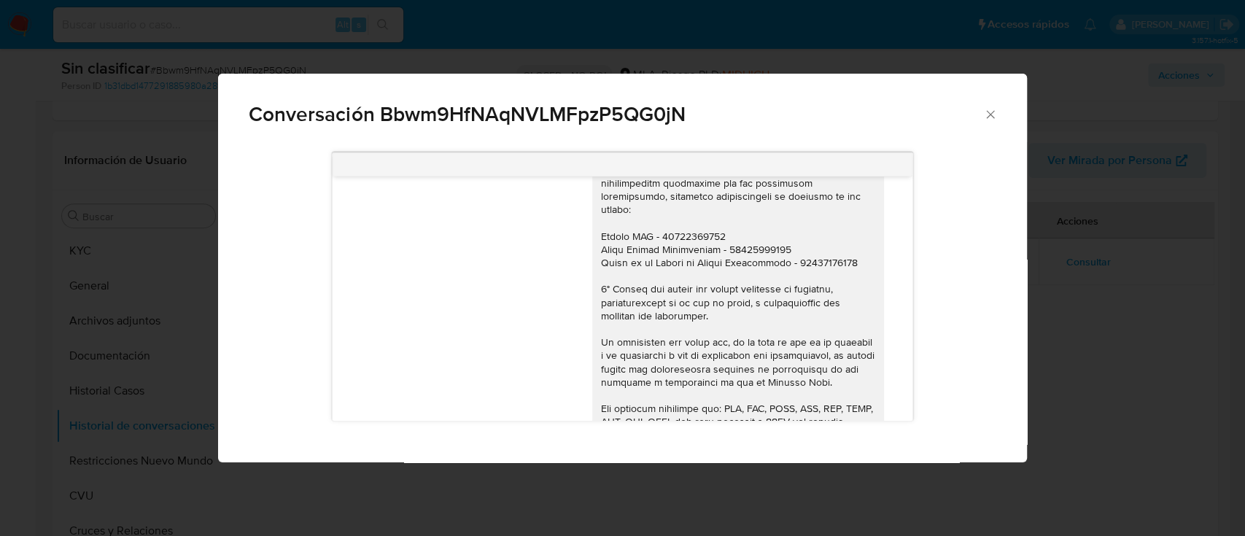
click at [980, 120] on span "Conversación Bbwm9HfNAqNVLMFpzP5QG0jN" at bounding box center [616, 114] width 734 height 20
click at [986, 114] on icon "Cerrar" at bounding box center [990, 114] width 15 height 15
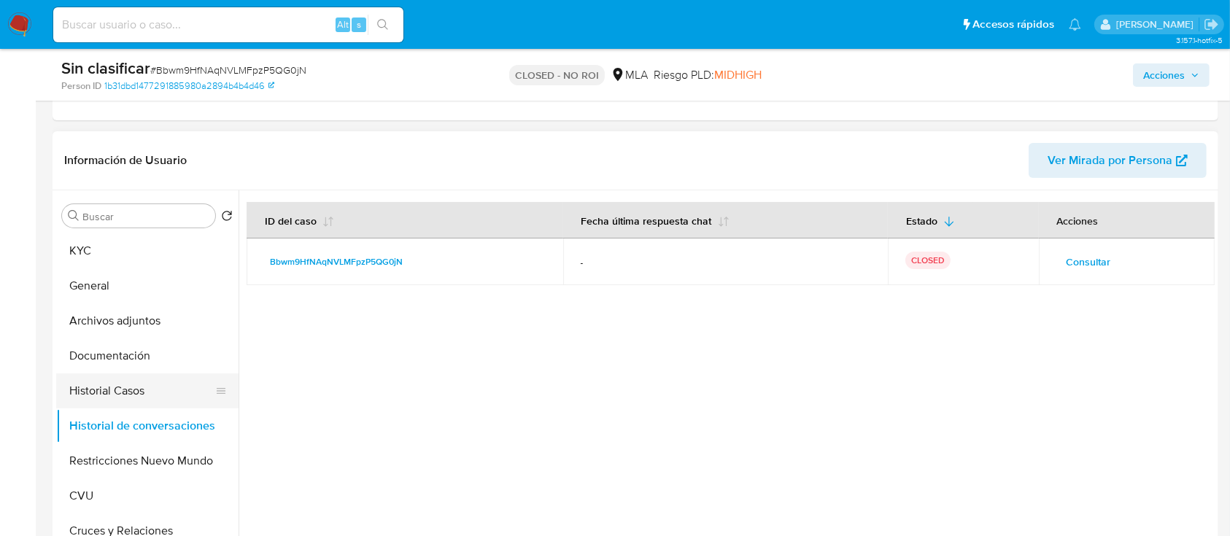
click at [133, 389] on button "Historial Casos" at bounding box center [141, 390] width 171 height 35
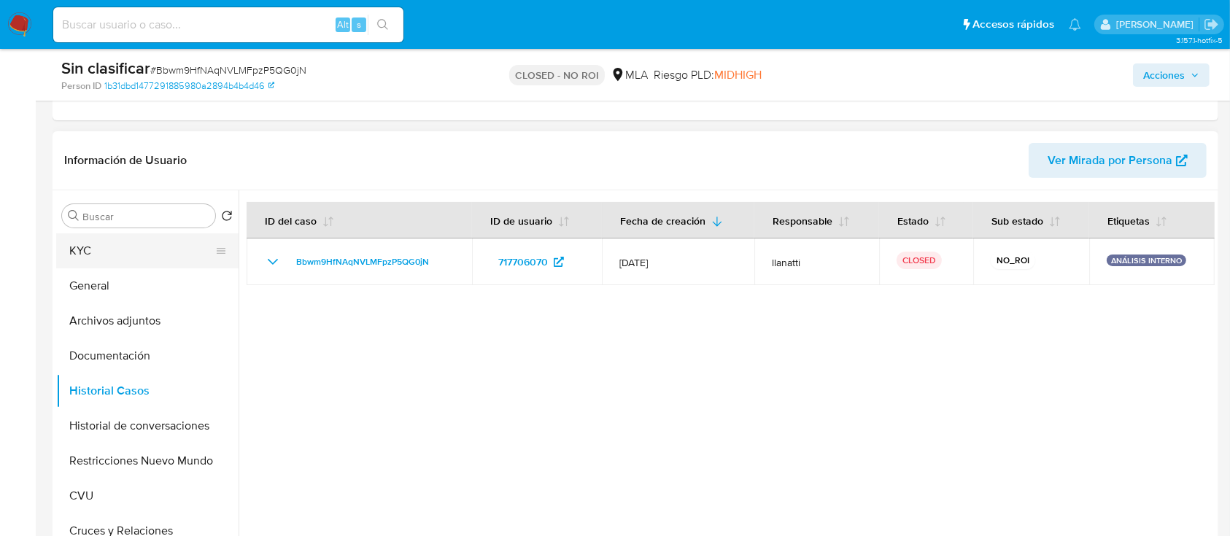
click at [92, 242] on button "KYC" at bounding box center [141, 250] width 171 height 35
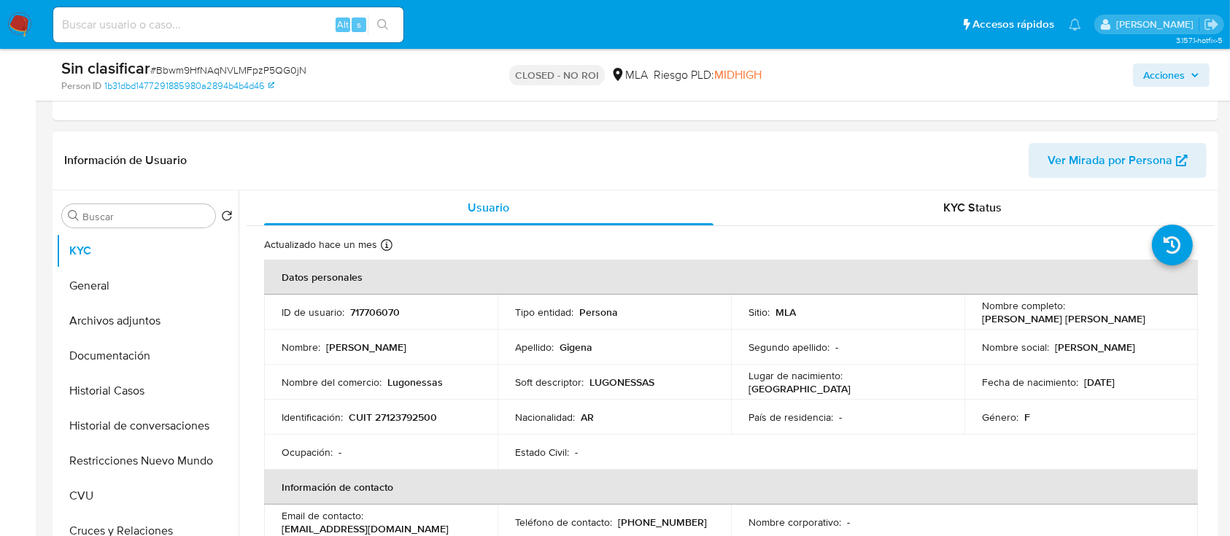
click at [409, 418] on p "CUIT 27123792500" at bounding box center [393, 417] width 88 height 13
click at [412, 416] on p "CUIT 27123792500" at bounding box center [393, 417] width 88 height 13
copy p "27123792500"
click at [53, 384] on div "Buscar Volver al orden por defecto KYC General Archivos adjuntos Documentación …" at bounding box center [636, 376] width 1166 height 373
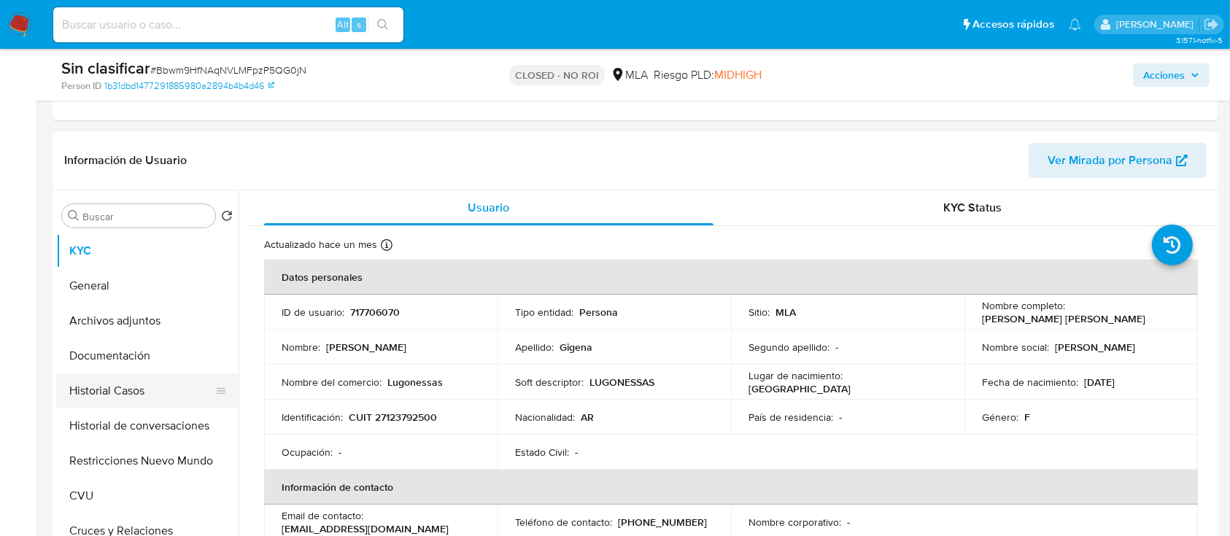
click at [82, 382] on button "Historial Casos" at bounding box center [141, 390] width 171 height 35
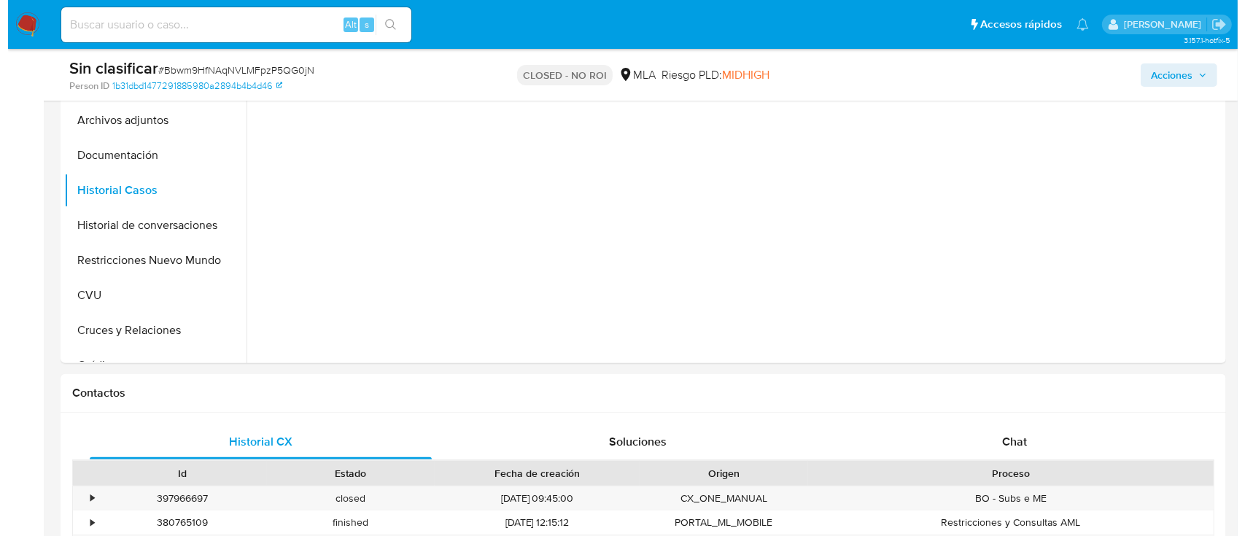
scroll to position [389, 0]
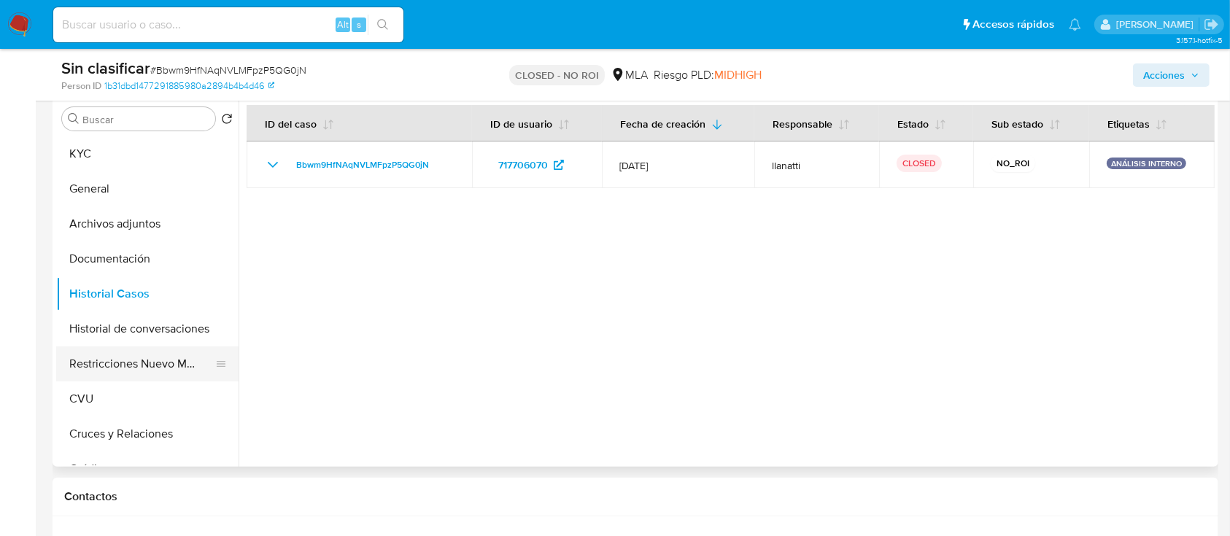
click at [136, 364] on button "Restricciones Nuevo Mundo" at bounding box center [141, 363] width 171 height 35
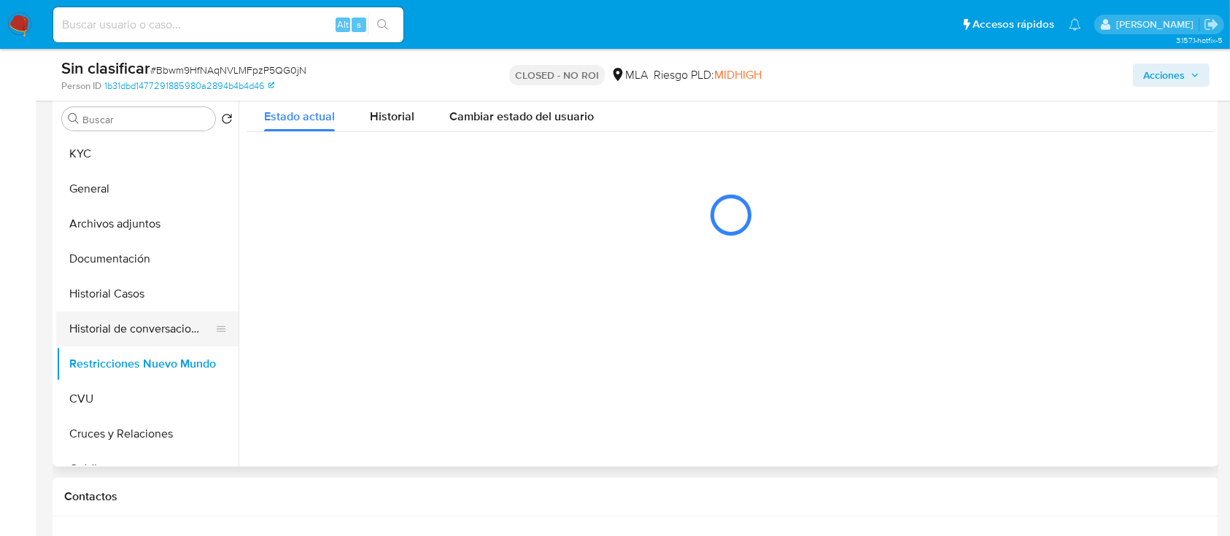
click at [126, 311] on button "Historial de conversaciones" at bounding box center [141, 328] width 171 height 35
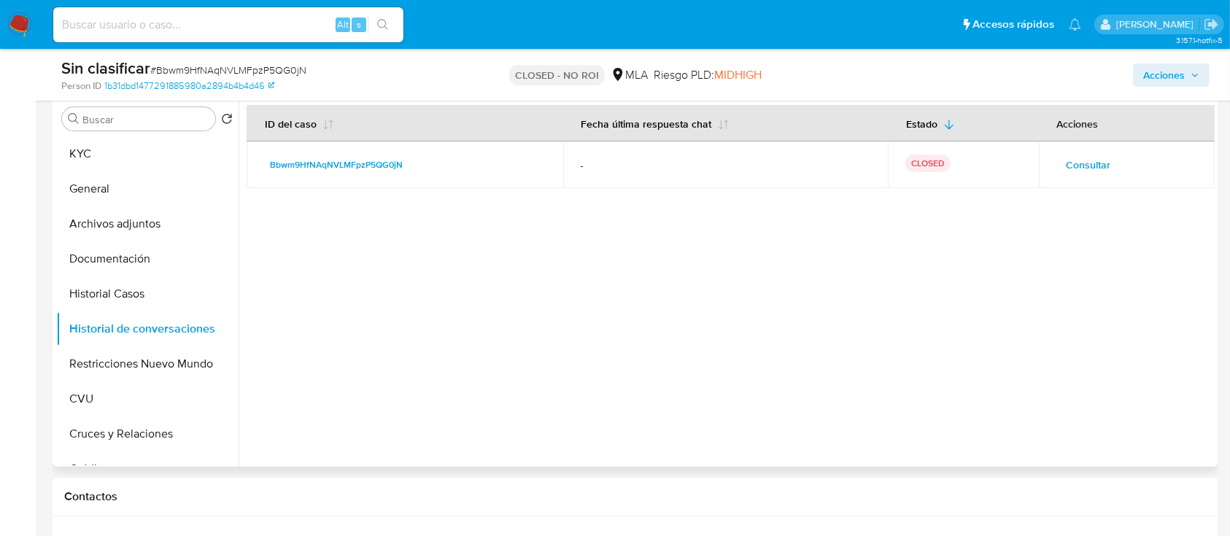
click at [1060, 172] on button "Consultar" at bounding box center [1088, 164] width 65 height 23
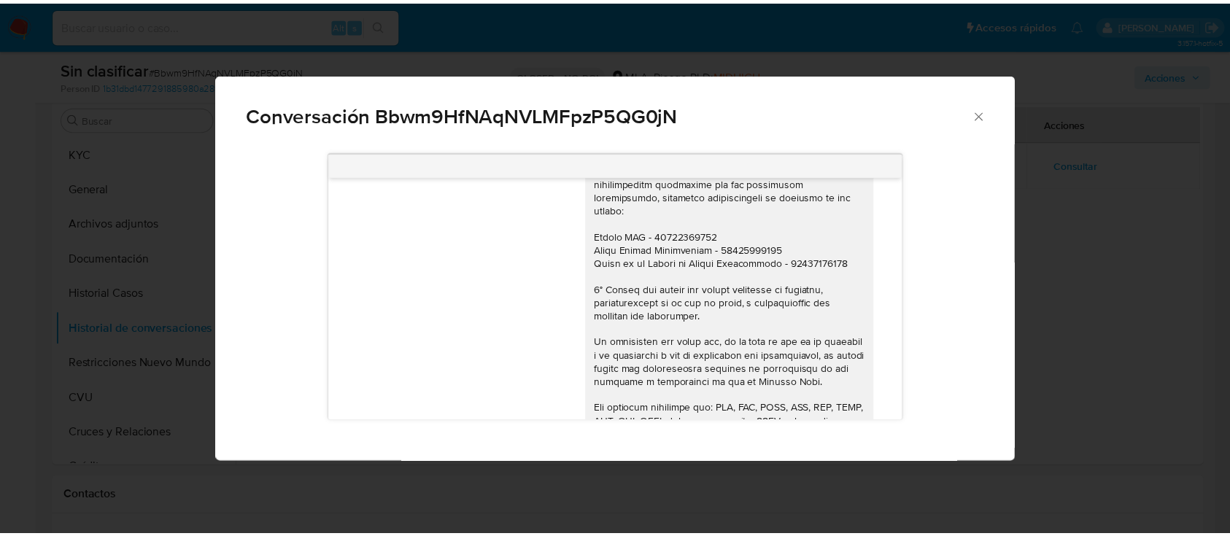
scroll to position [0, 0]
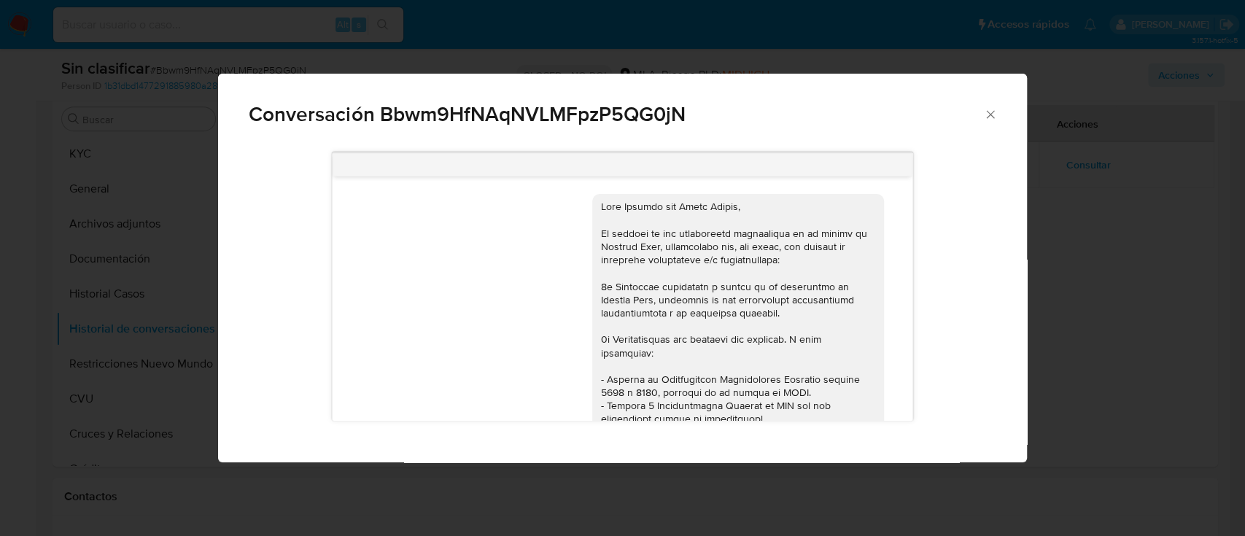
click at [117, 260] on div "Conversación Bbwm9HfNAqNVLMFpzP5QG0jN 13/06/2023 19:43:39 Hola Adriana, esperam…" at bounding box center [622, 268] width 1245 height 536
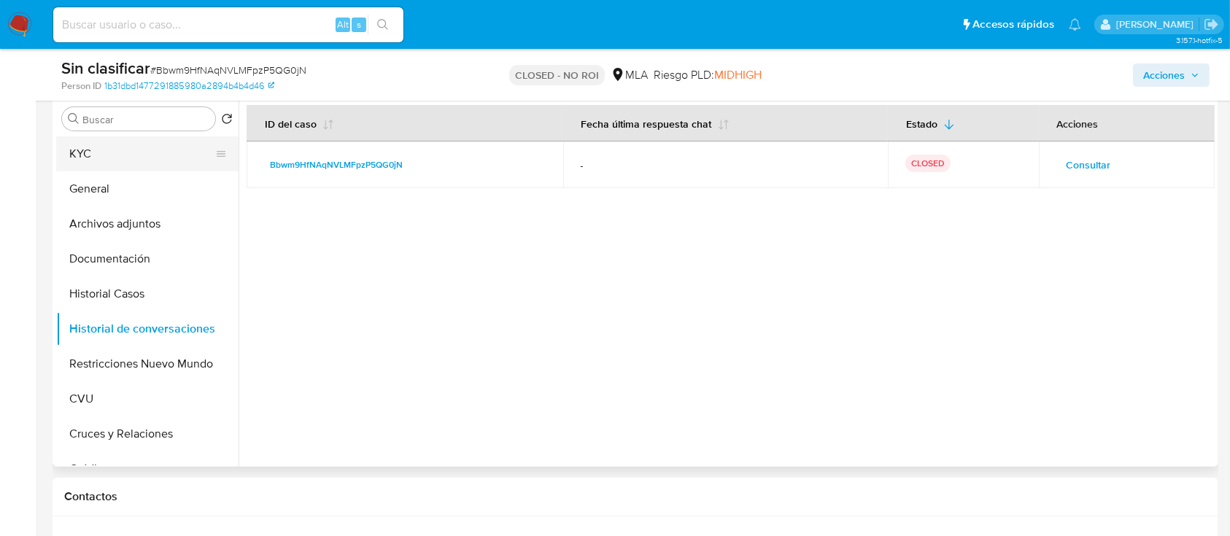
click at [122, 142] on button "KYC" at bounding box center [141, 153] width 171 height 35
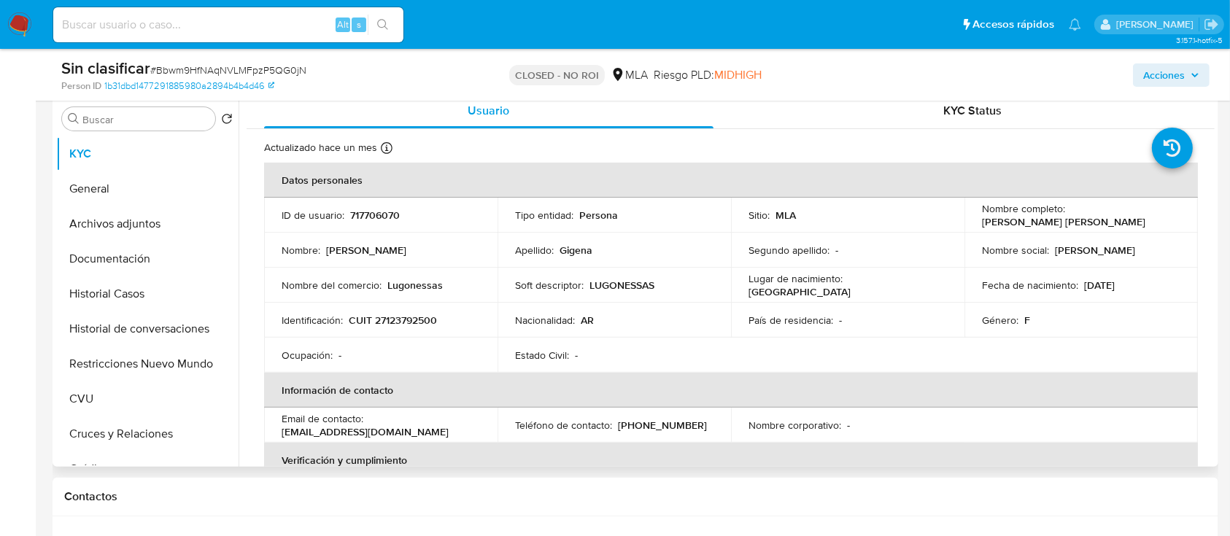
click at [381, 212] on p "717706070" at bounding box center [375, 215] width 50 height 13
click at [410, 324] on p "CUIT 27123792500" at bounding box center [393, 320] width 88 height 13
copy p "27123792500"
click at [359, 230] on td "ID de usuario : 717706070" at bounding box center [380, 215] width 233 height 35
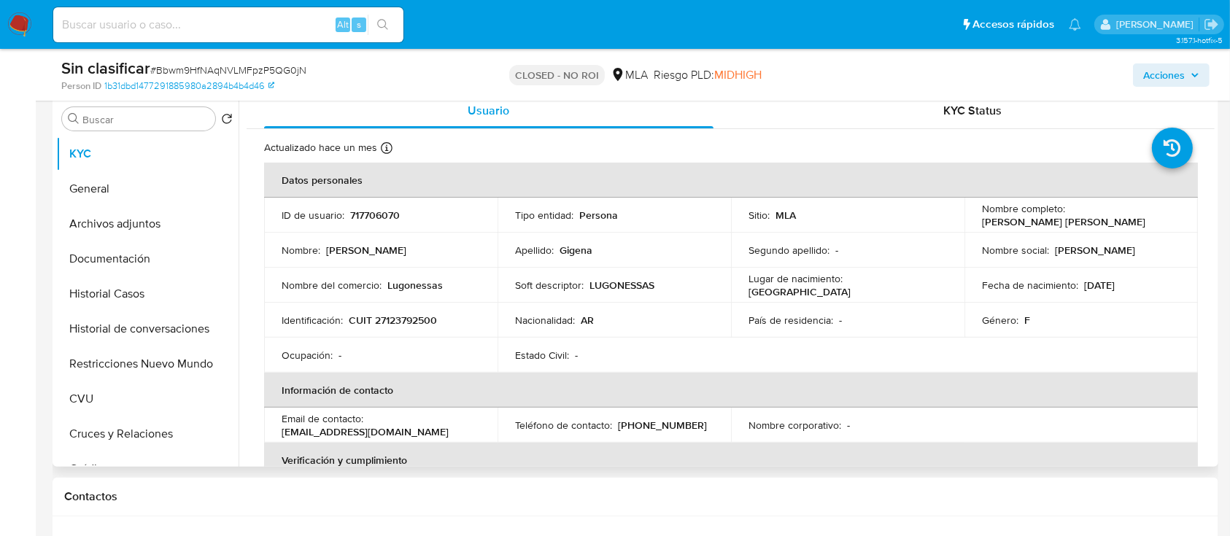
click at [370, 214] on p "717706070" at bounding box center [375, 215] width 50 height 13
copy p "717706070"
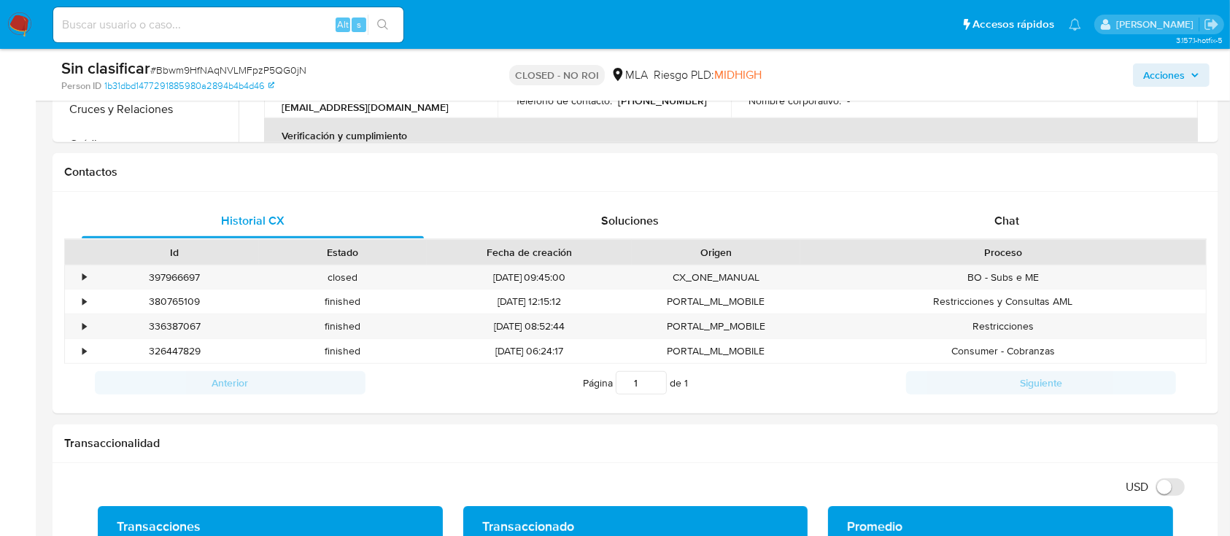
scroll to position [389, 0]
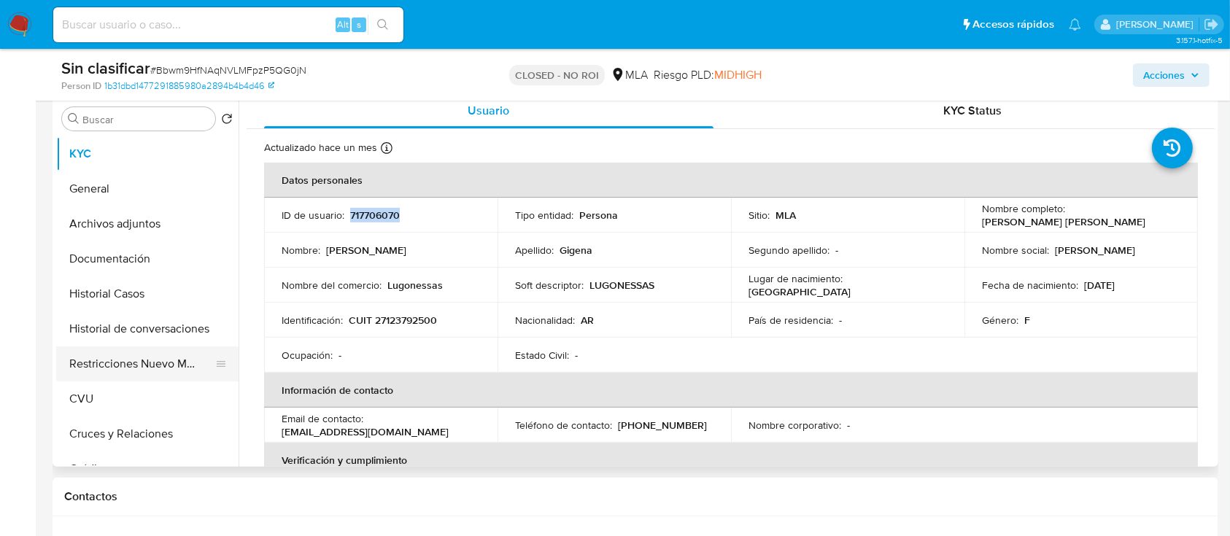
click at [136, 368] on button "Restricciones Nuevo Mundo" at bounding box center [141, 363] width 171 height 35
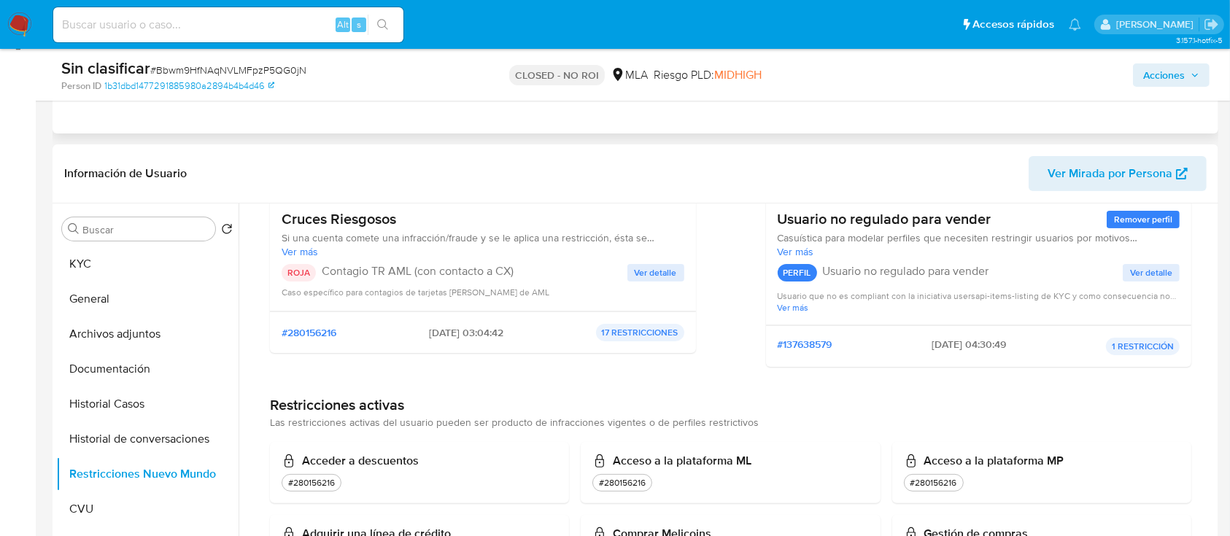
scroll to position [0, 0]
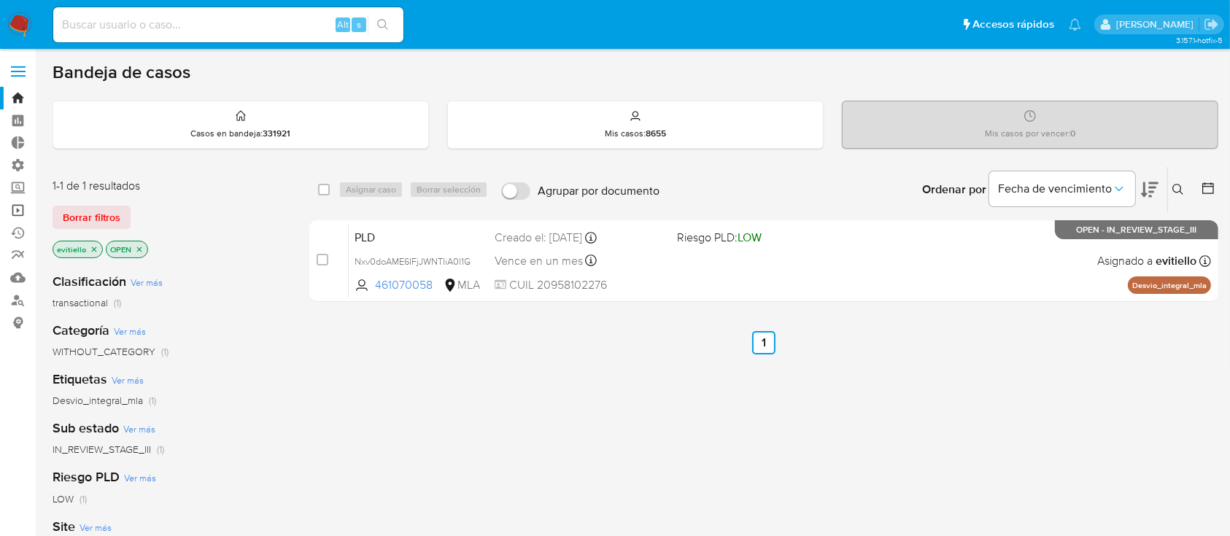
click at [23, 212] on link "Operaciones masivas" at bounding box center [87, 210] width 174 height 23
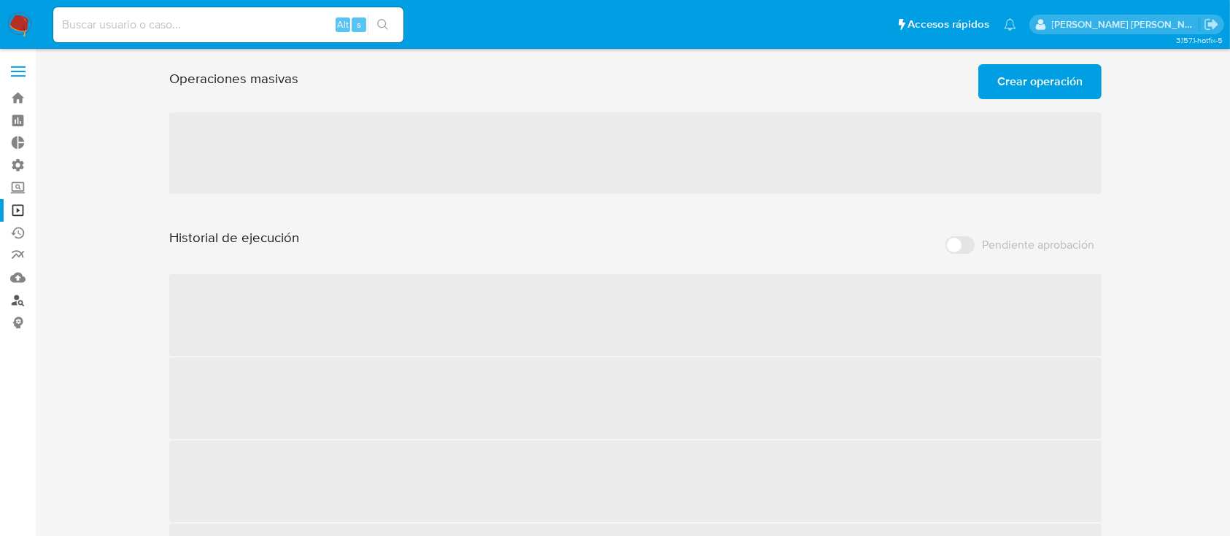
click at [20, 298] on link "Buscador de personas" at bounding box center [87, 300] width 174 height 23
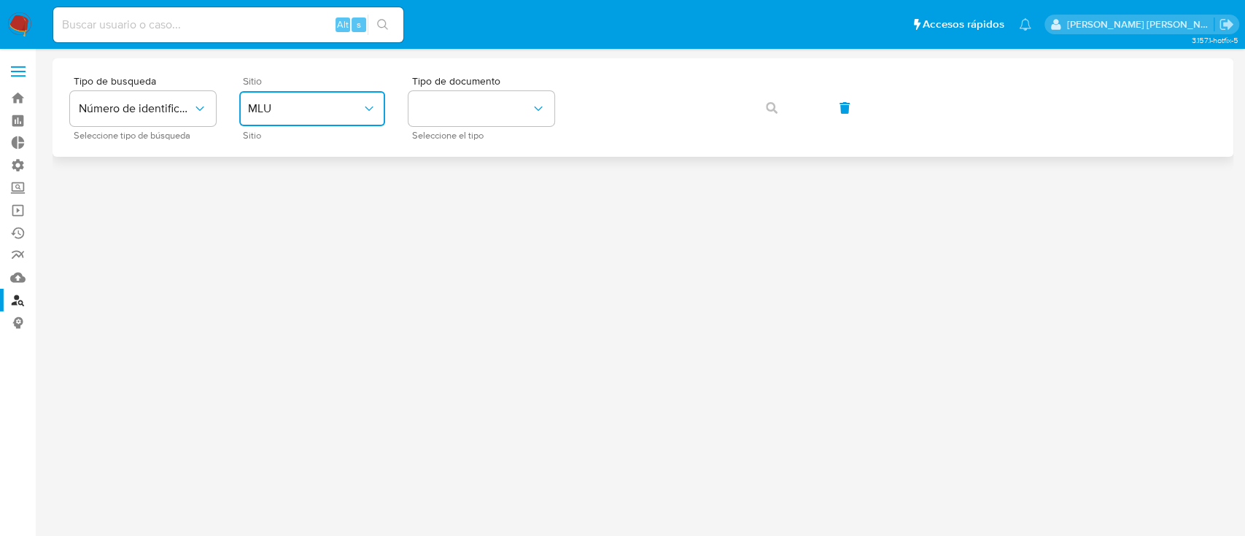
click at [309, 117] on button "MLU" at bounding box center [312, 108] width 146 height 35
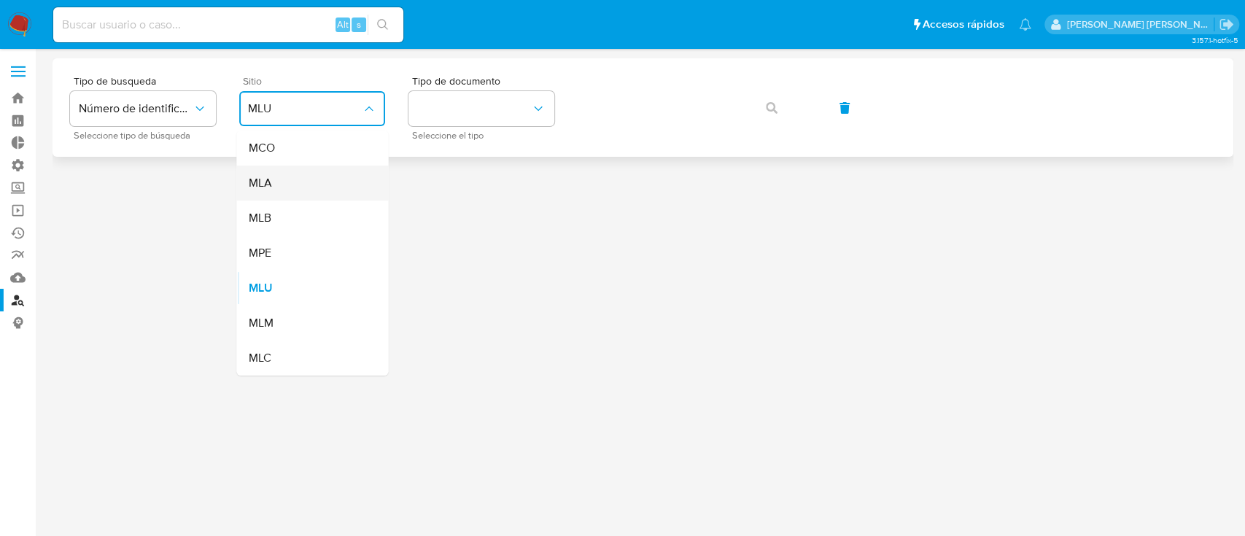
click at [325, 181] on div "MLA" at bounding box center [308, 183] width 120 height 35
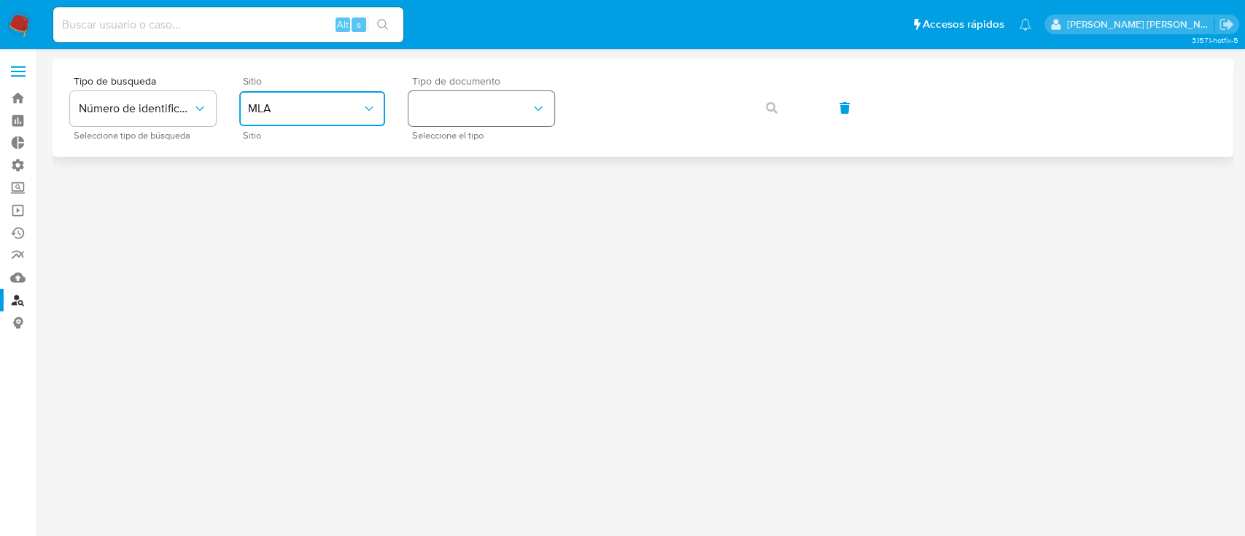
click at [484, 118] on button "identificationType" at bounding box center [481, 108] width 146 height 35
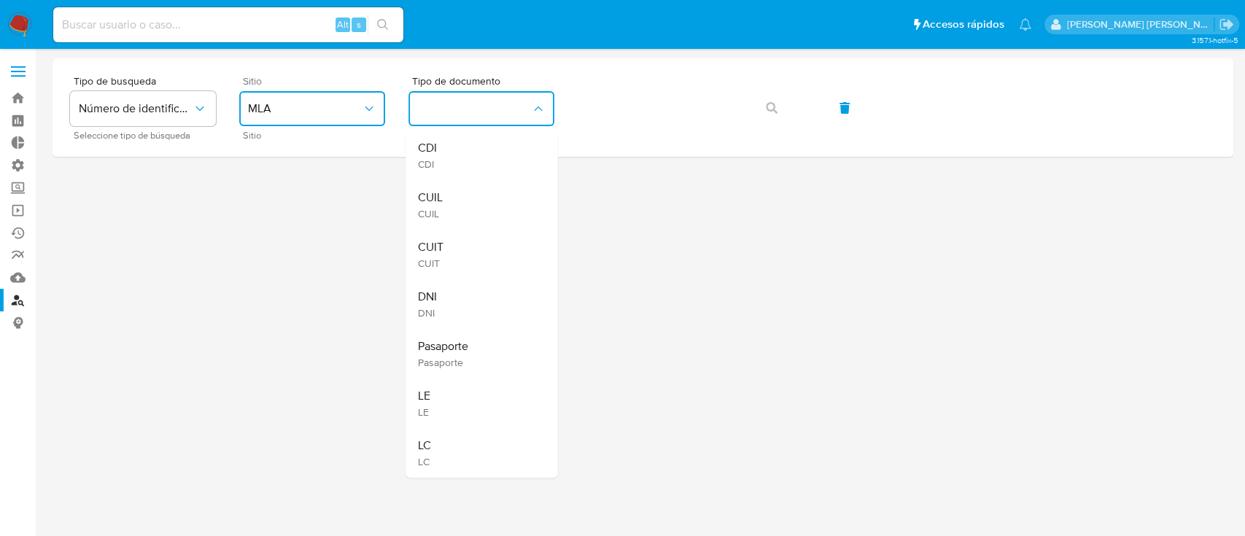
click at [478, 250] on div "CUIT CUIT" at bounding box center [477, 255] width 120 height 50
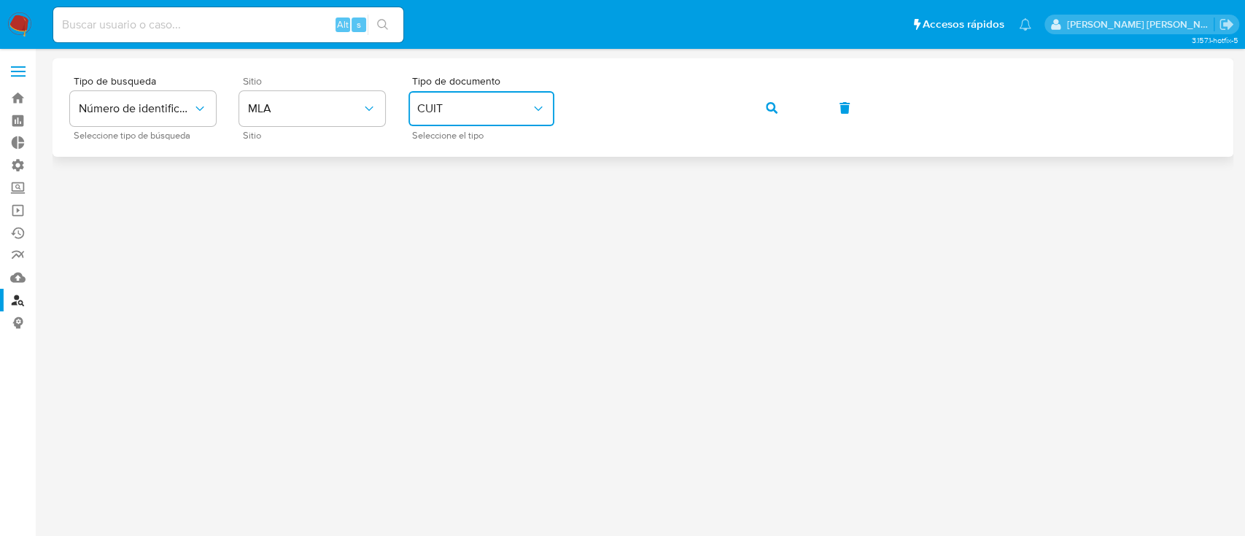
click at [767, 103] on icon "button" at bounding box center [772, 108] width 12 height 12
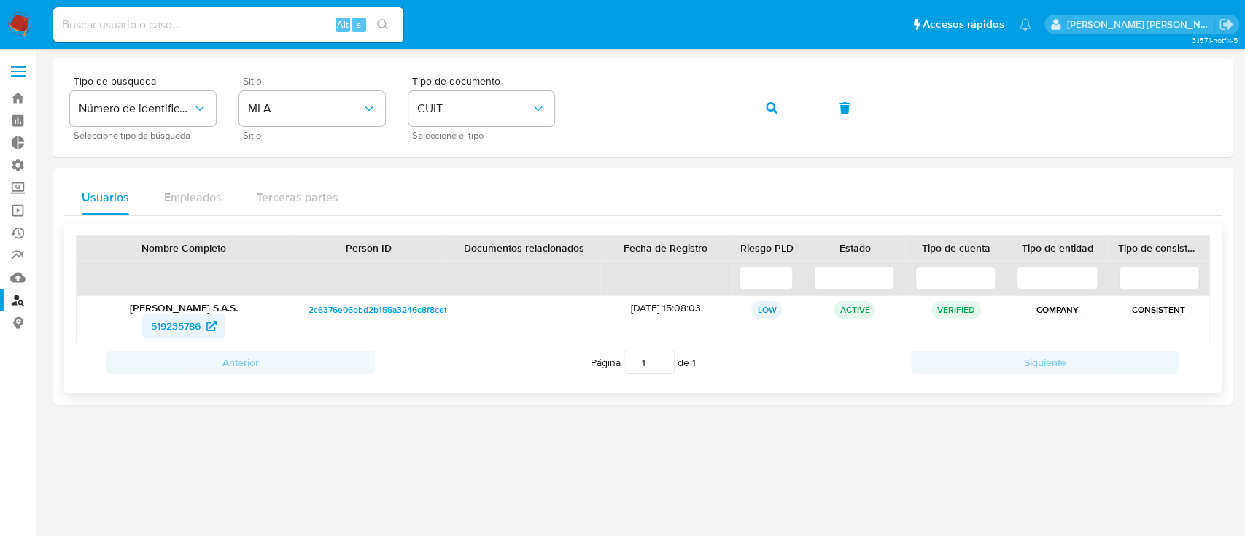
click at [185, 325] on span "519235786" at bounding box center [176, 325] width 50 height 23
click at [179, 327] on span "519235786" at bounding box center [176, 325] width 50 height 23
click at [749, 106] on button "button" at bounding box center [772, 107] width 50 height 35
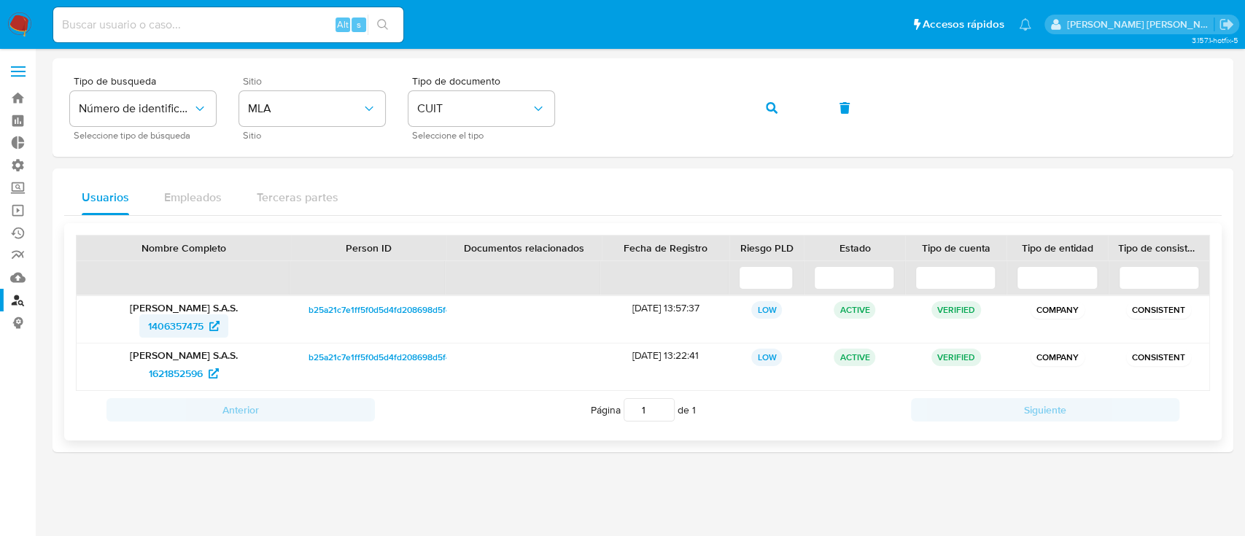
click at [193, 327] on span "1406357475" at bounding box center [175, 325] width 55 height 23
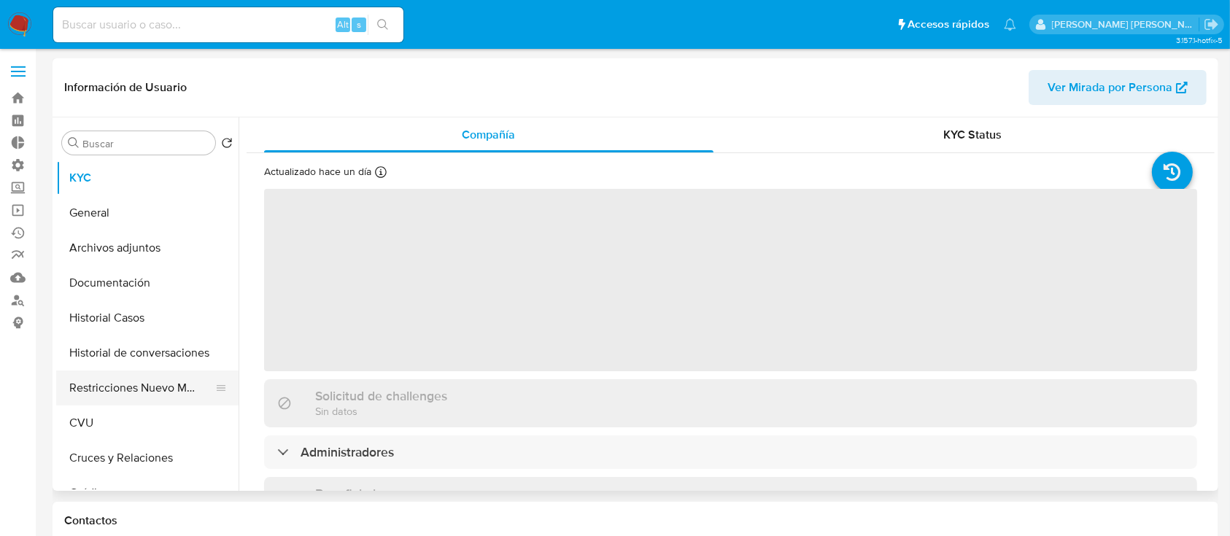
click at [131, 385] on button "Restricciones Nuevo Mundo" at bounding box center [141, 388] width 171 height 35
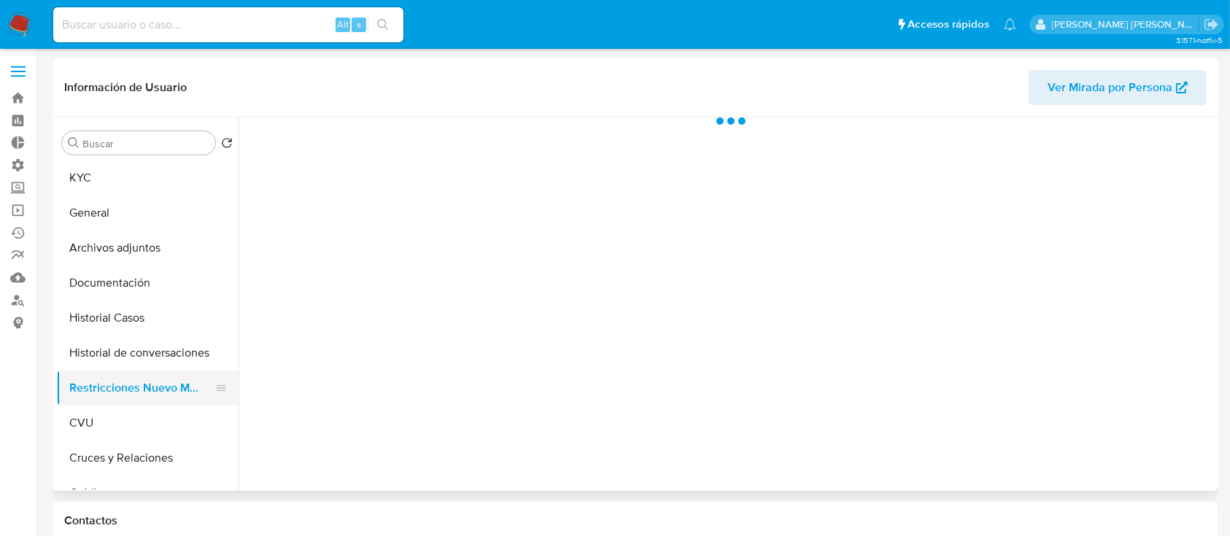
select select "10"
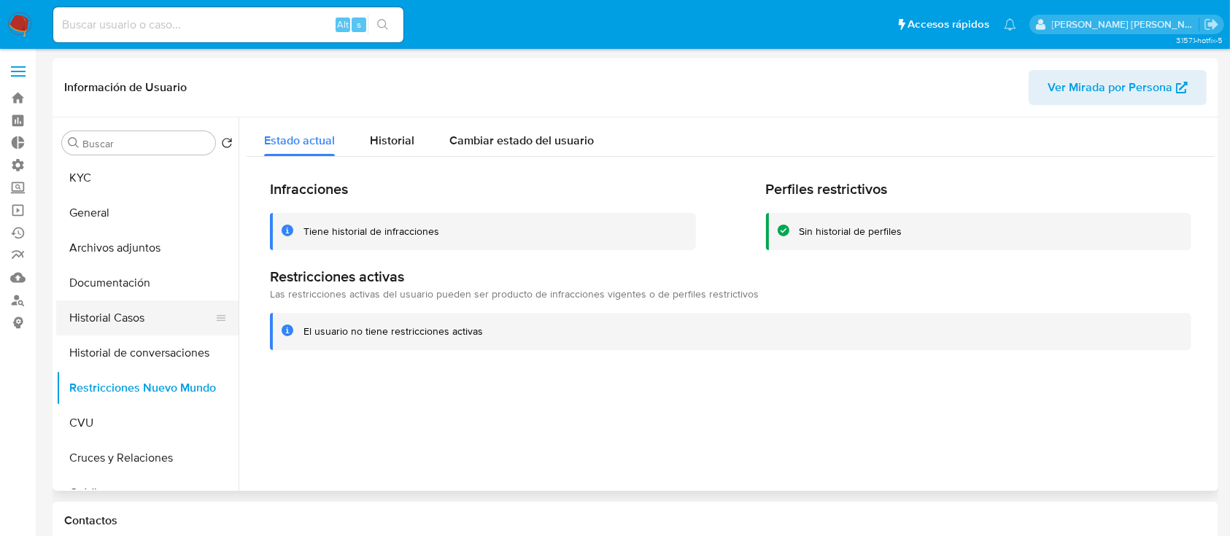
click at [150, 322] on button "Historial Casos" at bounding box center [141, 317] width 171 height 35
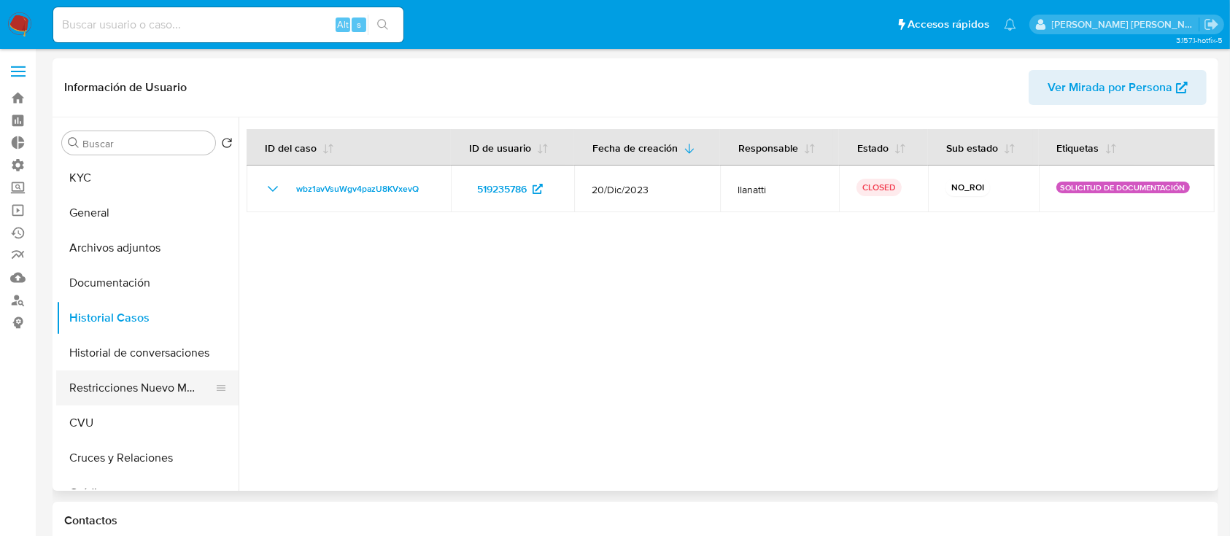
click at [155, 394] on button "Restricciones Nuevo Mundo" at bounding box center [141, 388] width 171 height 35
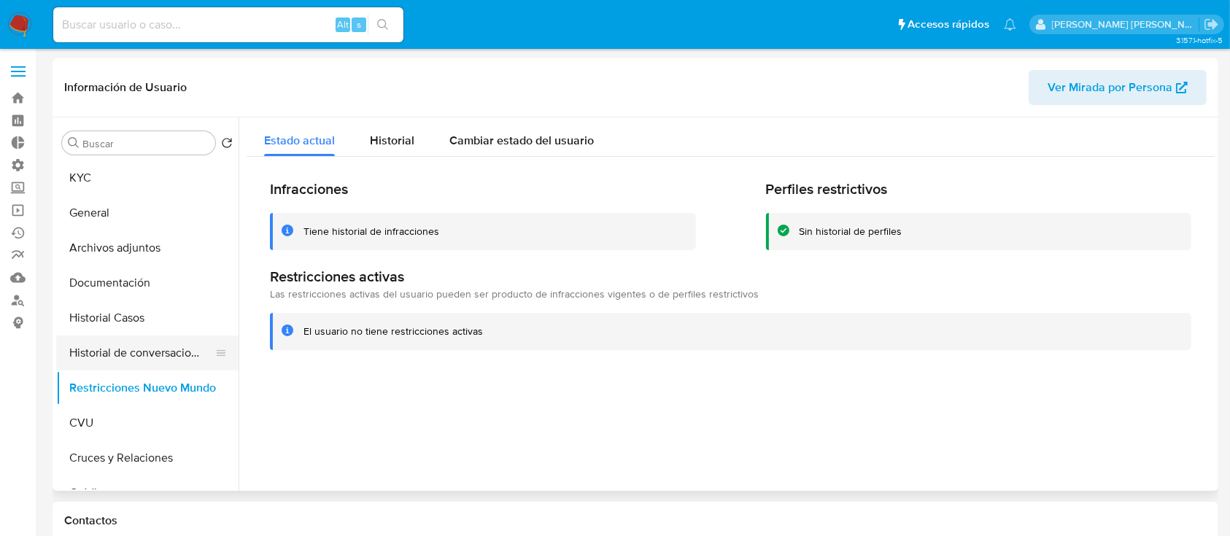
click at [163, 347] on button "Historial de conversaciones" at bounding box center [141, 353] width 171 height 35
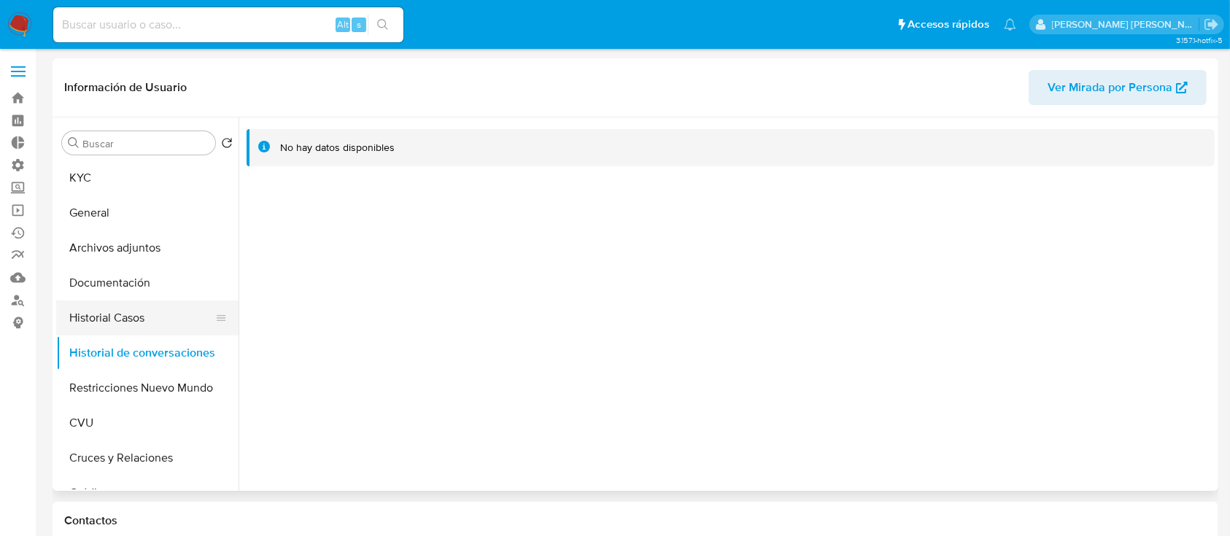
click at [168, 322] on button "Historial Casos" at bounding box center [141, 317] width 171 height 35
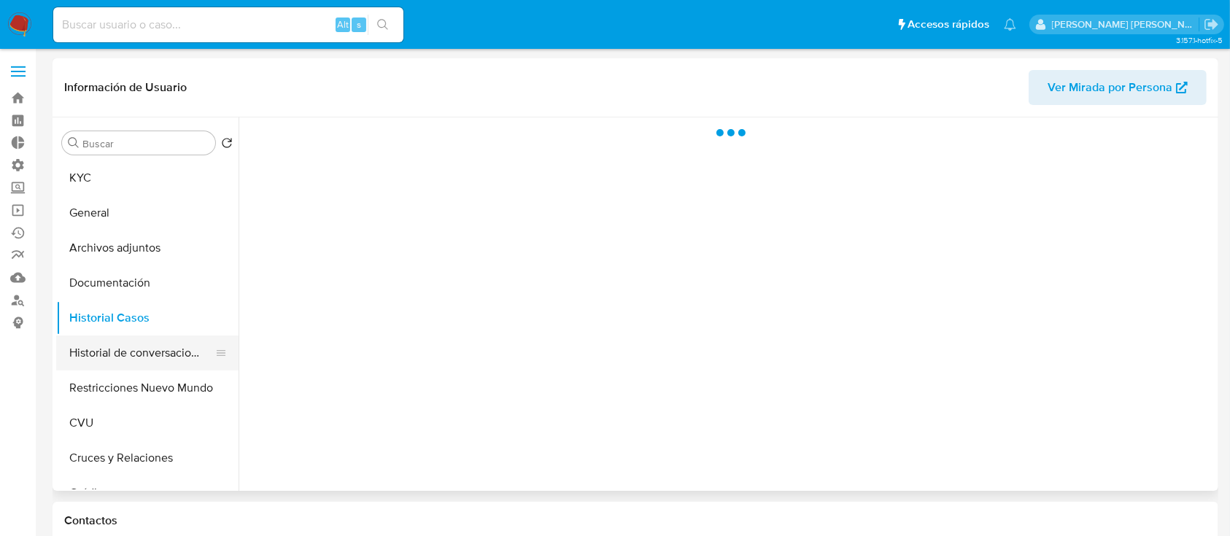
click at [156, 351] on button "Historial de conversaciones" at bounding box center [141, 353] width 171 height 35
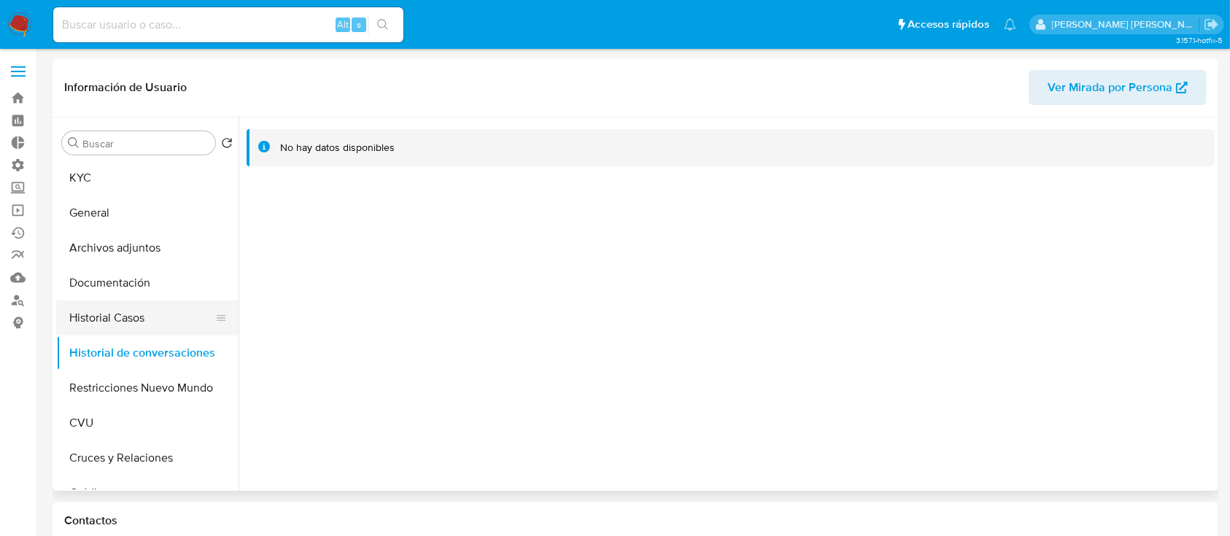
click at [152, 319] on button "Historial Casos" at bounding box center [141, 317] width 171 height 35
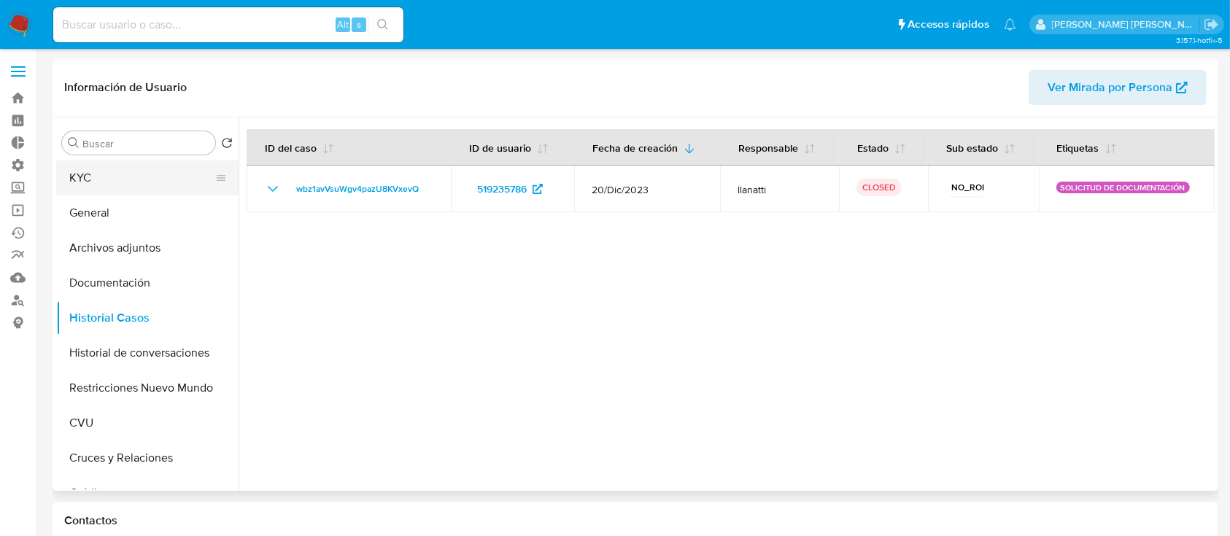
click at [134, 172] on button "KYC" at bounding box center [141, 177] width 171 height 35
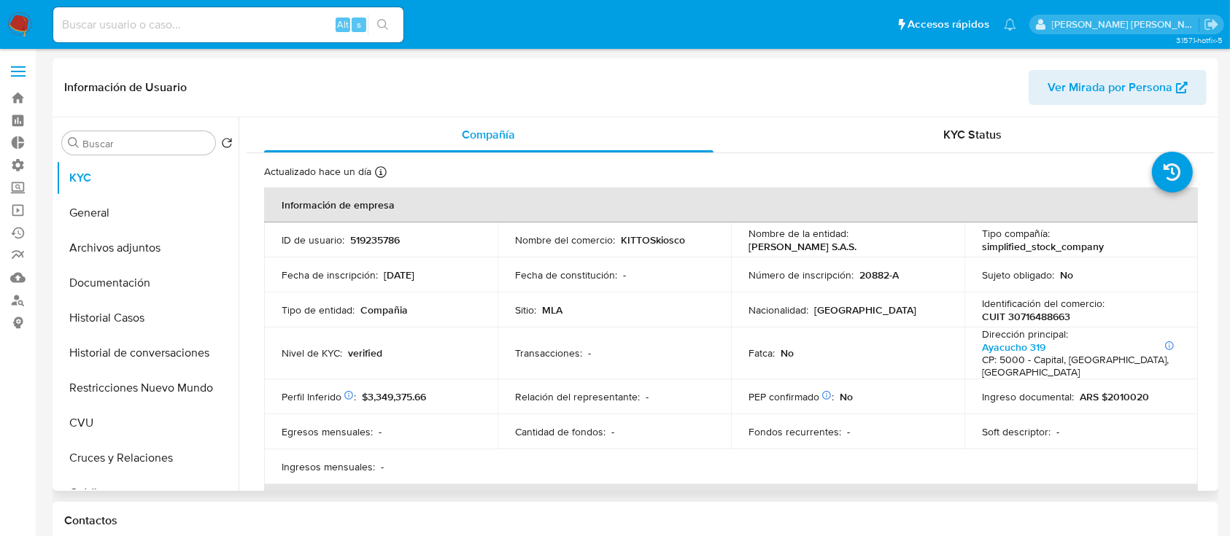
scroll to position [194, 0]
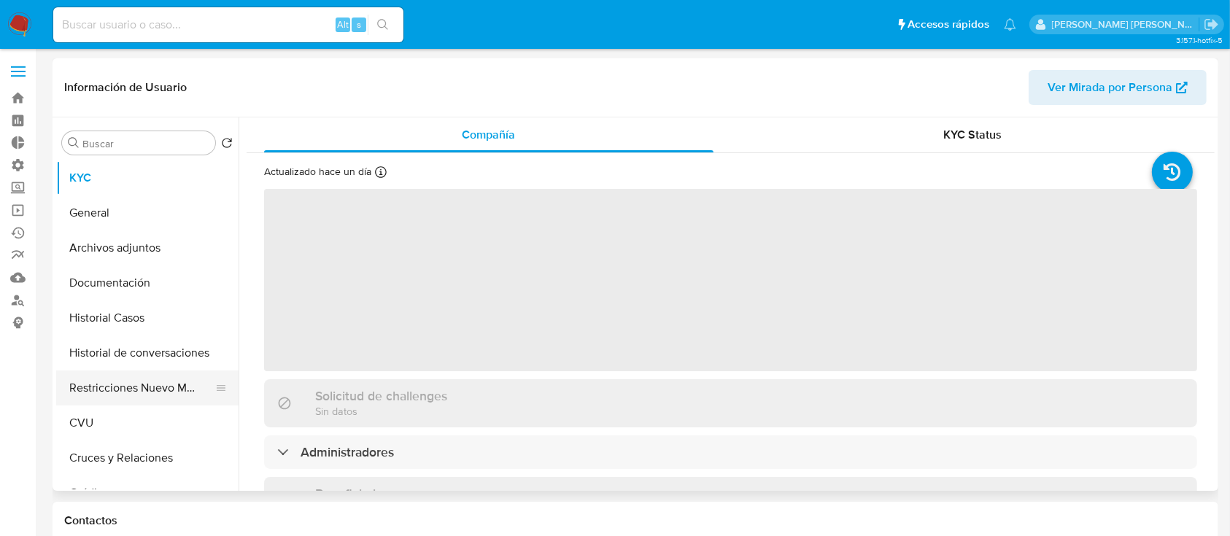
click at [144, 387] on button "Restricciones Nuevo Mundo" at bounding box center [141, 388] width 171 height 35
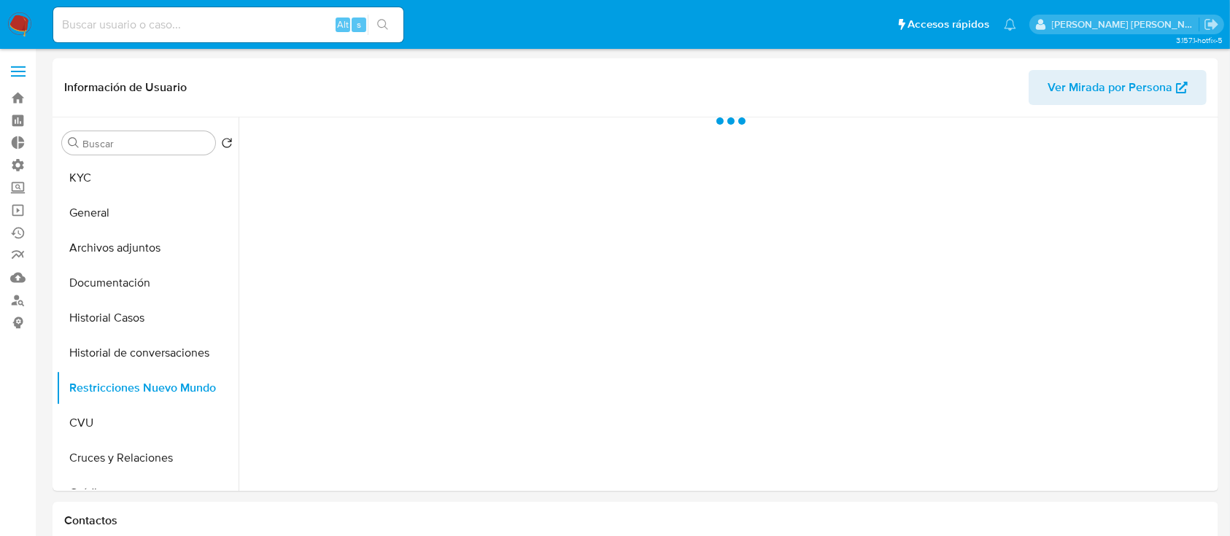
select select "10"
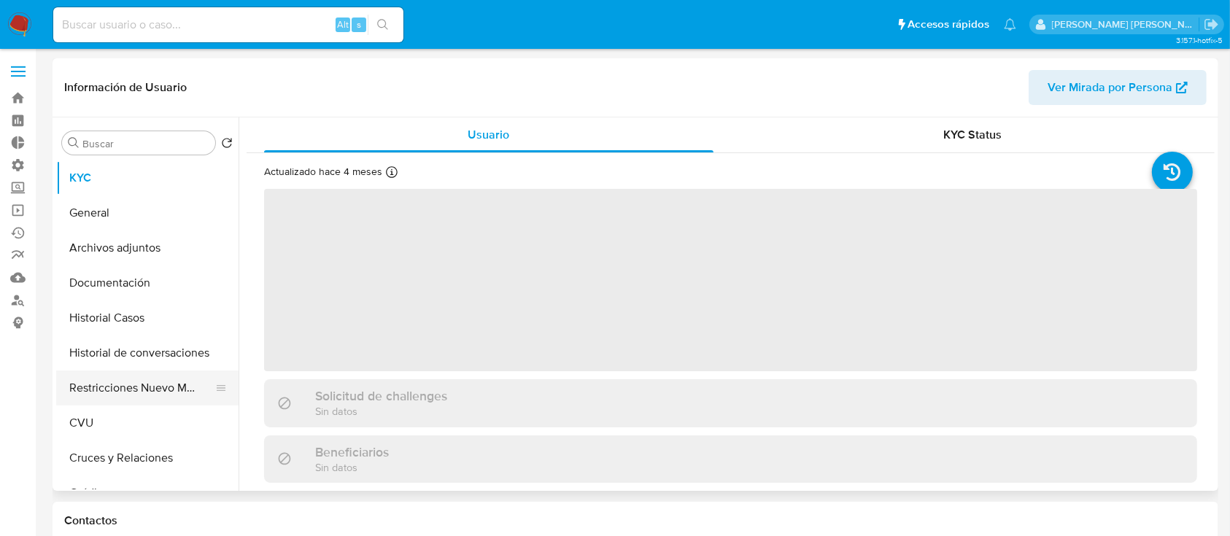
click at [146, 400] on button "Restricciones Nuevo Mundo" at bounding box center [141, 388] width 171 height 35
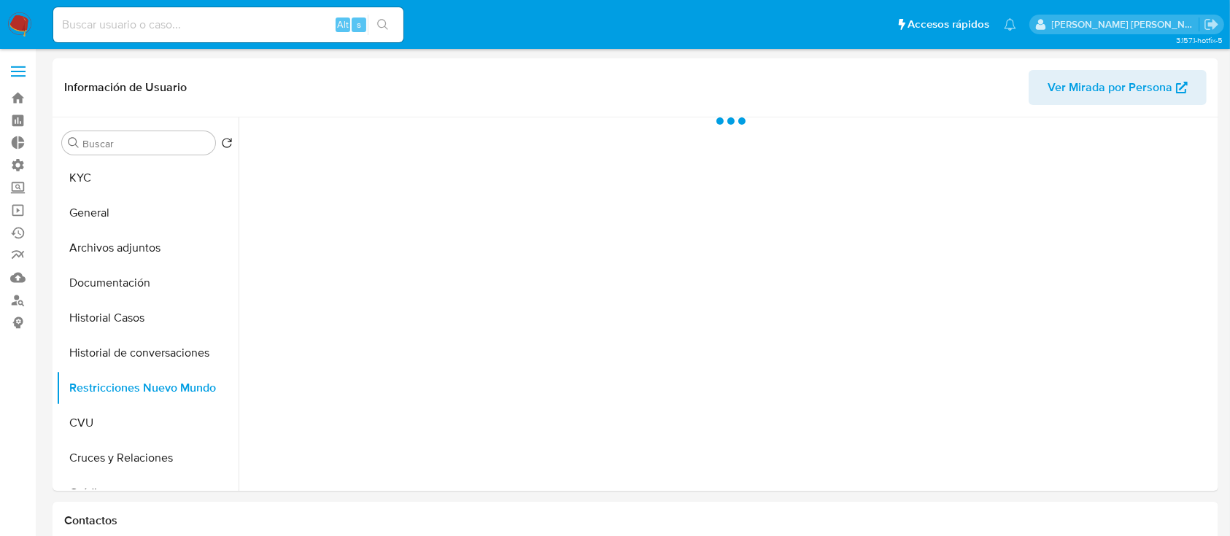
select select "10"
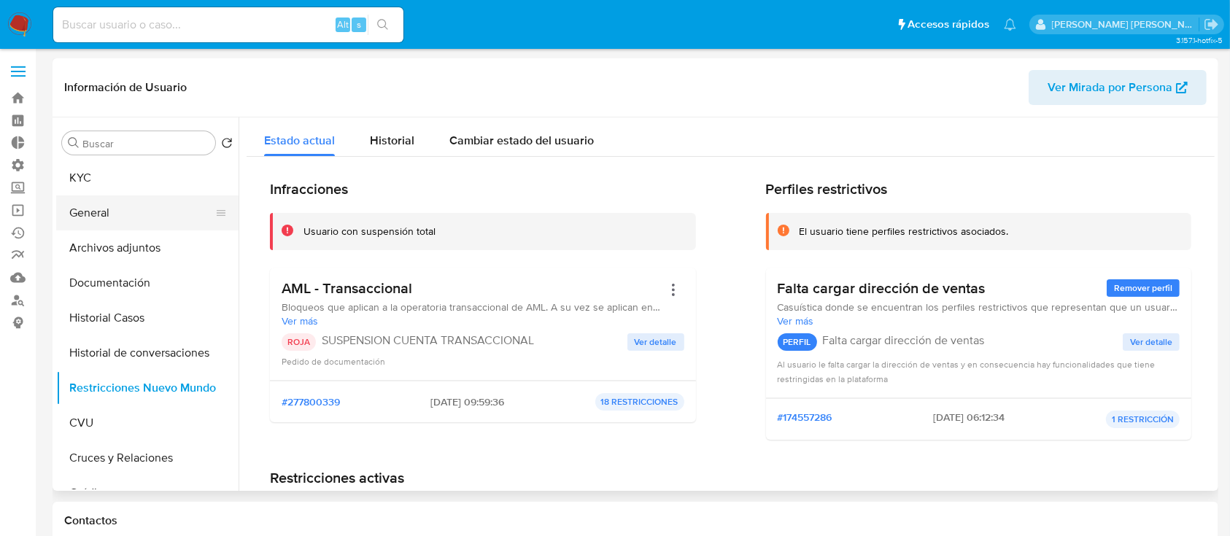
click at [166, 221] on button "General" at bounding box center [141, 212] width 171 height 35
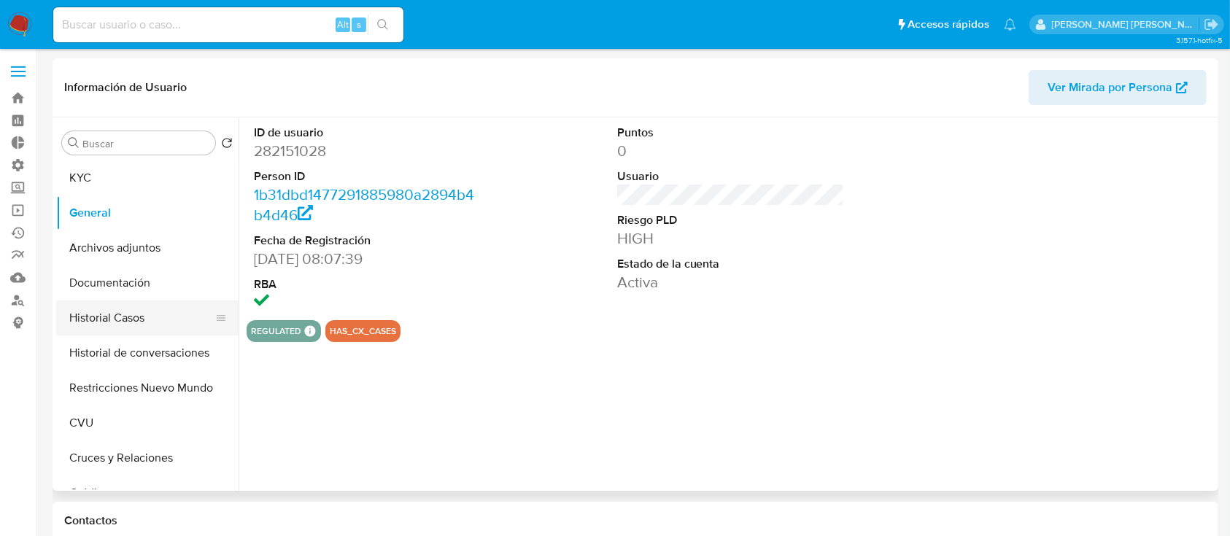
click at [169, 311] on button "Historial Casos" at bounding box center [141, 317] width 171 height 35
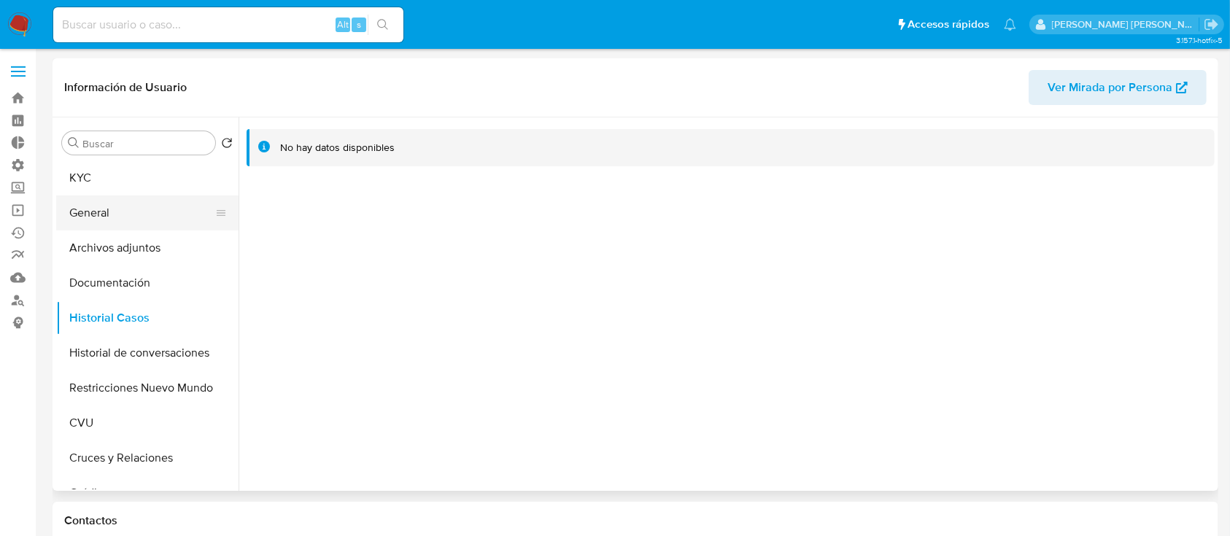
click at [139, 205] on button "General" at bounding box center [141, 212] width 171 height 35
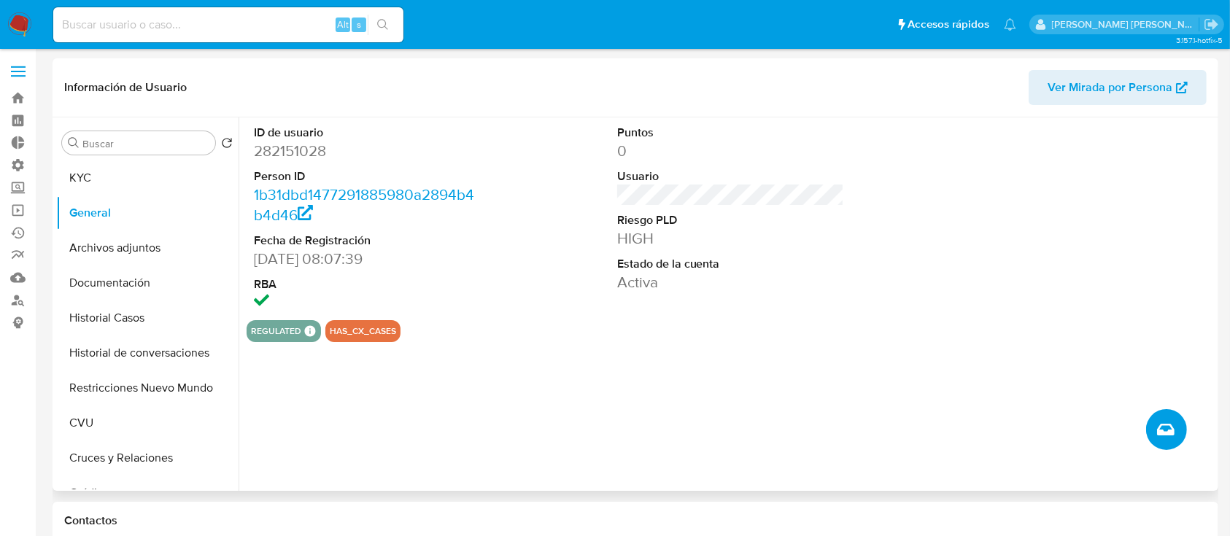
click at [1167, 416] on button "Crear caso manual" at bounding box center [1166, 429] width 41 height 41
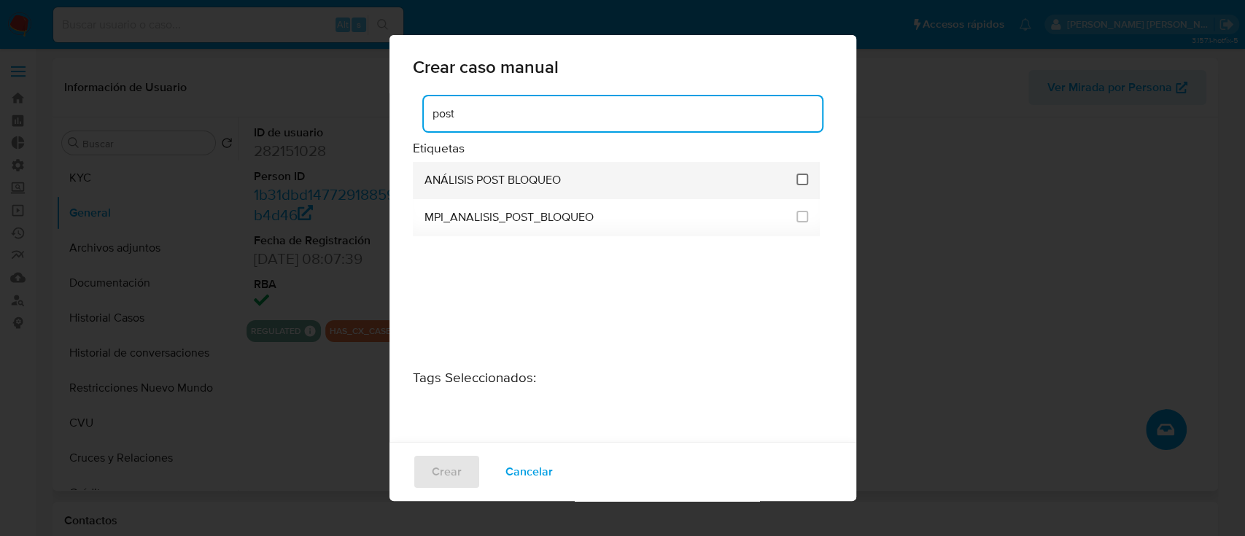
type input "post"
click at [796, 174] on input "3249" at bounding box center [802, 180] width 12 height 12
checkbox input "true"
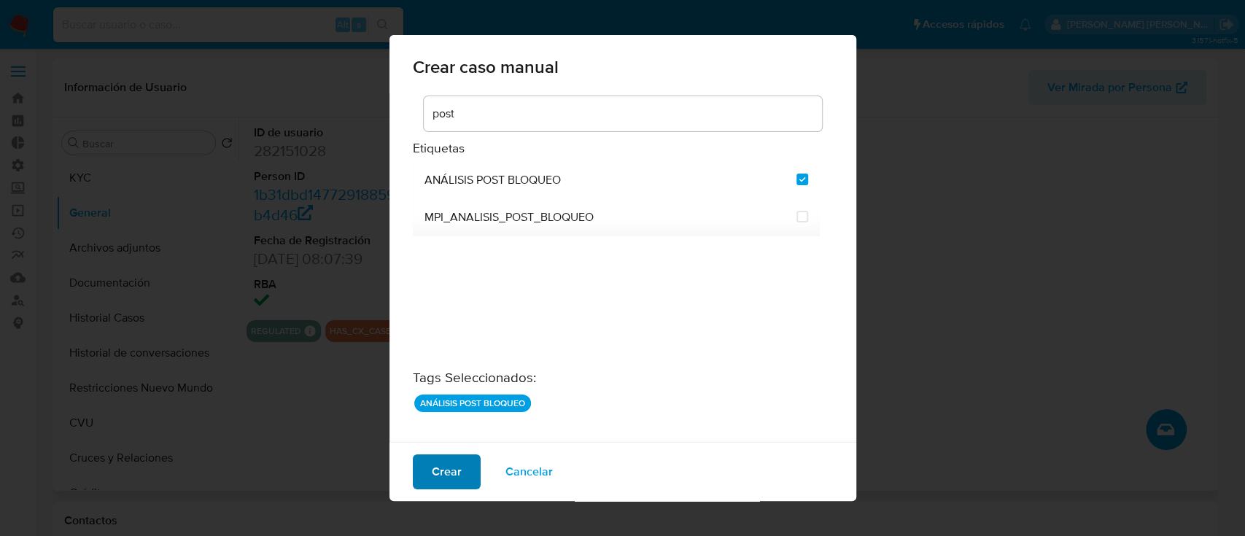
click at [451, 468] on span "Crear" at bounding box center [447, 472] width 30 height 32
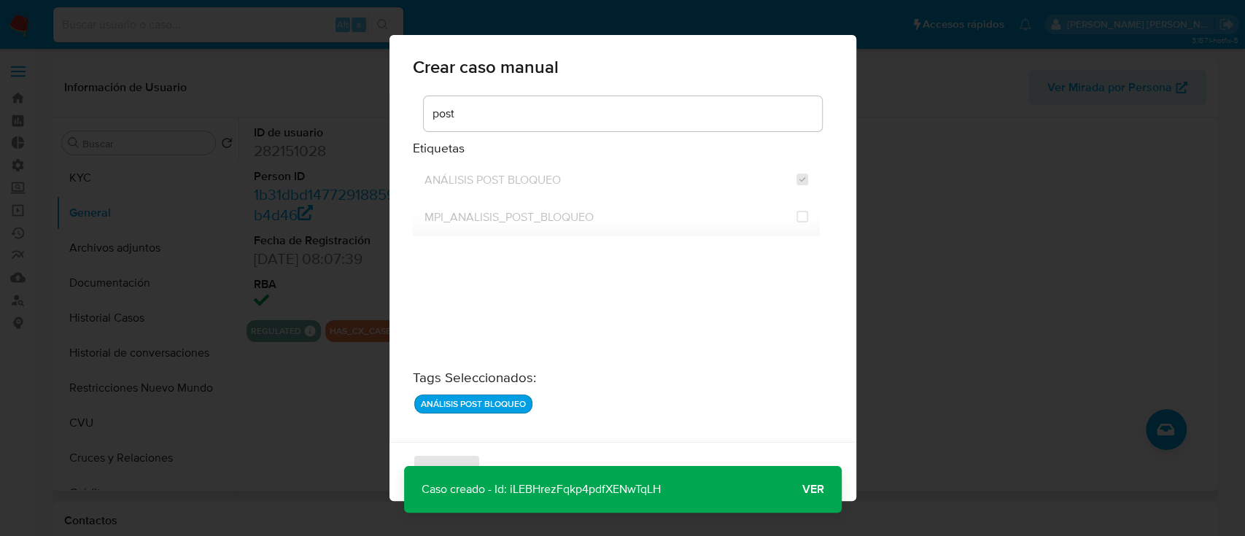
click at [814, 489] on span "Ver" at bounding box center [813, 489] width 22 height 0
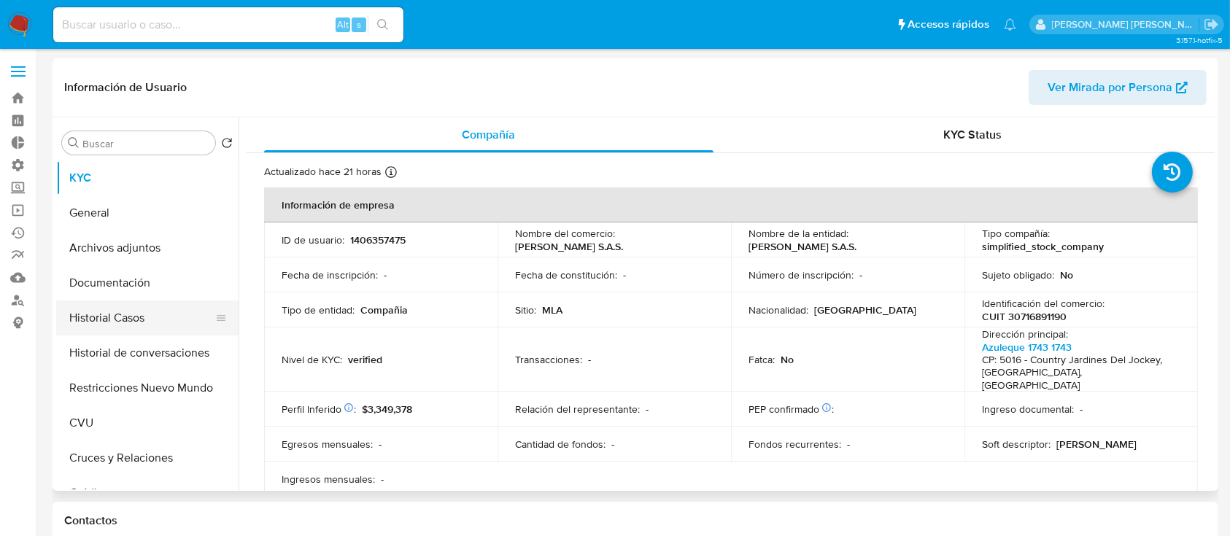
click at [152, 317] on button "Historial Casos" at bounding box center [141, 317] width 171 height 35
select select "10"
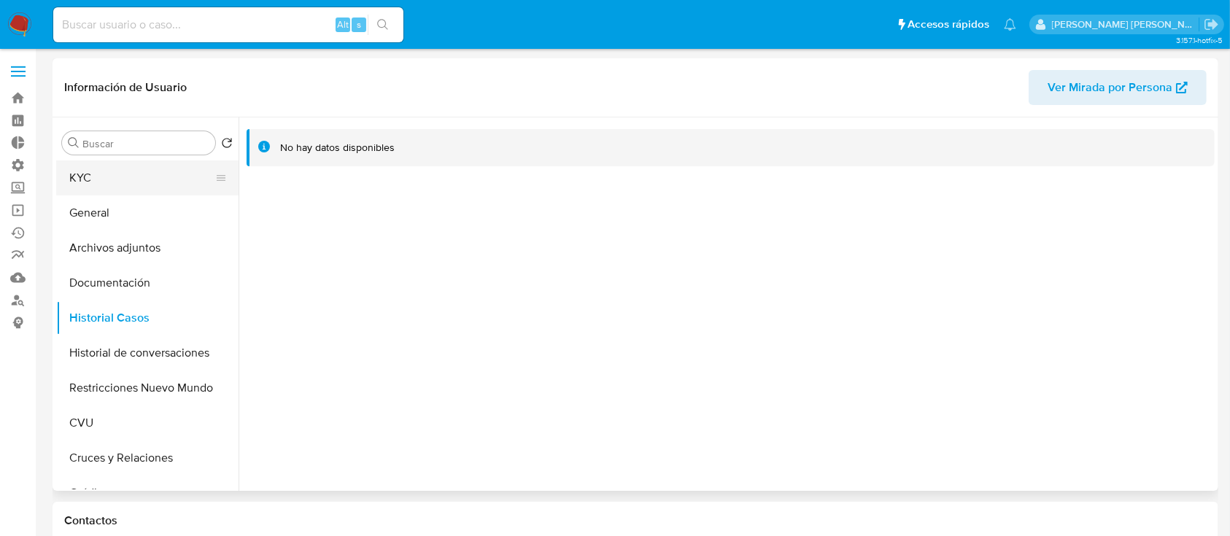
click at [140, 169] on button "KYC" at bounding box center [141, 177] width 171 height 35
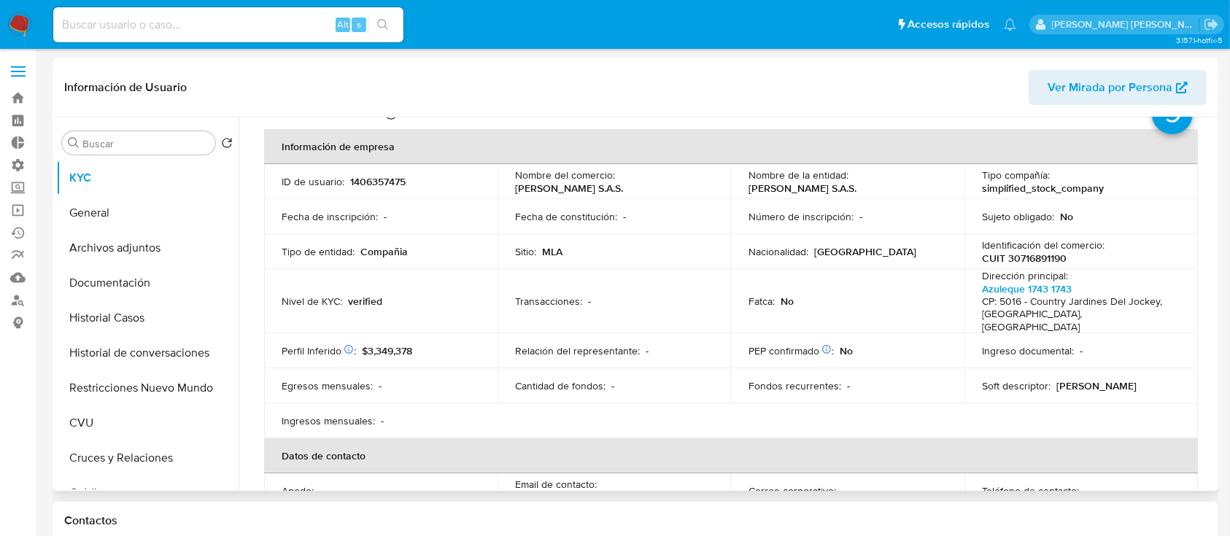
scroll to position [194, 0]
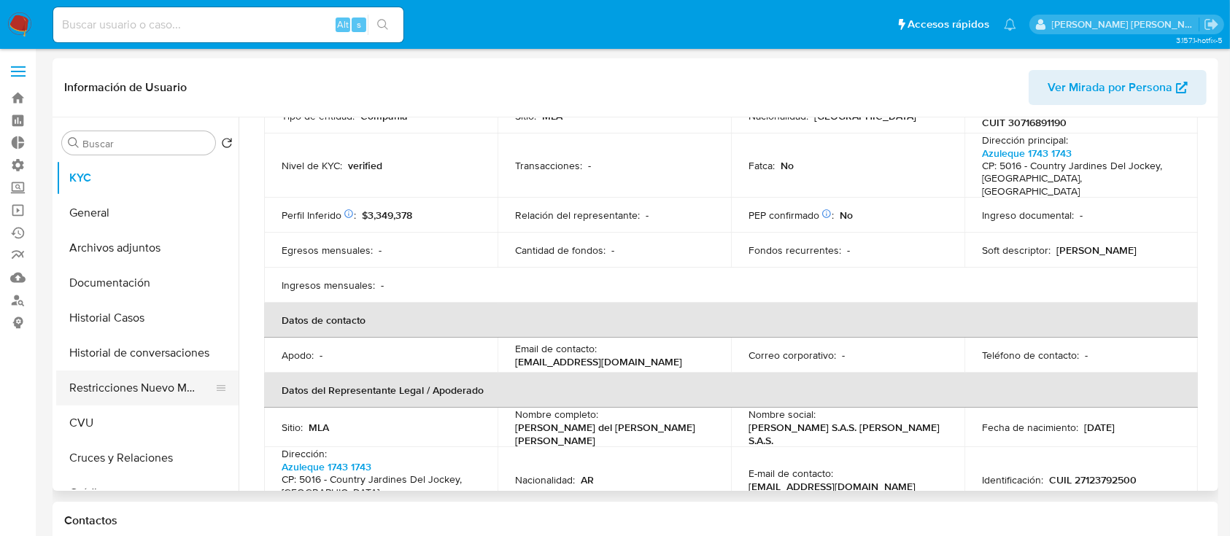
click at [131, 387] on button "Restricciones Nuevo Mundo" at bounding box center [141, 388] width 171 height 35
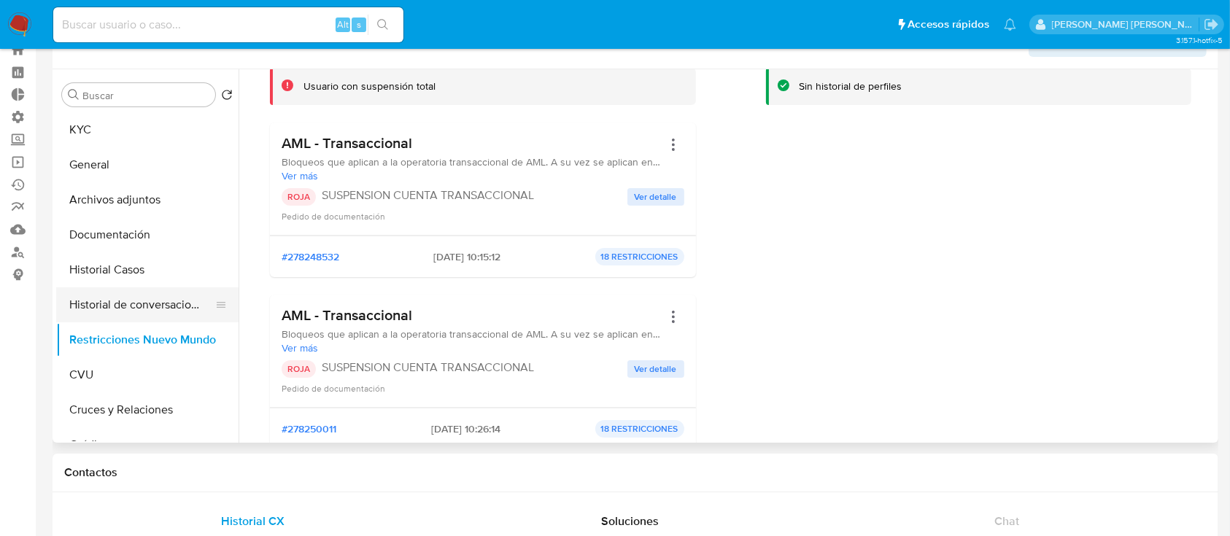
scroll to position [0, 0]
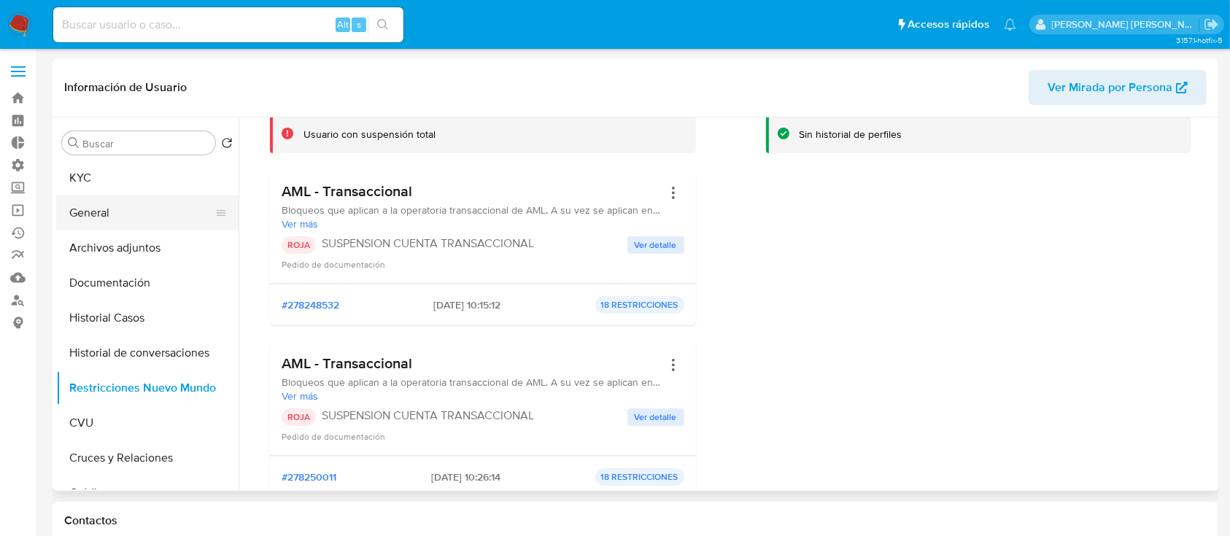
click at [168, 213] on button "General" at bounding box center [141, 212] width 171 height 35
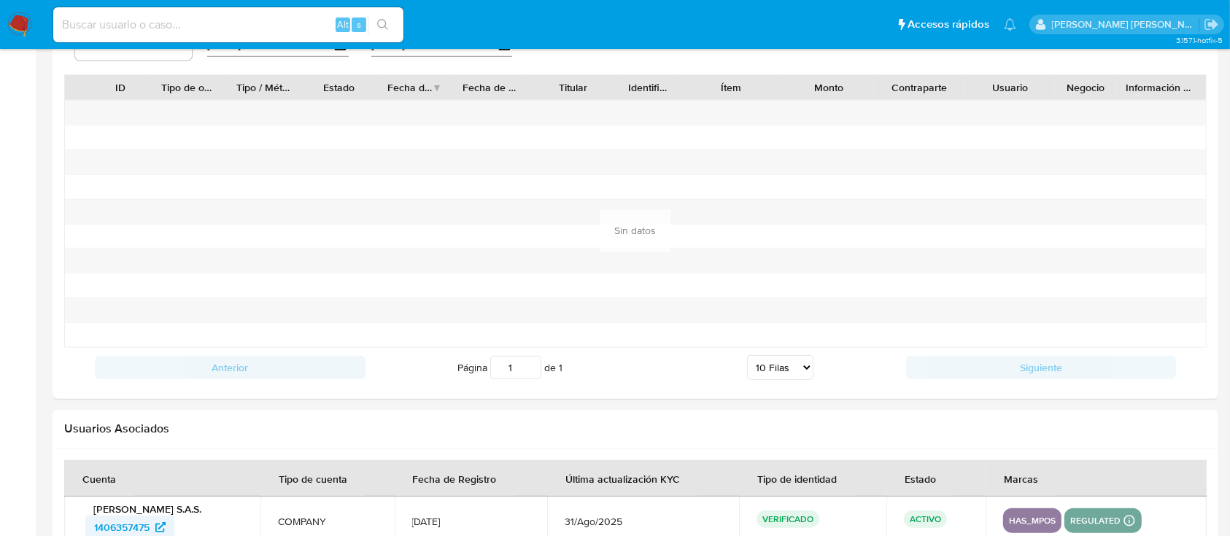
scroll to position [1605, 0]
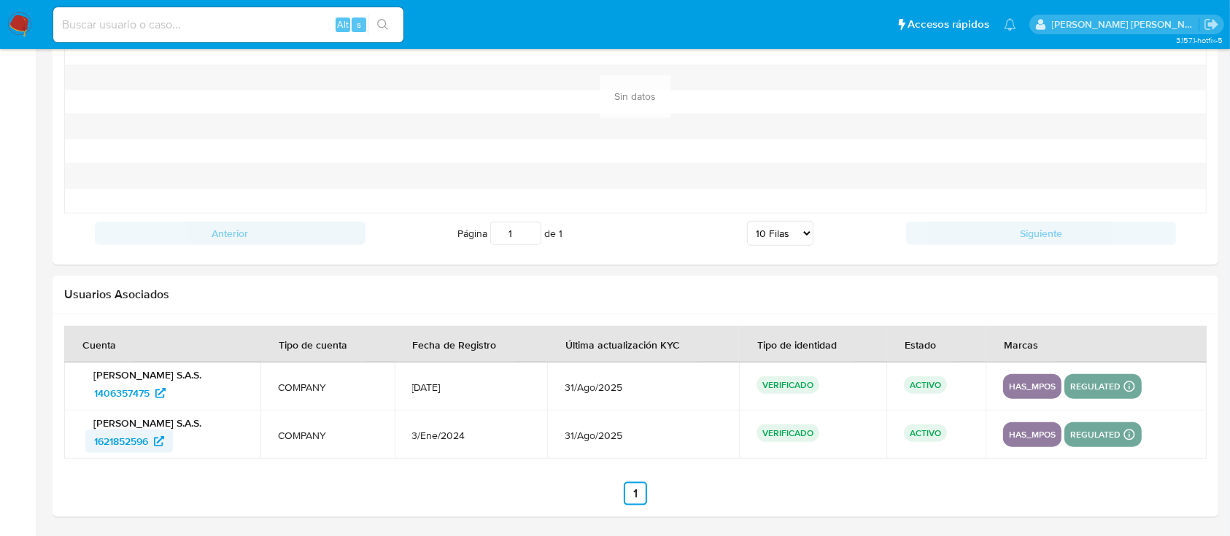
click at [136, 440] on span "1621852596" at bounding box center [121, 441] width 54 height 23
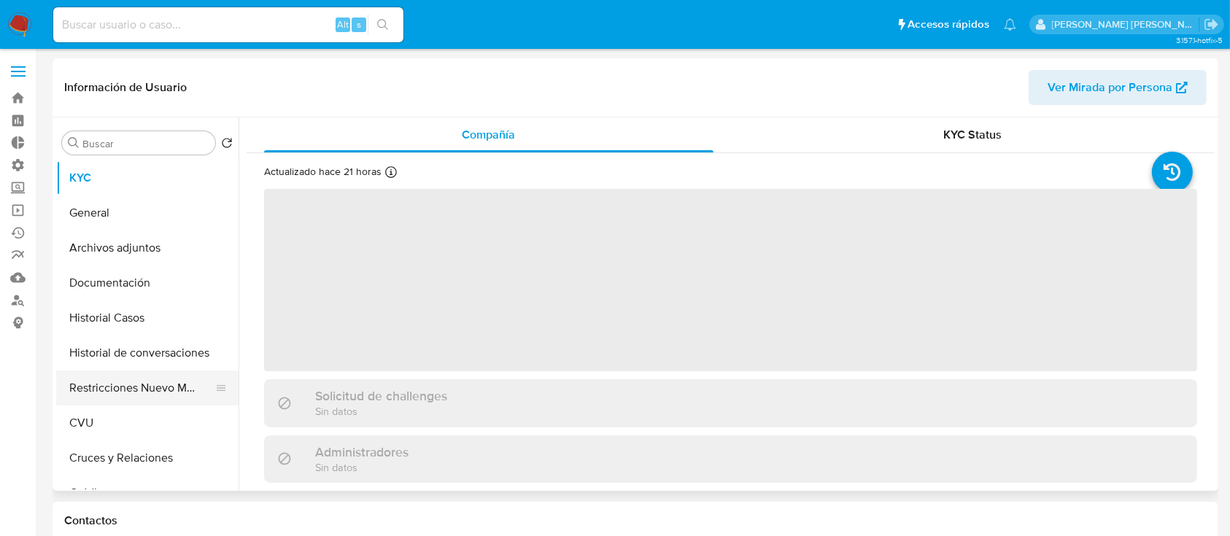
click at [151, 398] on button "Restricciones Nuevo Mundo" at bounding box center [141, 388] width 171 height 35
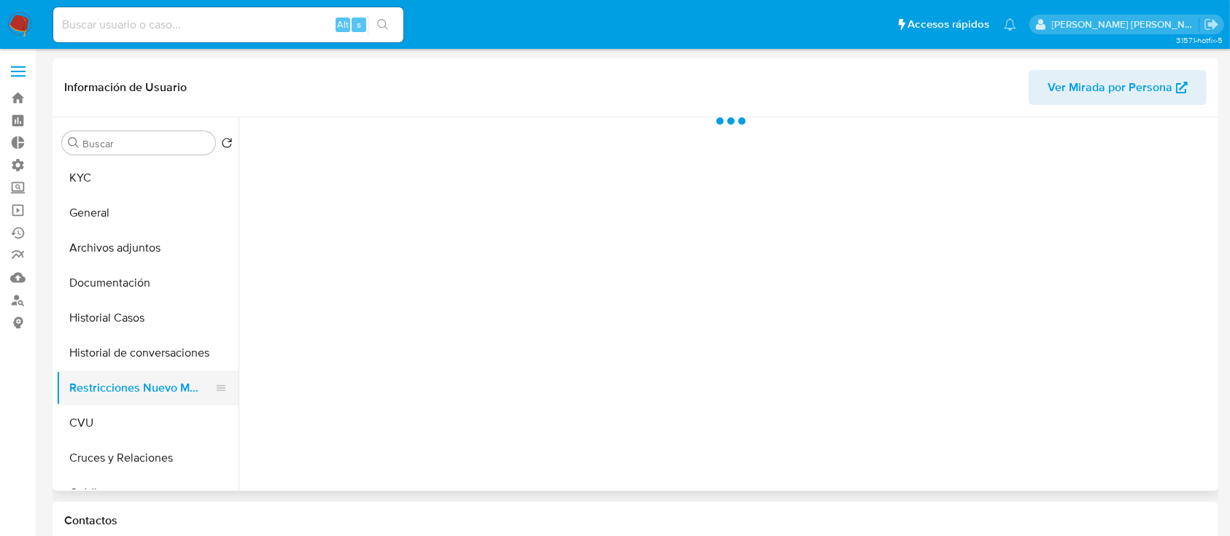
select select "10"
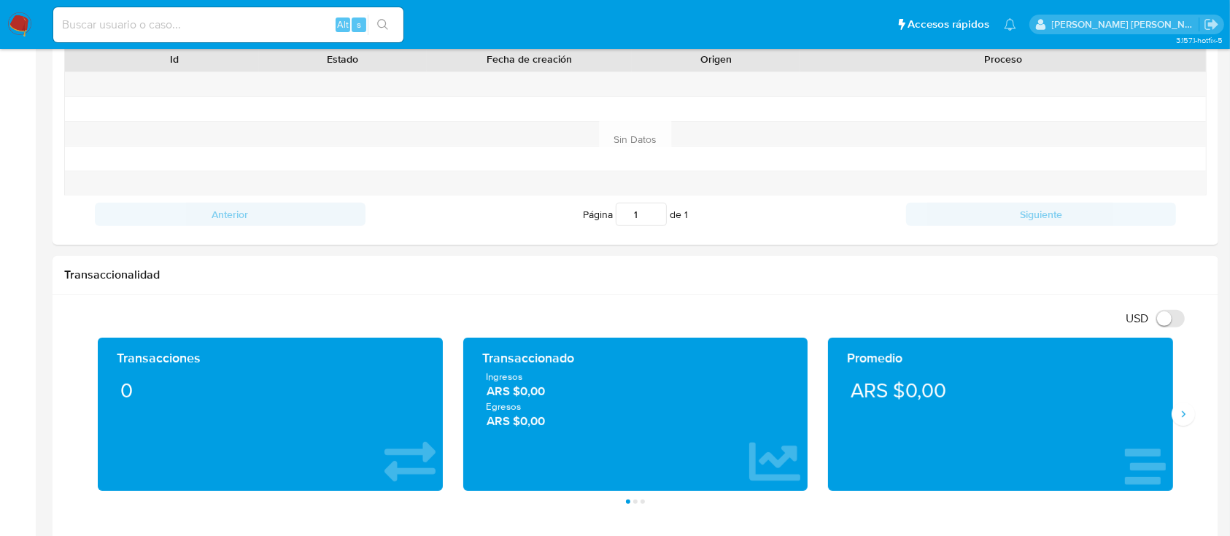
scroll to position [438, 0]
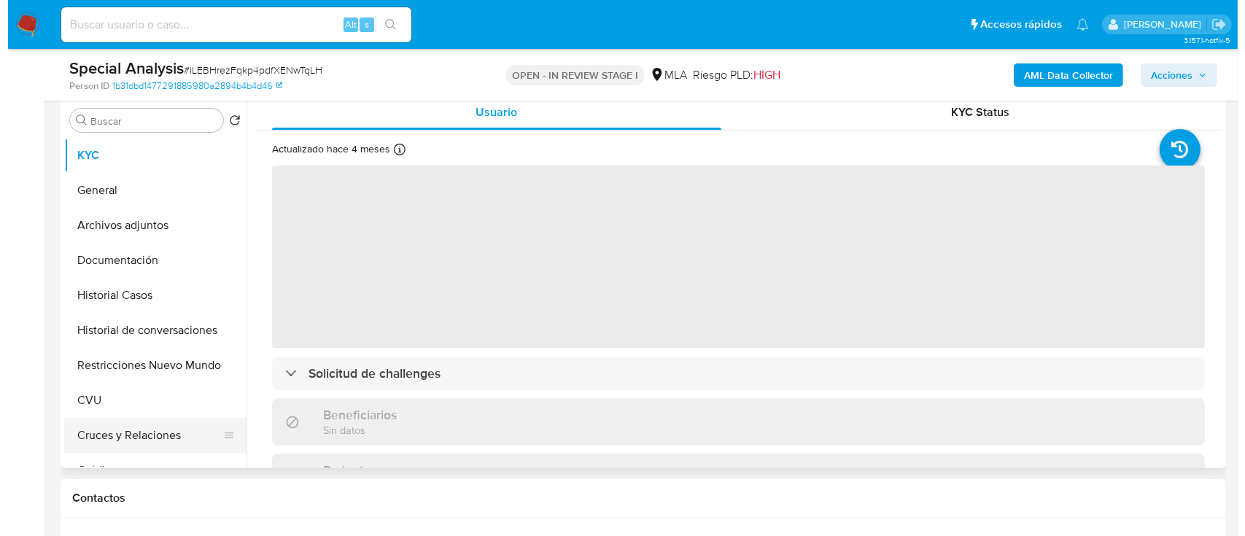
scroll to position [292, 0]
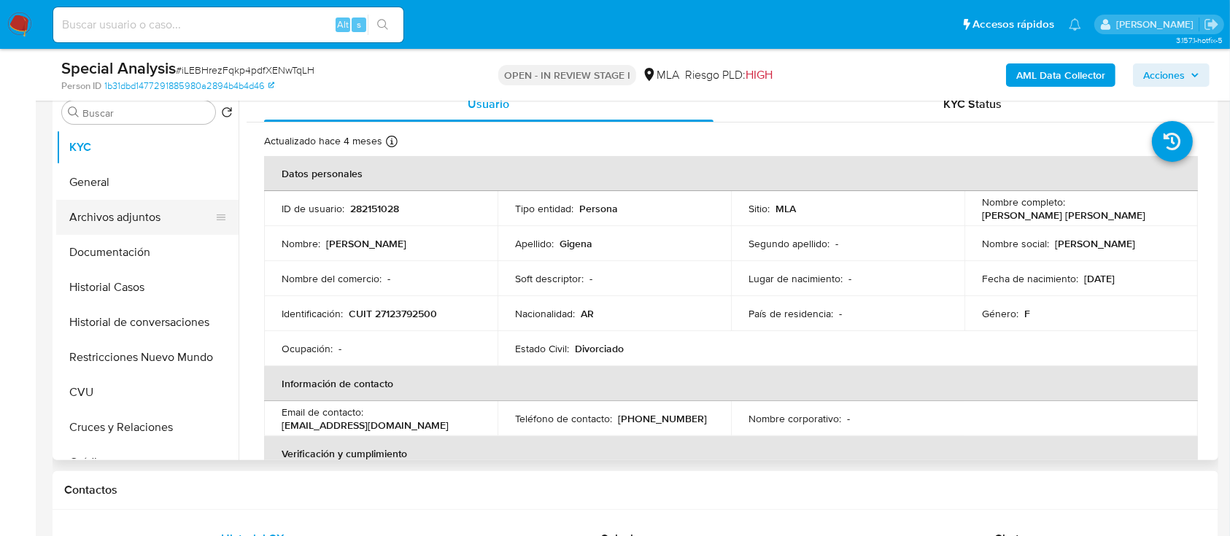
click at [183, 216] on button "Archivos adjuntos" at bounding box center [141, 217] width 171 height 35
select select "10"
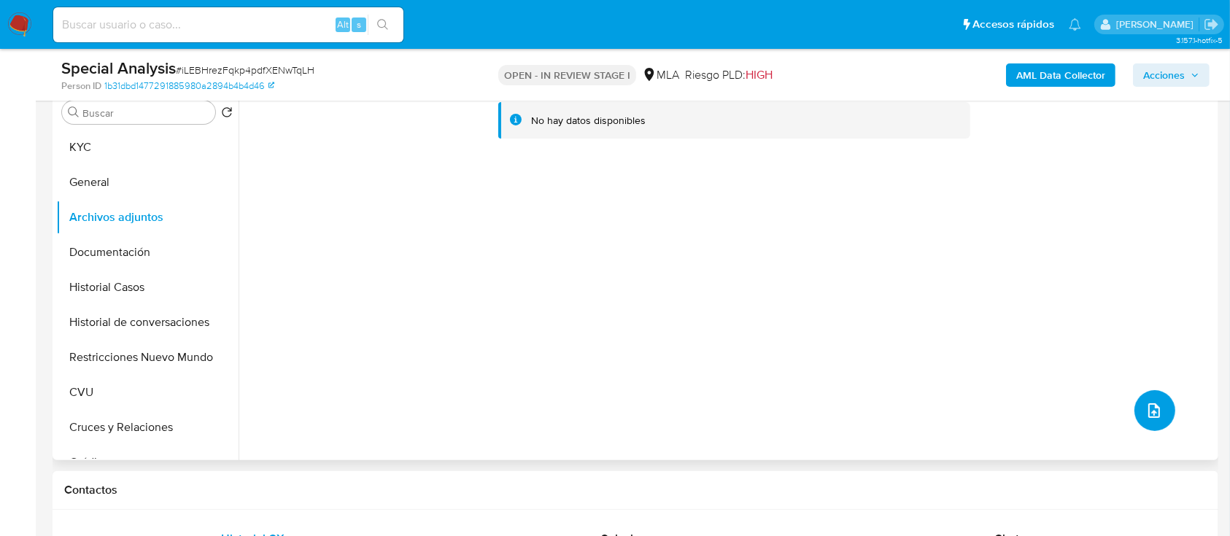
click at [1156, 411] on span "upload-file" at bounding box center [1154, 411] width 18 height 18
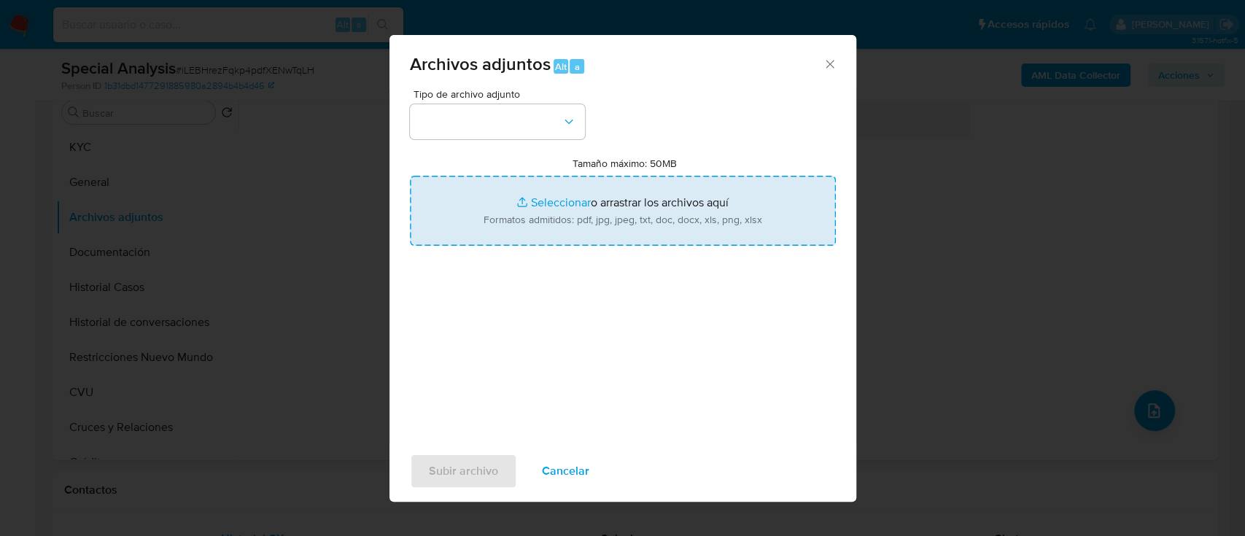
click at [564, 209] on input "Tamaño máximo: 50MB Seleccionar archivos" at bounding box center [623, 211] width 426 height 70
type input "C:\fakepath\Certificación 3.pdf"
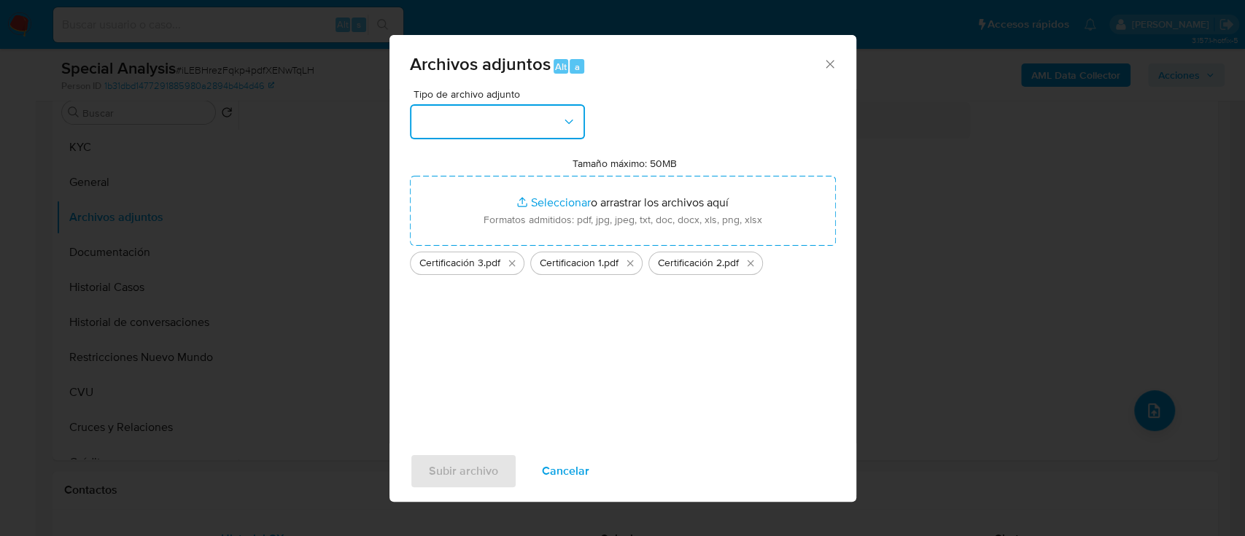
click at [493, 121] on button "button" at bounding box center [497, 121] width 175 height 35
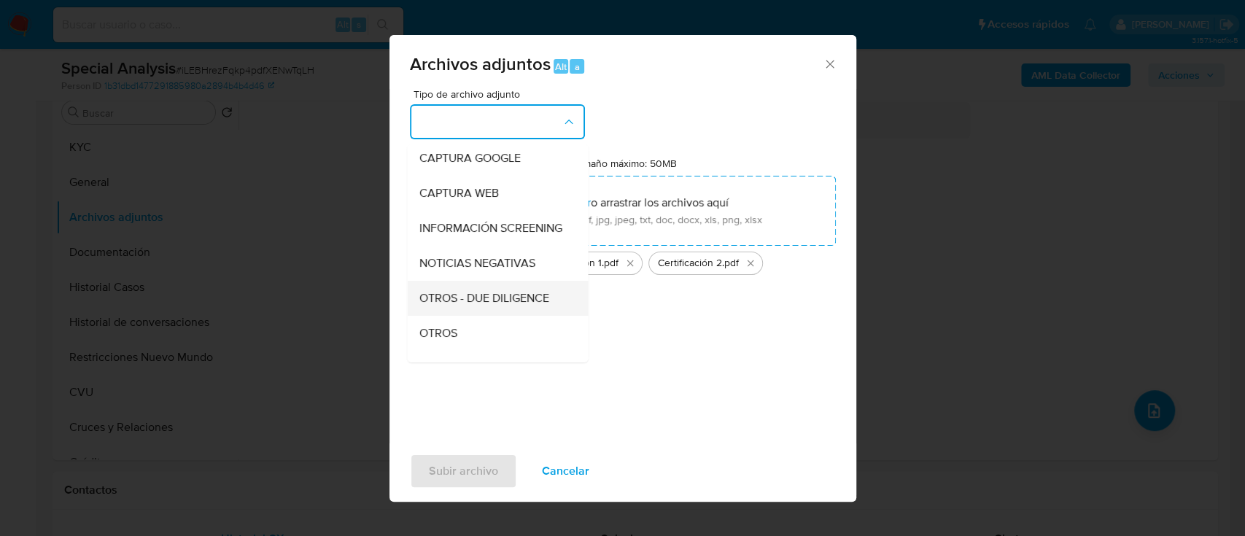
scroll to position [194, 0]
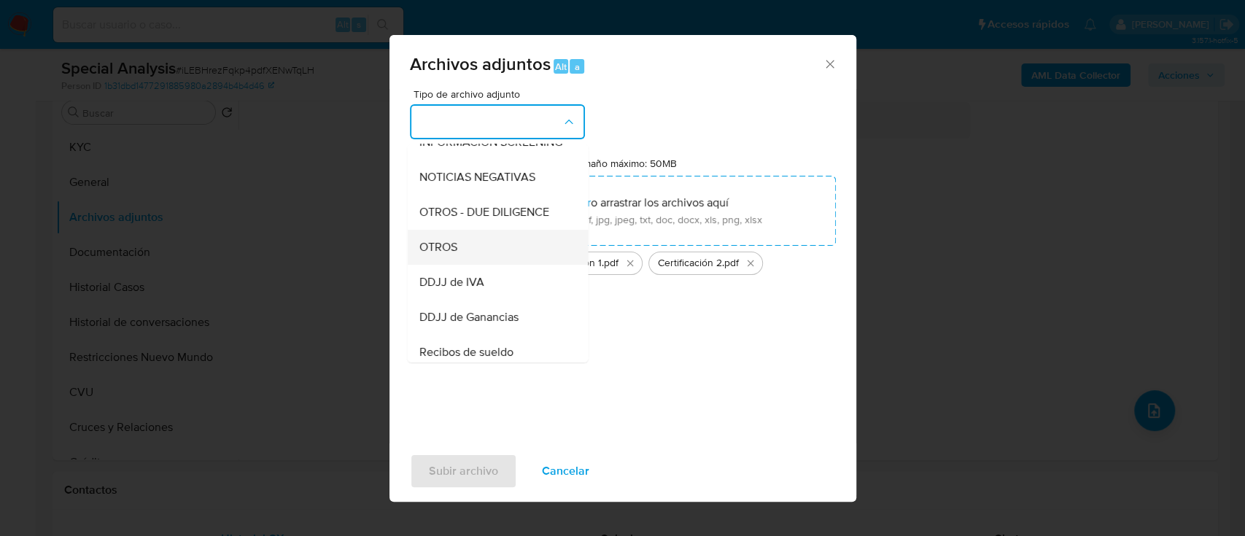
click at [477, 265] on div "OTROS" at bounding box center [493, 247] width 149 height 35
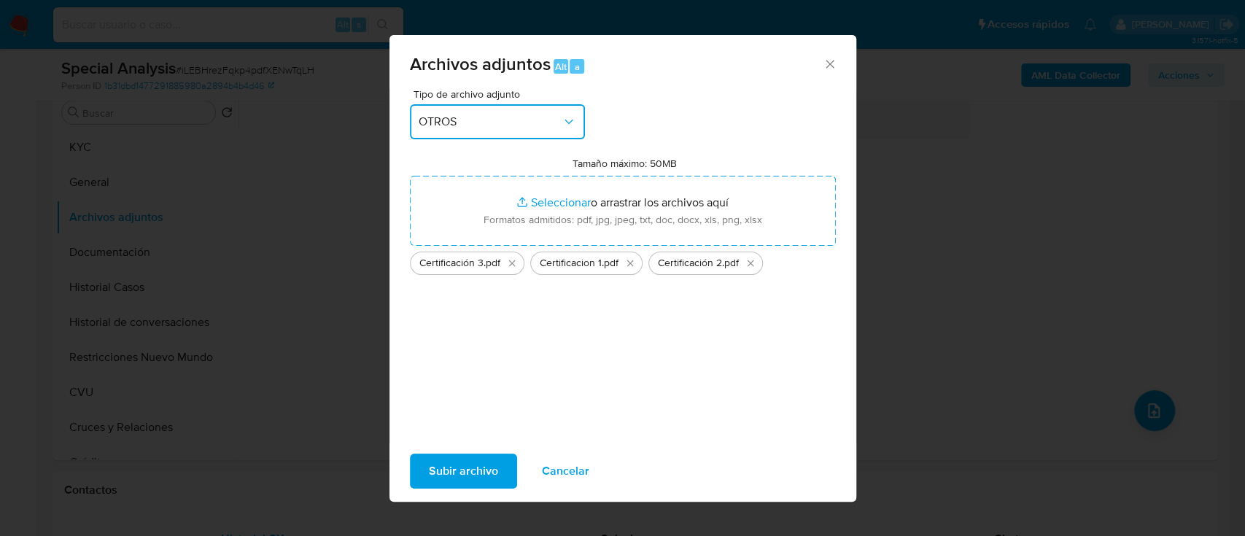
click at [527, 120] on span "OTROS" at bounding box center [490, 122] width 143 height 15
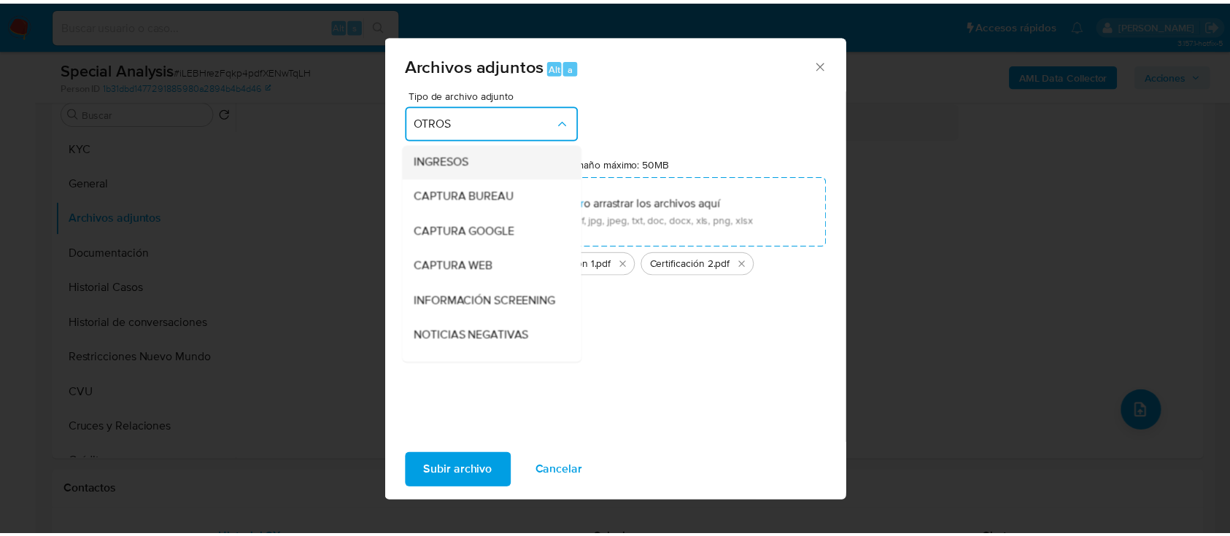
scroll to position [0, 0]
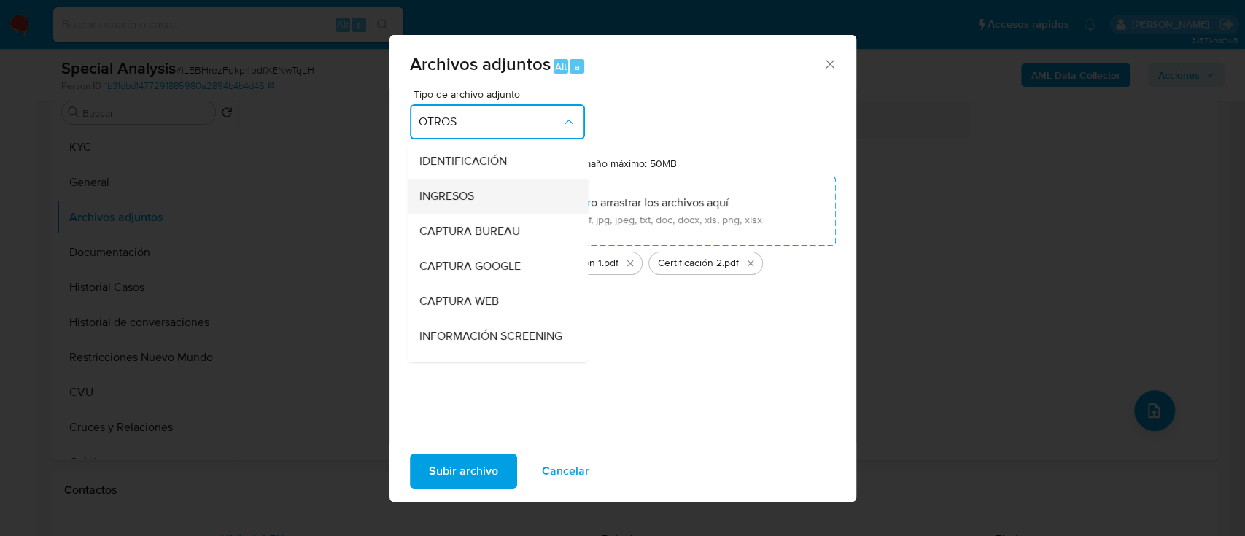
click at [476, 186] on div "INGRESOS" at bounding box center [493, 196] width 149 height 35
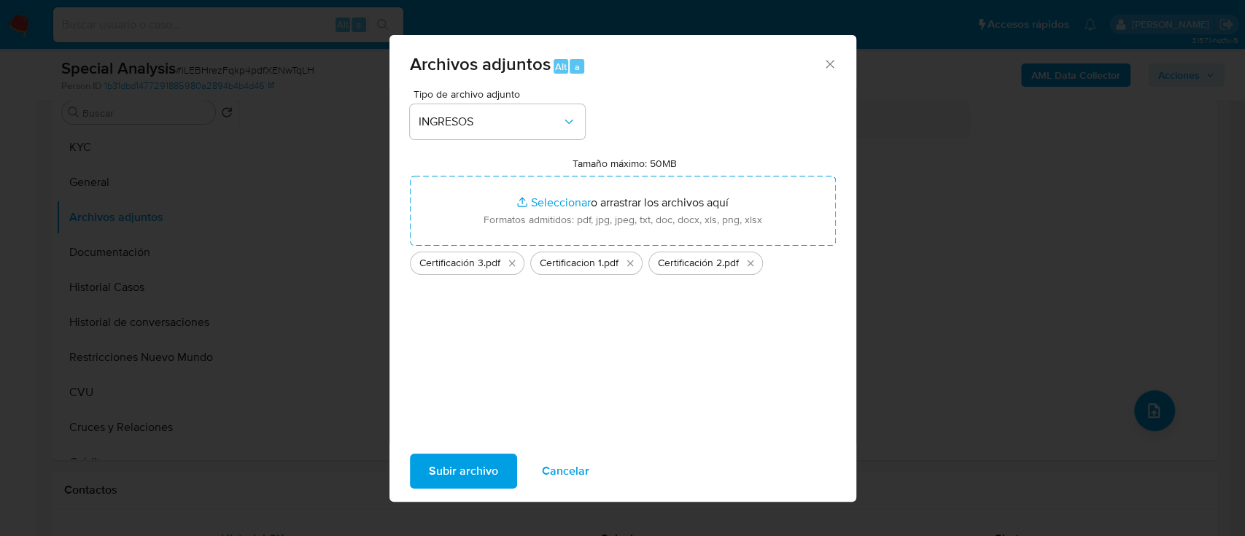
click at [486, 467] on span "Subir archivo" at bounding box center [463, 471] width 69 height 32
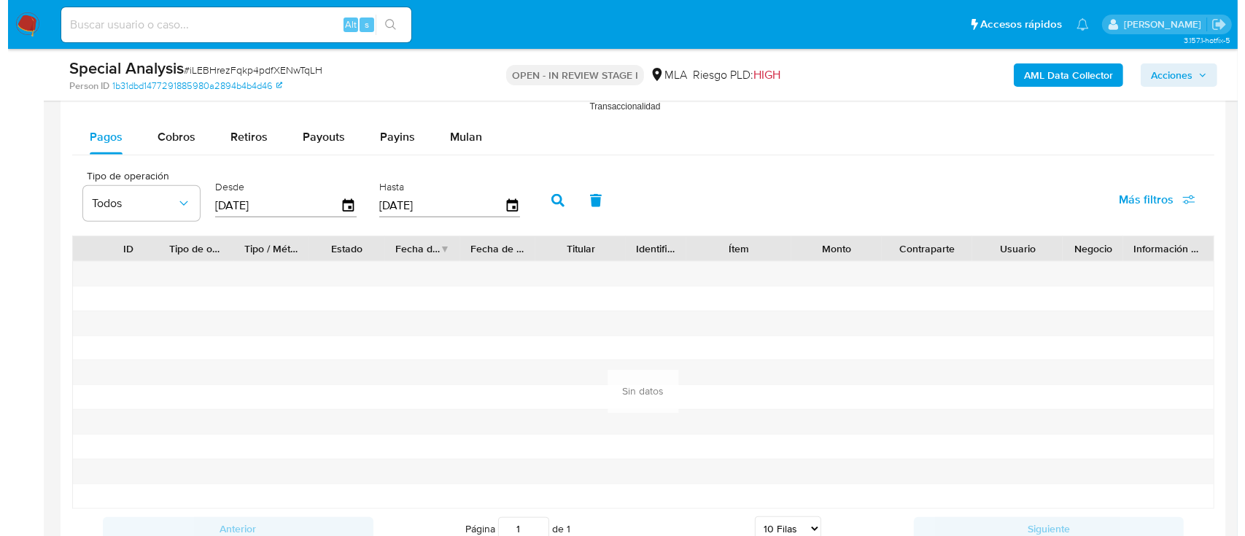
scroll to position [2308, 0]
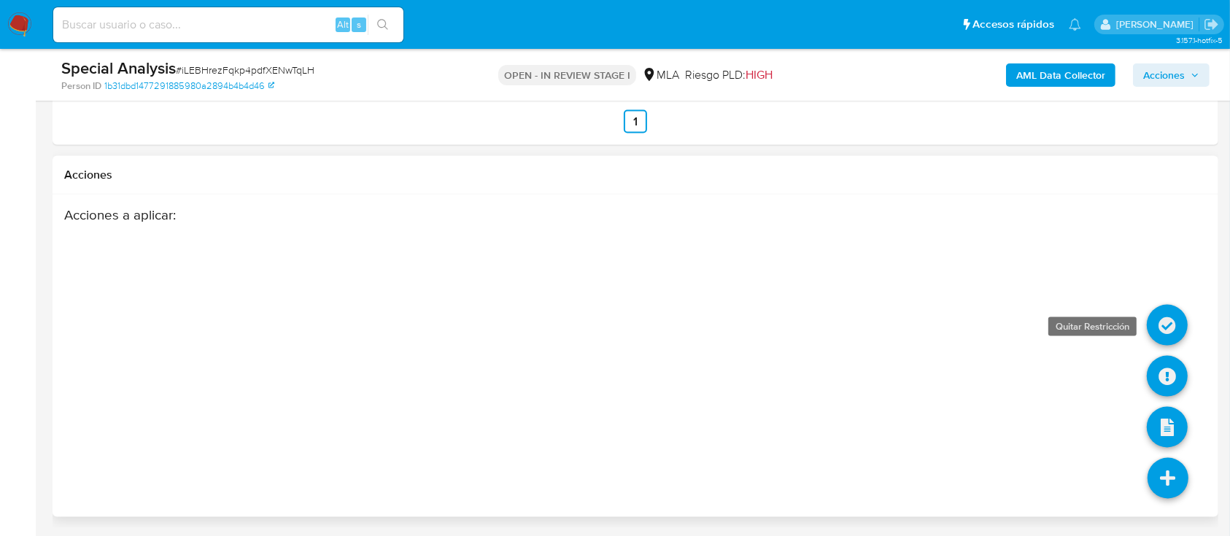
click at [1166, 333] on icon at bounding box center [1167, 325] width 41 height 41
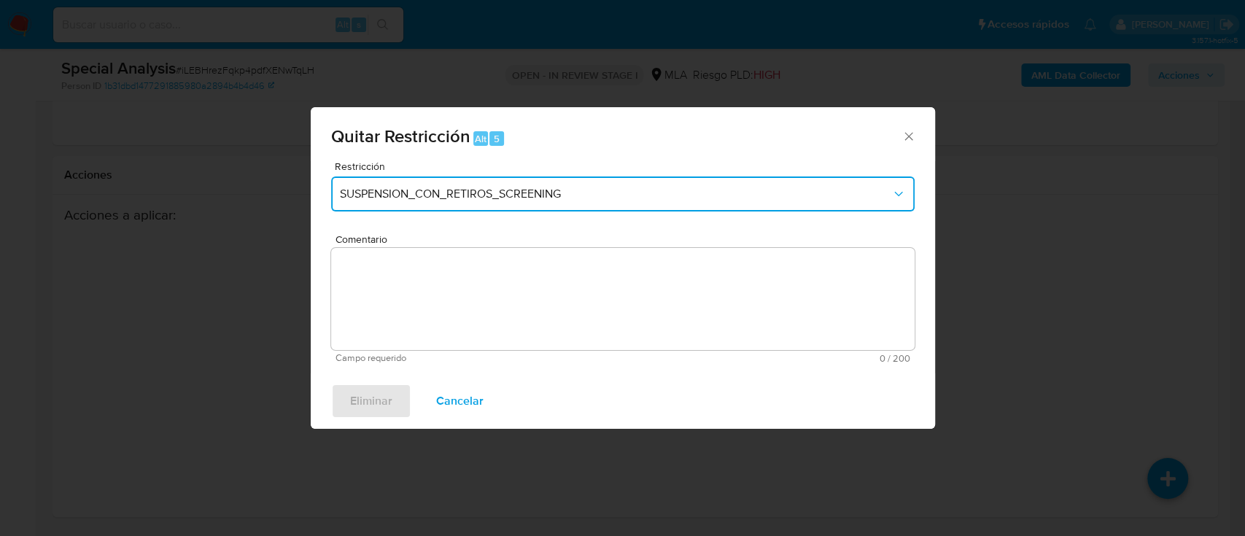
click at [596, 207] on button "SUSPENSION_CON_RETIROS_SCREENING" at bounding box center [622, 194] width 583 height 35
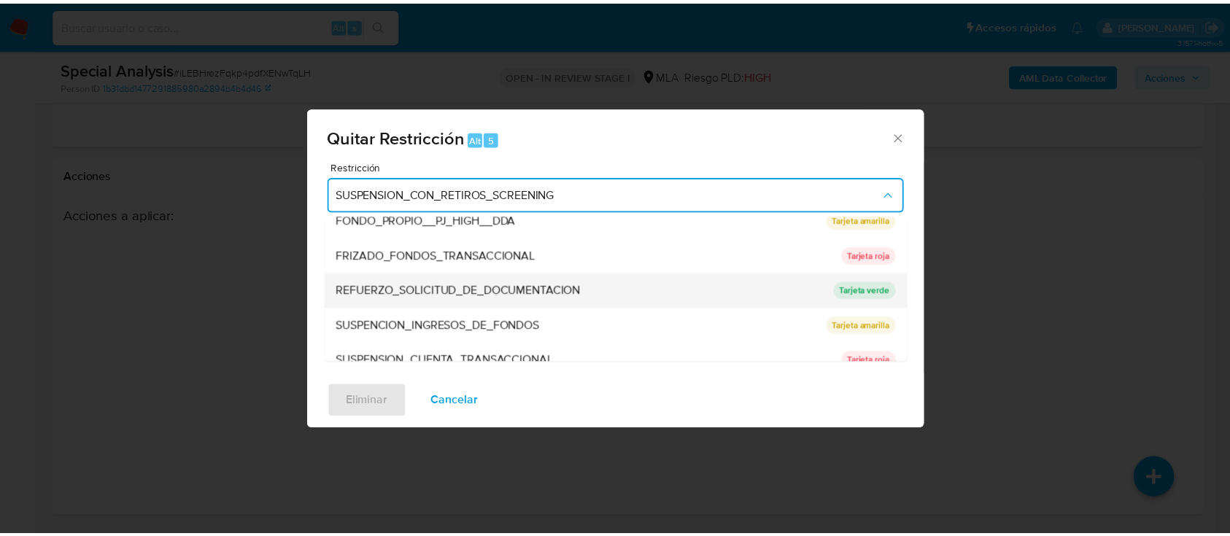
scroll to position [379, 0]
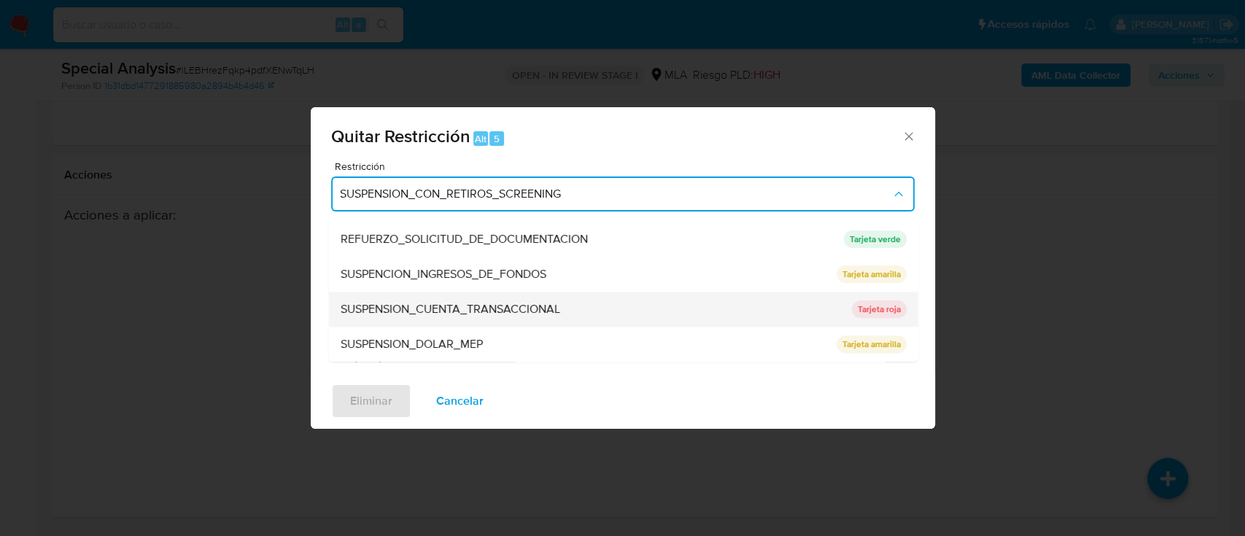
click at [529, 308] on span "SUSPENSION_CUENTA_TRANSACCIONAL" at bounding box center [450, 309] width 220 height 15
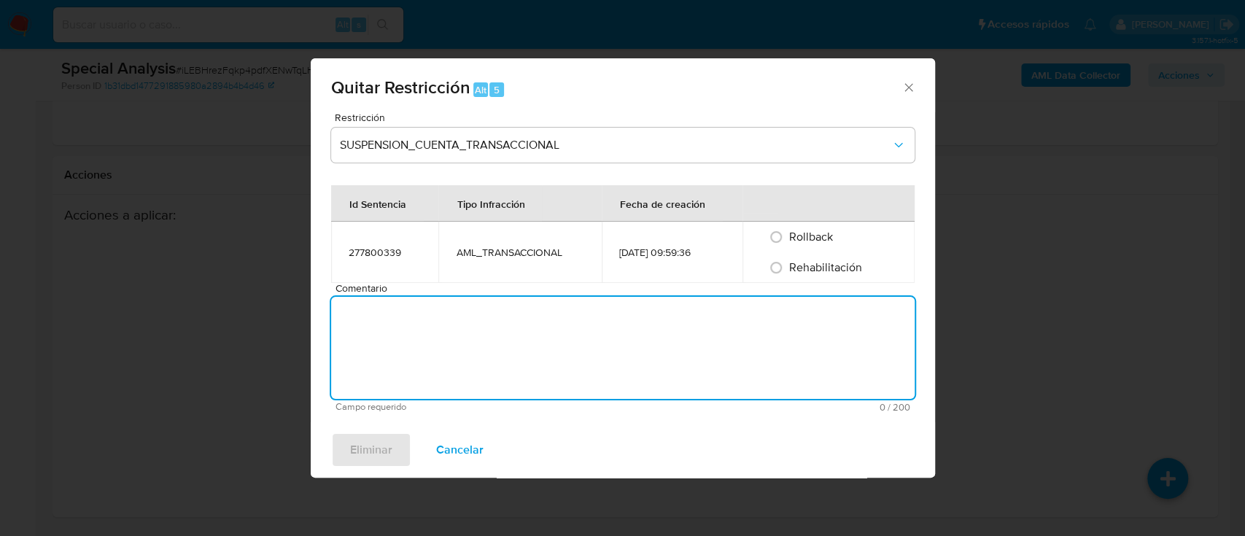
click at [551, 319] on textarea "Comentario" at bounding box center [622, 348] width 583 height 102
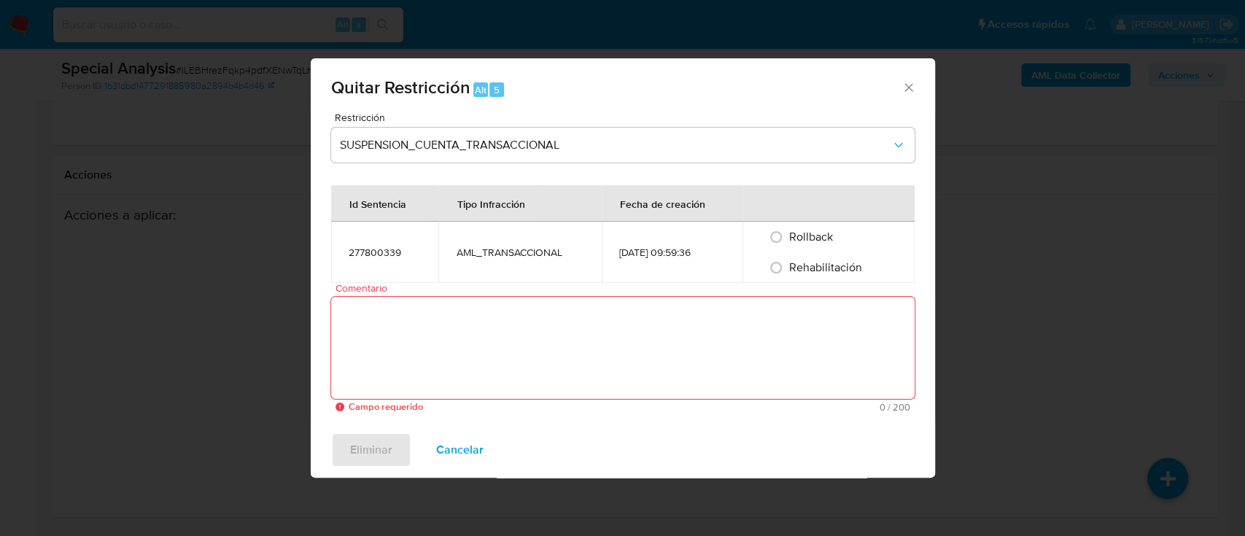
click at [794, 266] on span "Rehabilitación" at bounding box center [825, 267] width 73 height 17
click at [788, 266] on input "Rehabilitación" at bounding box center [775, 267] width 23 height 23
radio input "true"
click at [724, 342] on textarea "Comentario" at bounding box center [622, 348] width 583 height 102
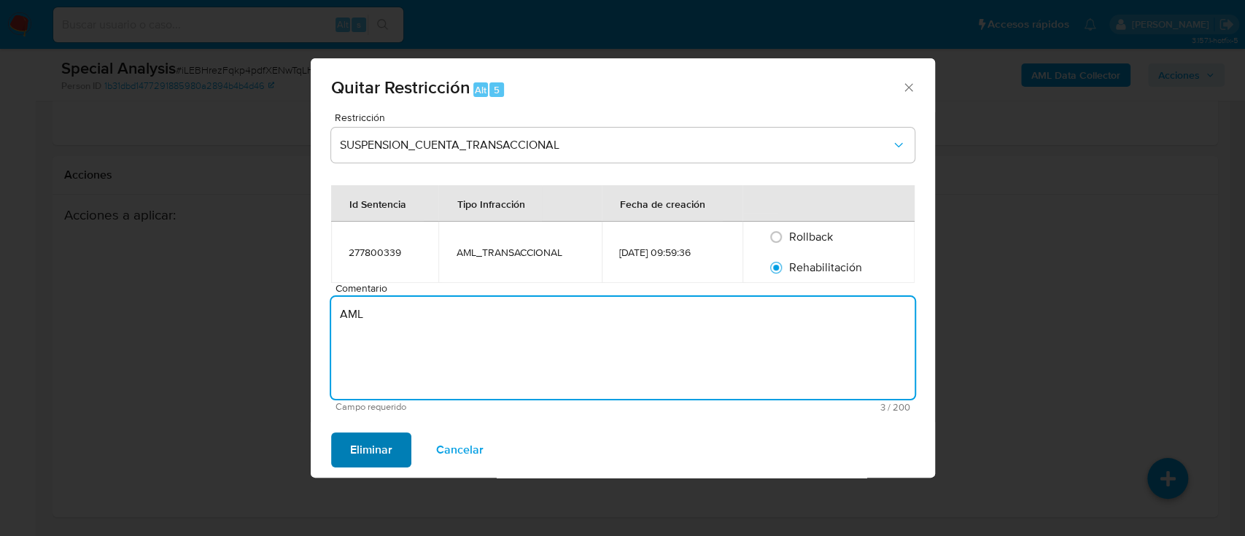
type textarea "AML"
click at [358, 447] on span "Eliminar" at bounding box center [371, 450] width 42 height 32
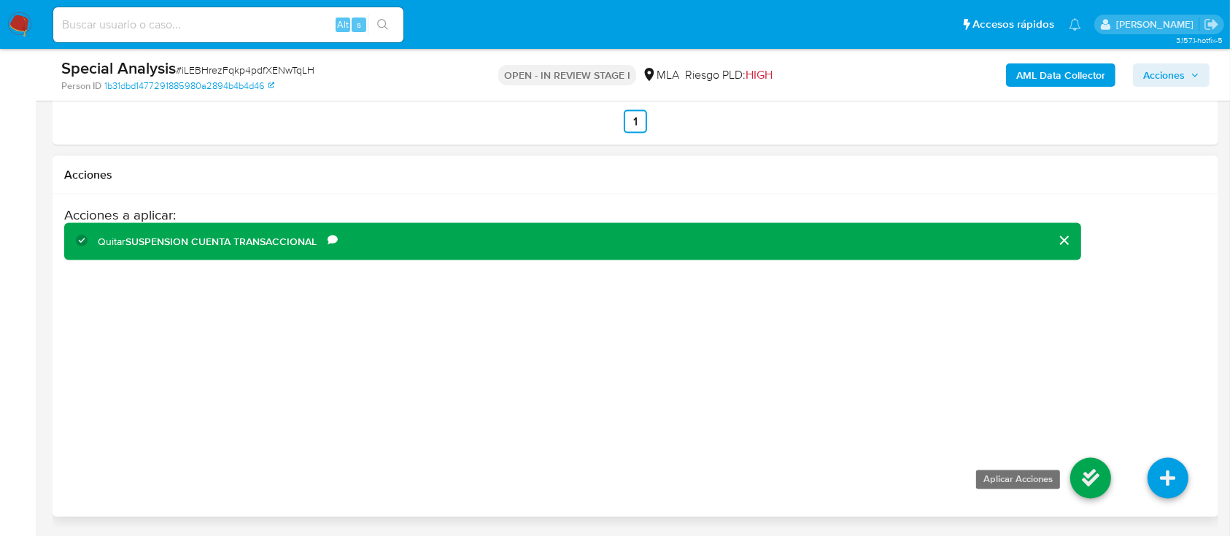
click at [1089, 483] on icon at bounding box center [1090, 478] width 41 height 41
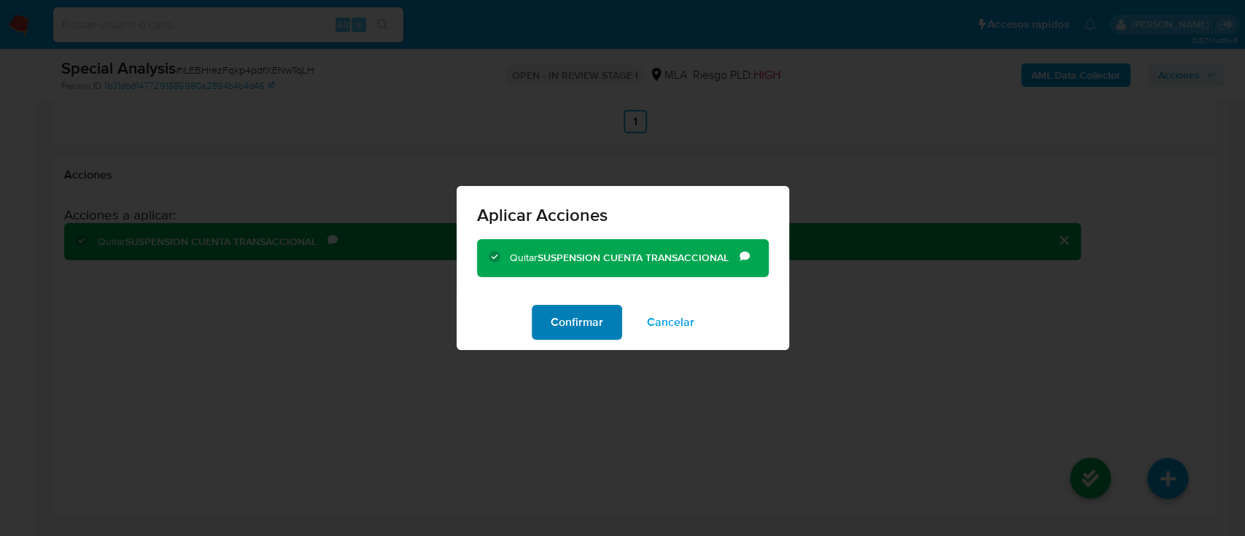
click at [566, 322] on span "Confirmar" at bounding box center [577, 322] width 53 height 32
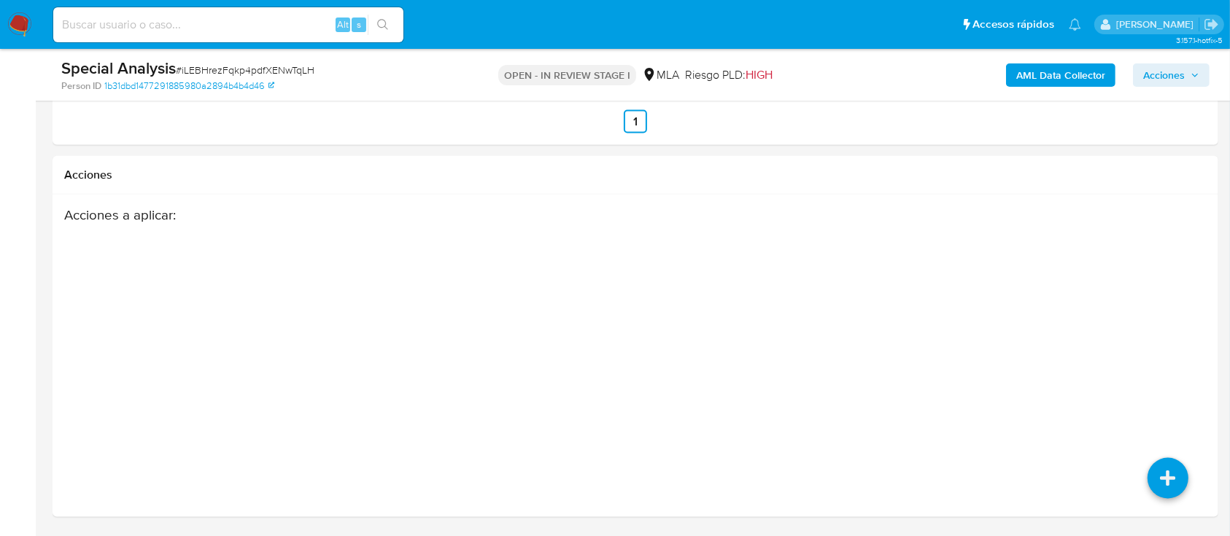
click at [1195, 84] on span "Acciones" at bounding box center [1171, 75] width 56 height 20
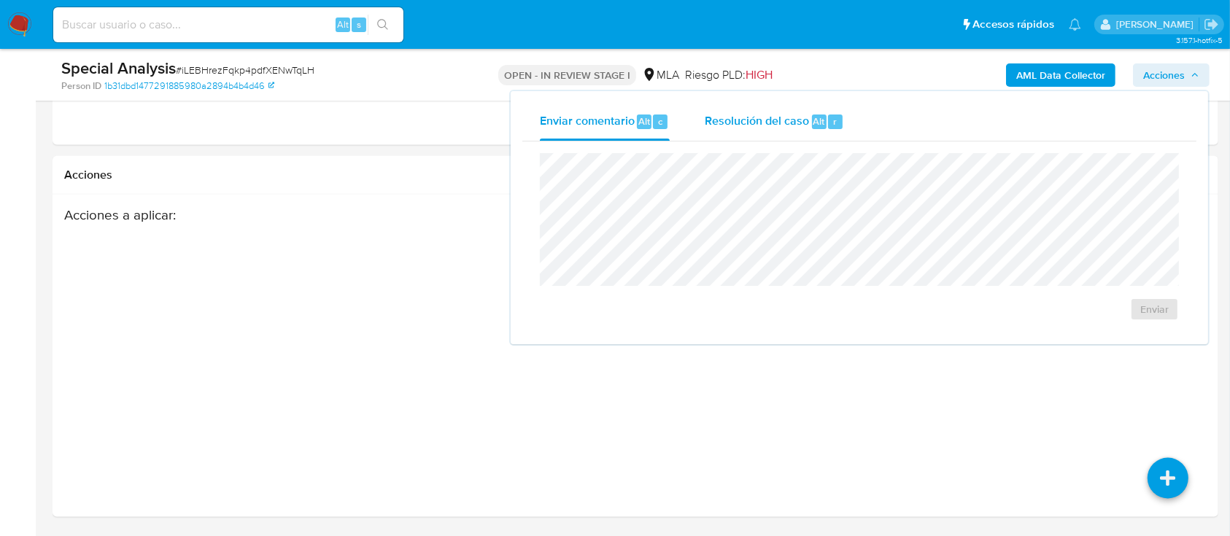
click at [812, 119] on div "Alt" at bounding box center [819, 122] width 15 height 15
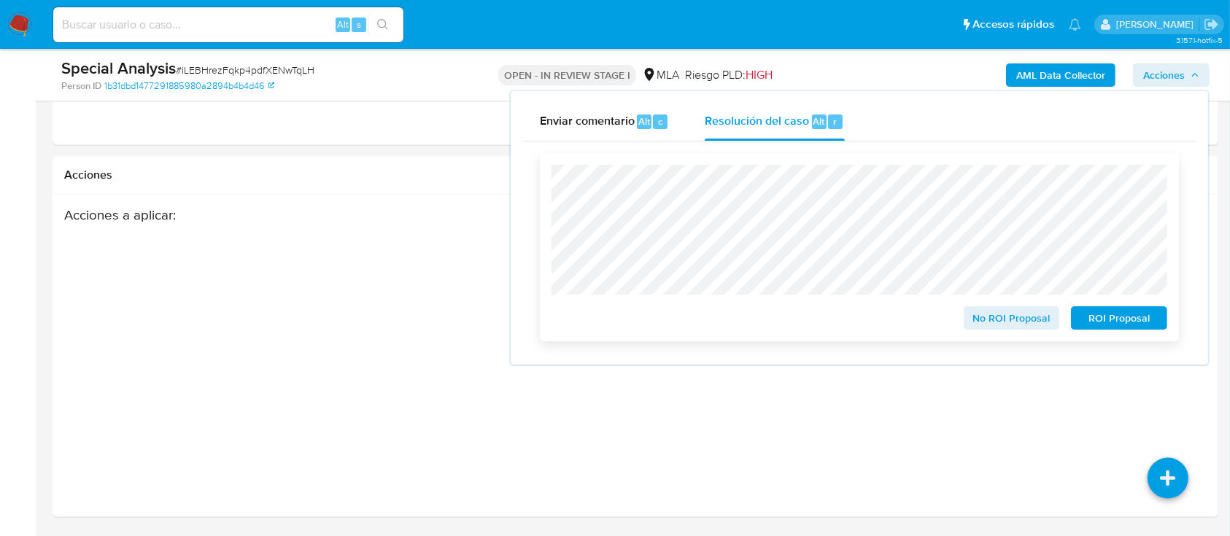
click at [1020, 322] on span "No ROI Proposal" at bounding box center [1012, 318] width 76 height 20
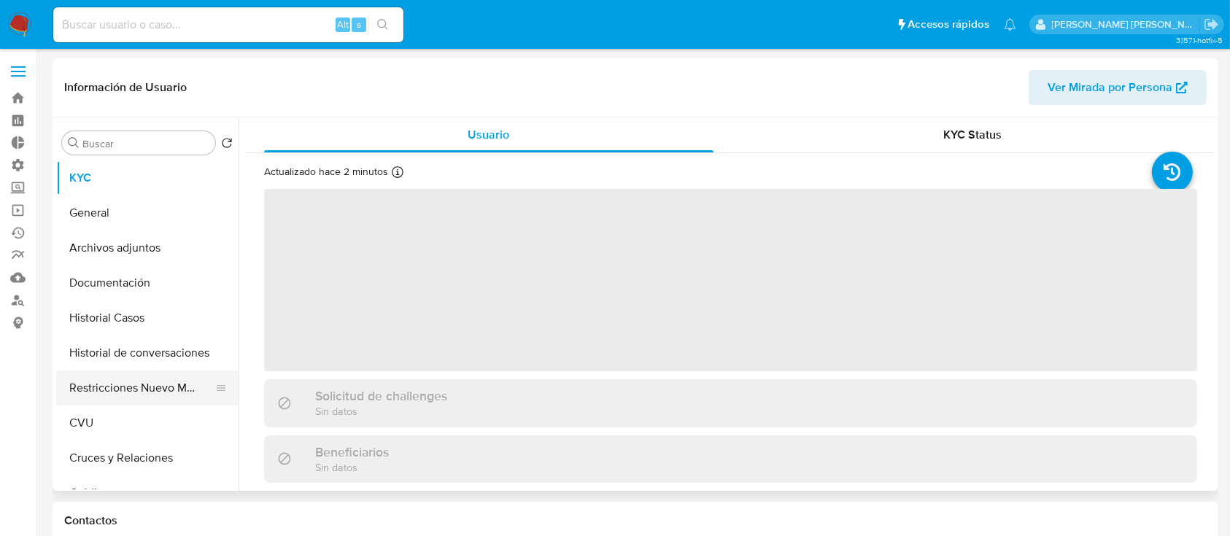
click at [119, 387] on button "Restricciones Nuevo Mundo" at bounding box center [141, 388] width 171 height 35
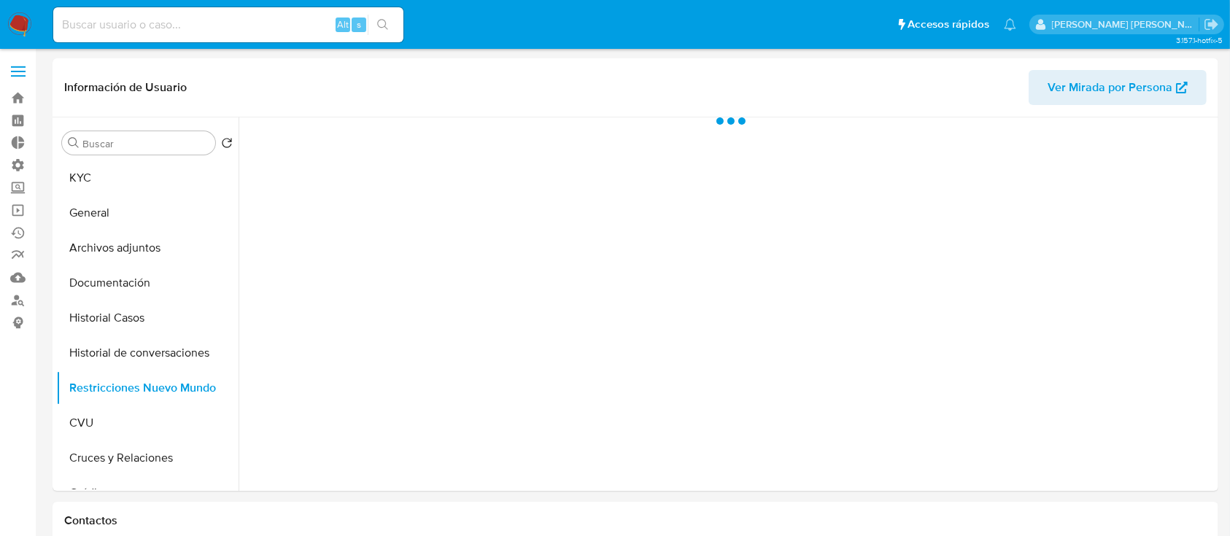
select select "10"
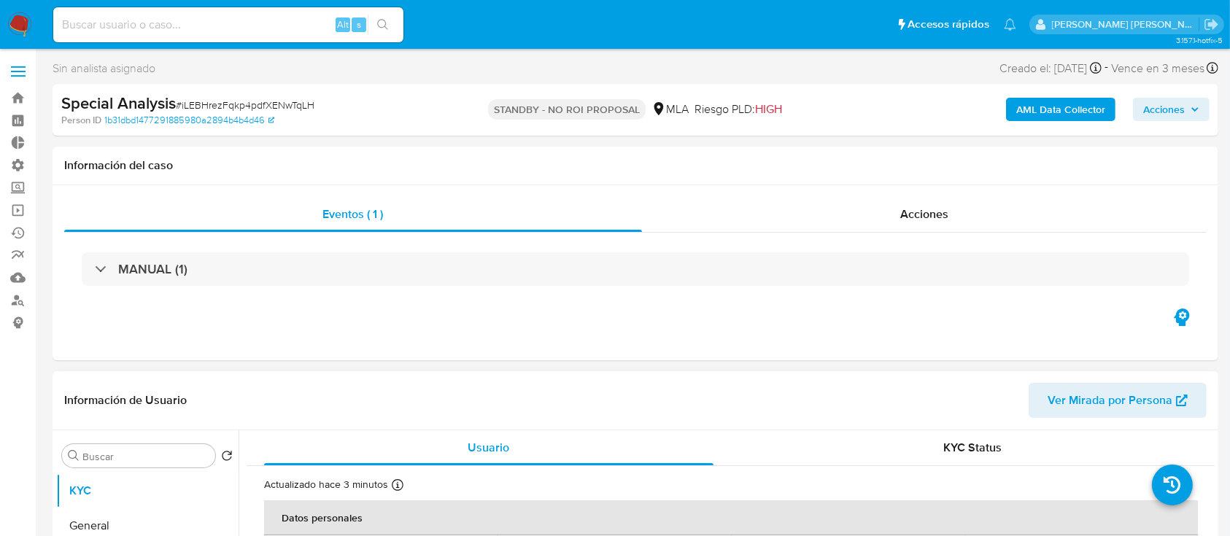
select select "10"
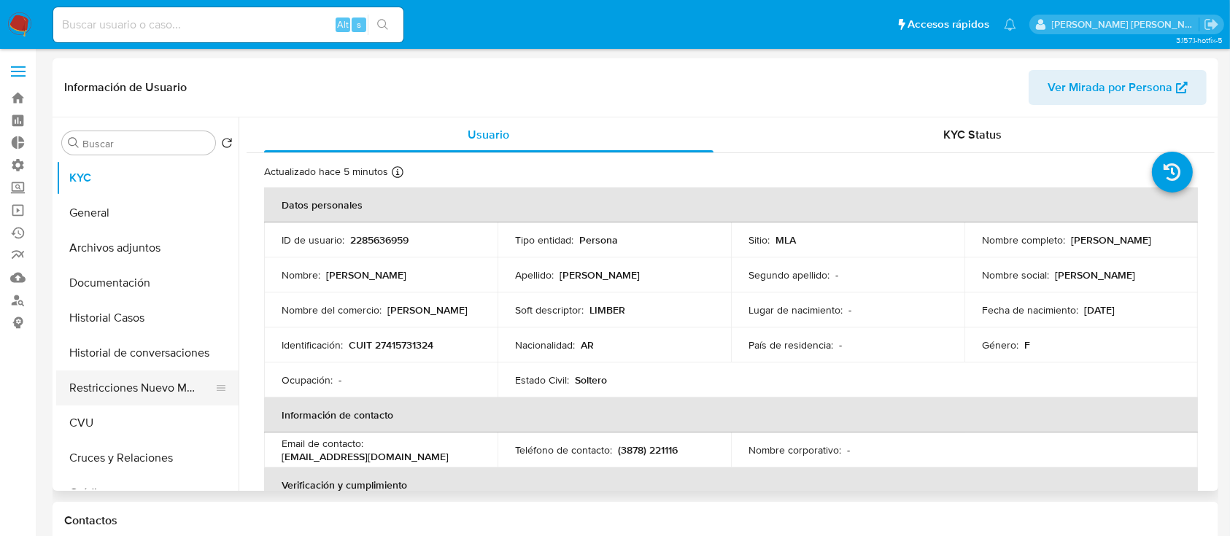
select select "10"
click at [150, 382] on button "Restricciones Nuevo Mundo" at bounding box center [141, 388] width 171 height 35
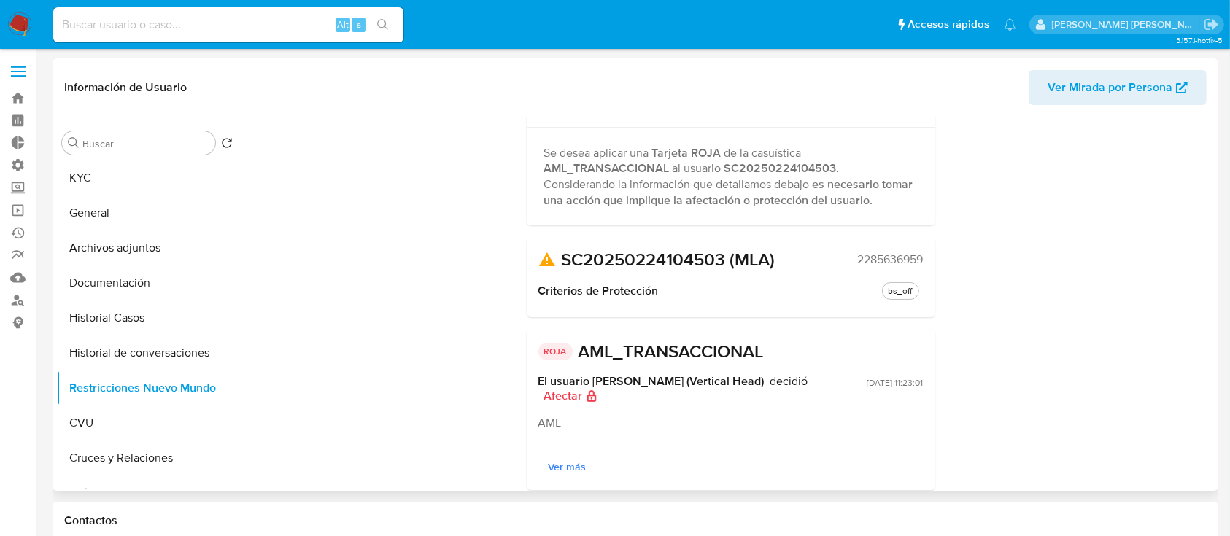
scroll to position [147, 0]
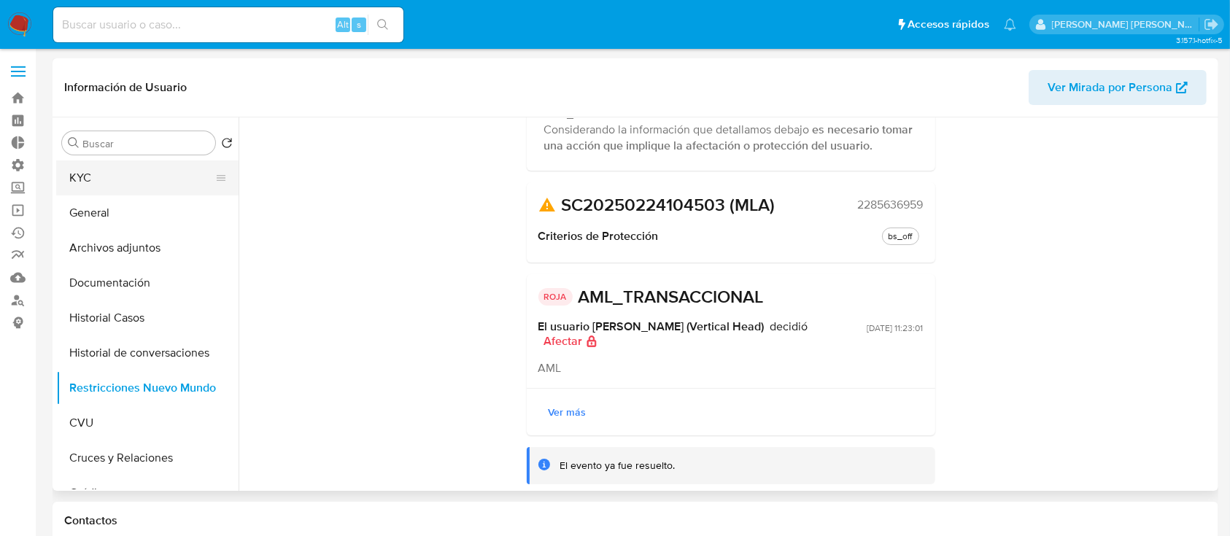
click at [138, 182] on button "KYC" at bounding box center [141, 177] width 171 height 35
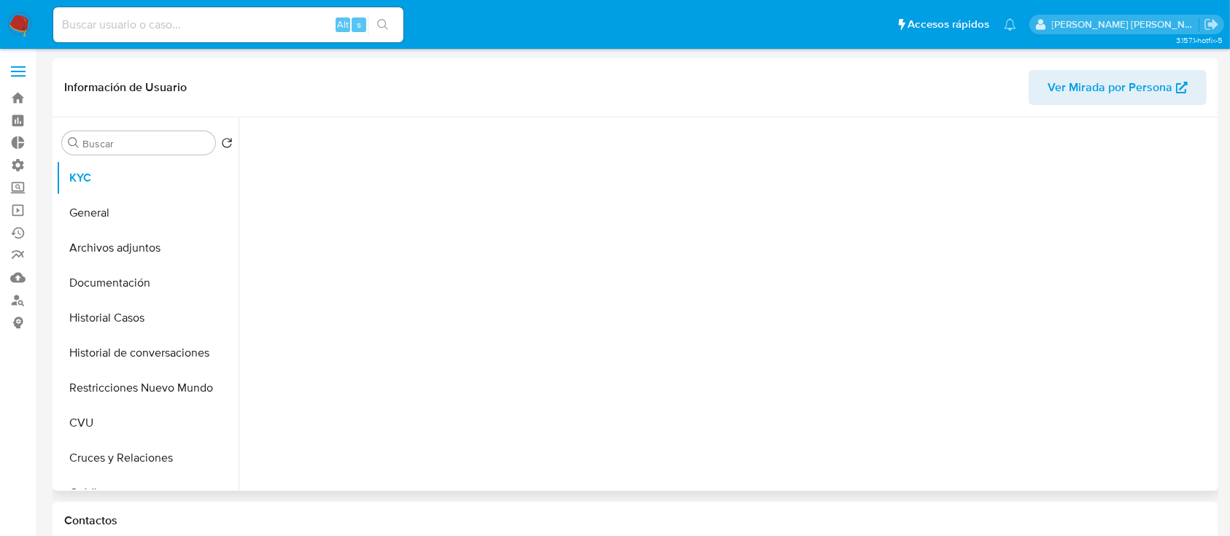
scroll to position [0, 0]
